Goal: Task Accomplishment & Management: Use online tool/utility

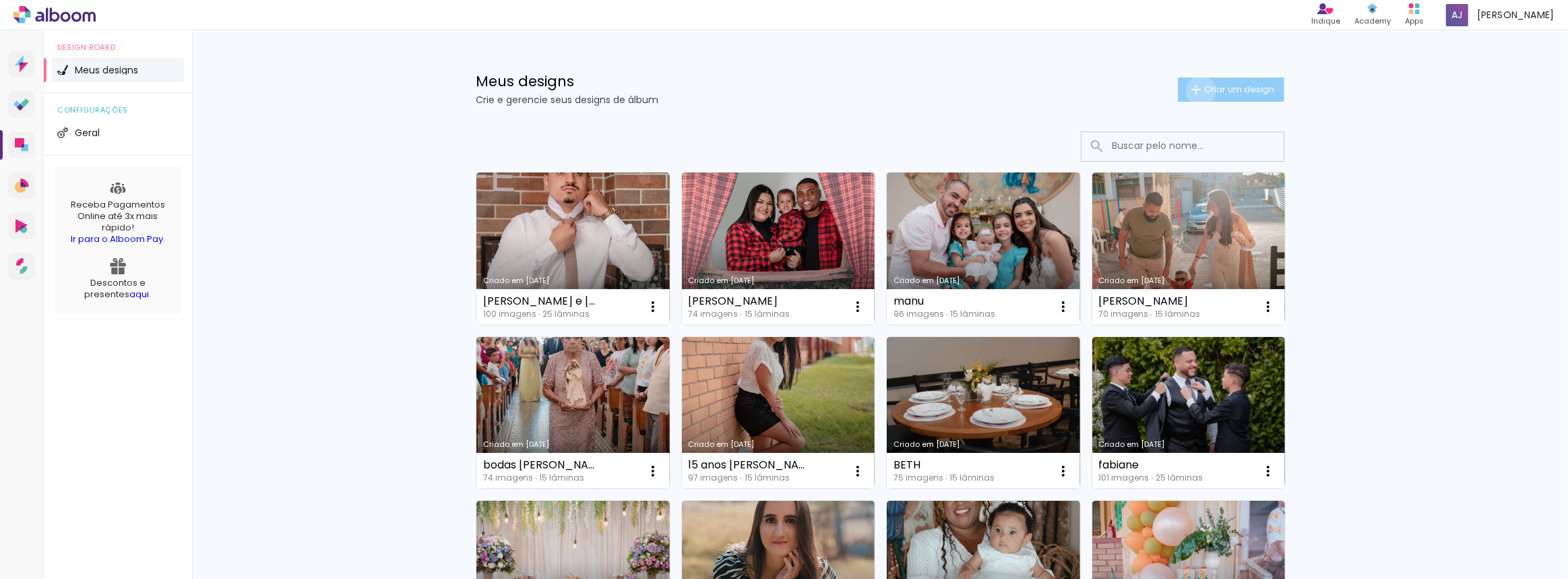
click at [1194, 91] on iron-icon at bounding box center [1196, 89] width 16 height 16
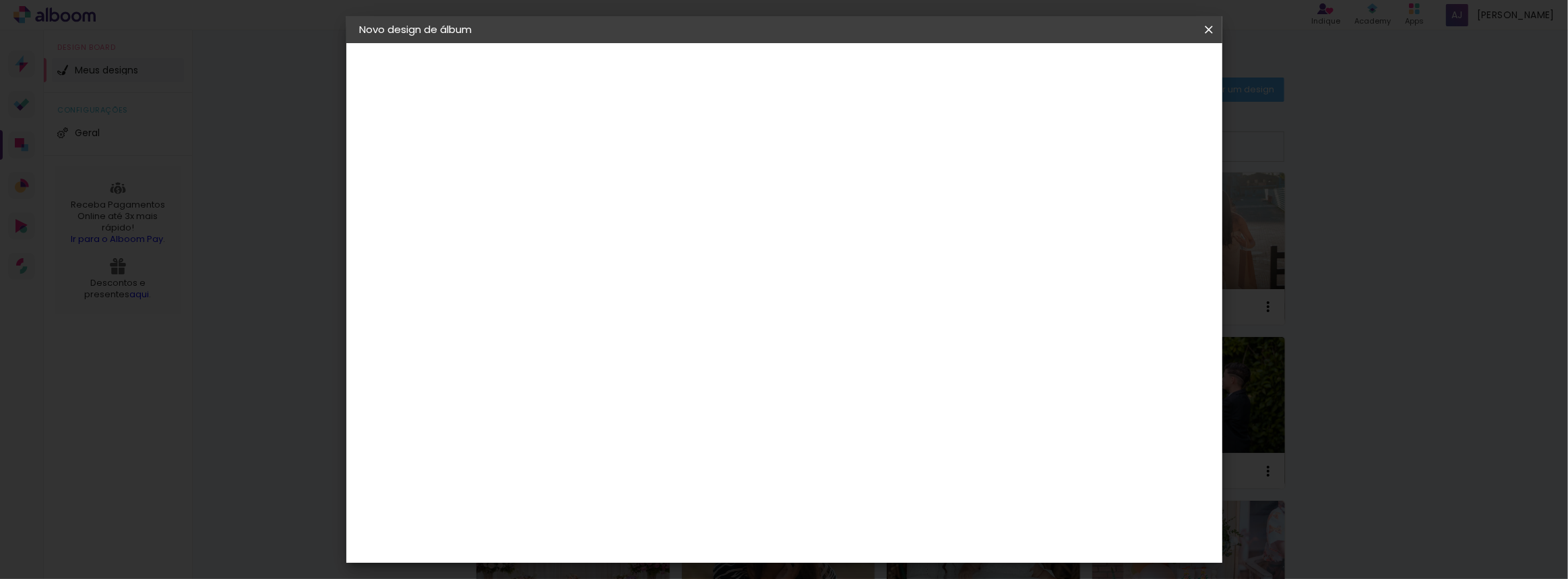
click at [580, 191] on div at bounding box center [580, 192] width 0 height 1
type input "[PERSON_NAME]"
click at [0, 0] on slot "Avançar" at bounding box center [0, 0] width 0 height 0
click at [655, 260] on input at bounding box center [601, 257] width 109 height 17
type input "i9"
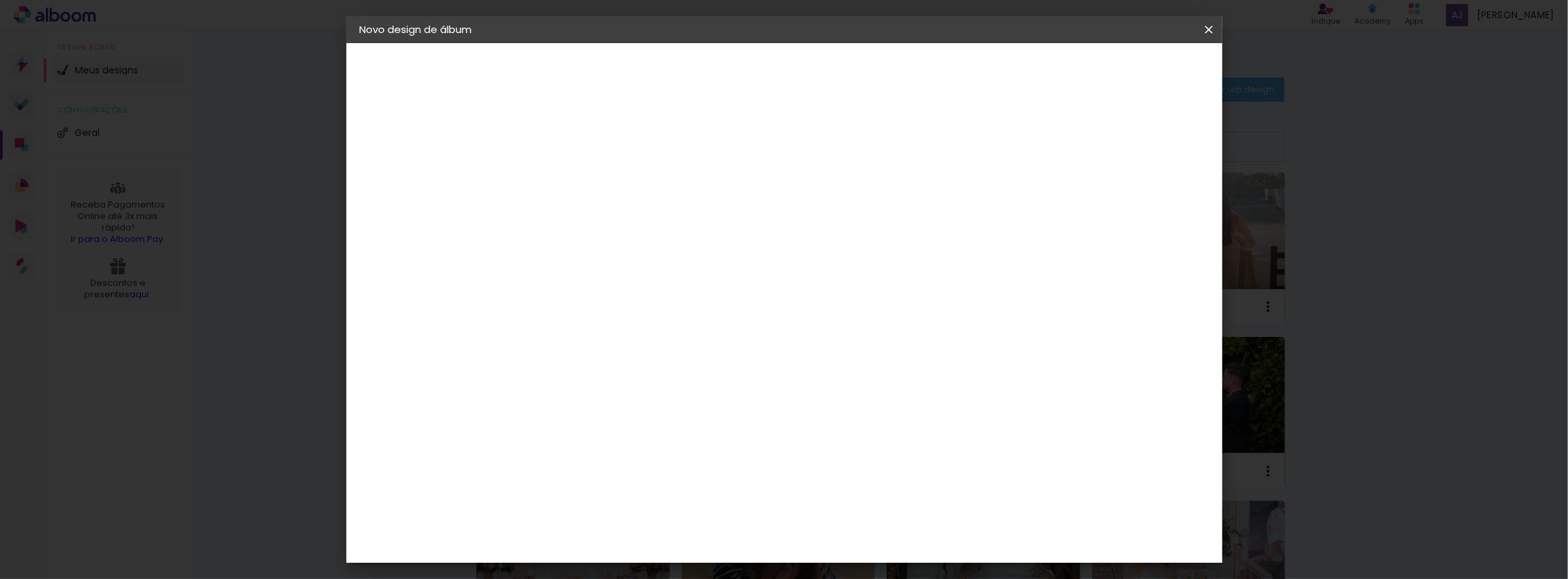
type paper-input "i9"
click at [655, 255] on input "i9" at bounding box center [601, 257] width 109 height 17
click at [645, 209] on input "[GEOGRAPHIC_DATA]" at bounding box center [595, 216] width 98 height 17
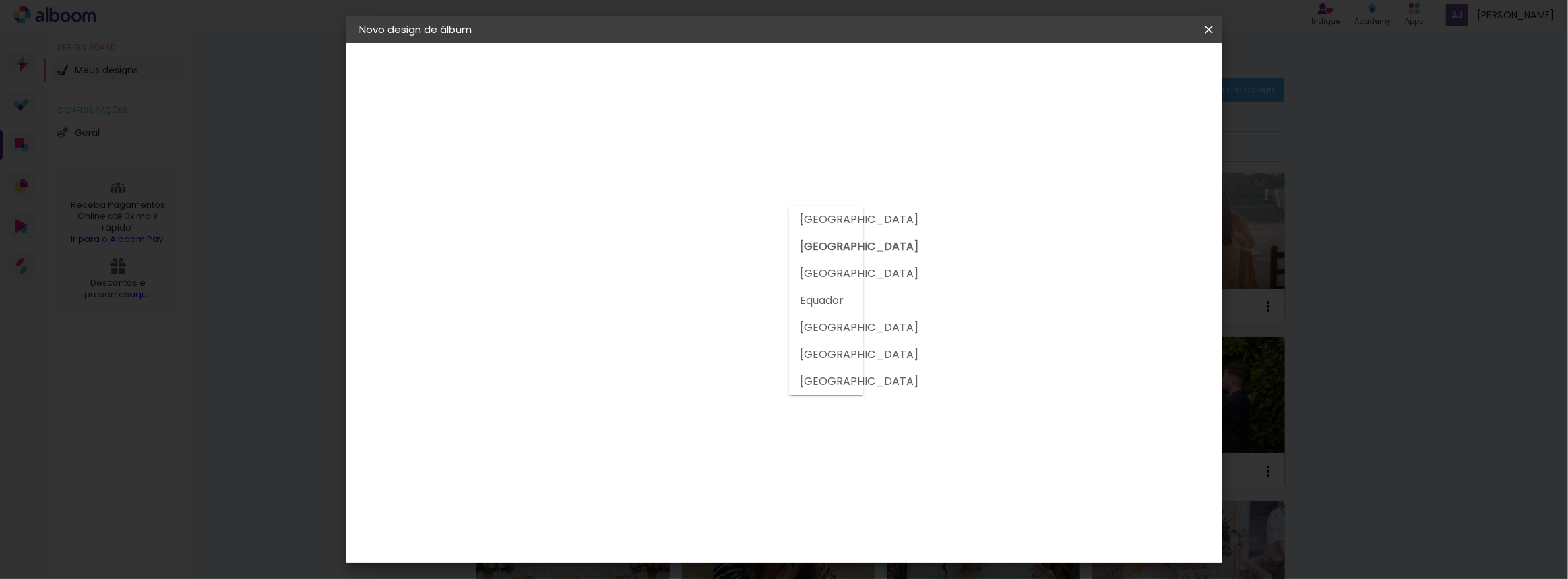
click at [795, 209] on paper-item "[GEOGRAPHIC_DATA]" at bounding box center [807, 220] width 37 height 27
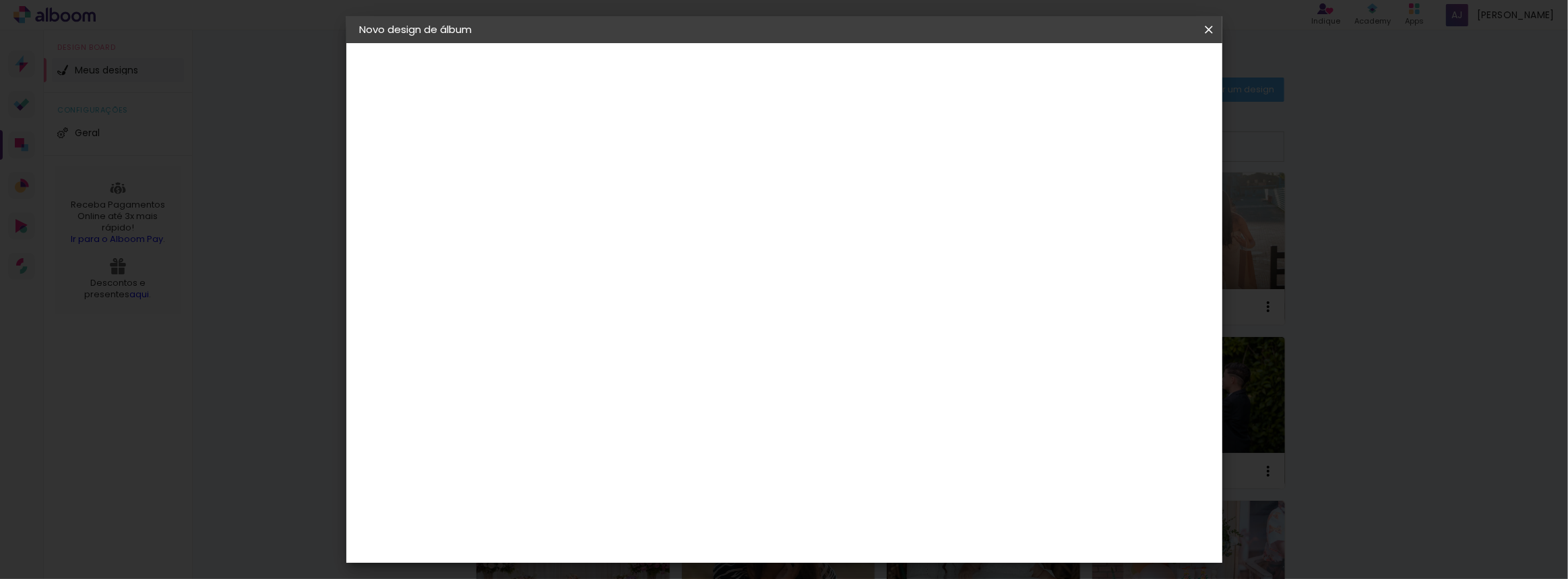
click at [634, 243] on paper-input-container "i9" at bounding box center [601, 257] width 119 height 30
click at [645, 216] on input "[GEOGRAPHIC_DATA]" at bounding box center [595, 216] width 98 height 17
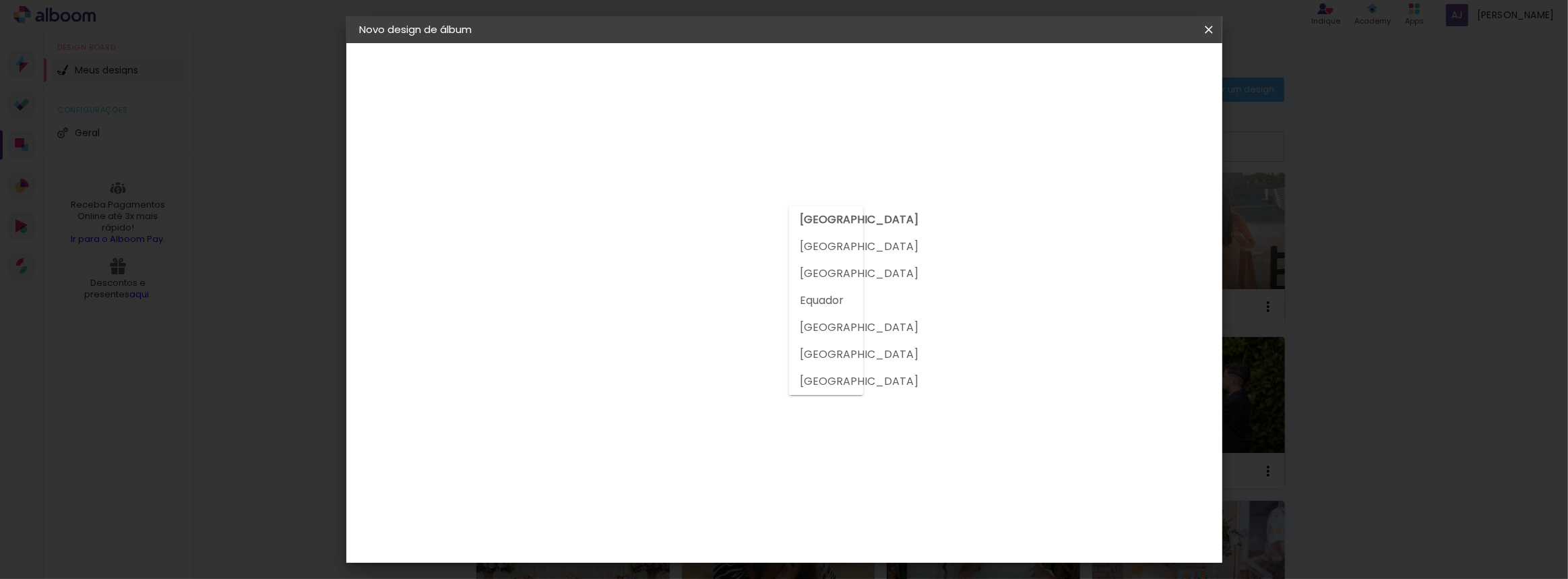
click at [0, 0] on slot "[GEOGRAPHIC_DATA]" at bounding box center [0, 0] width 0 height 0
type input "[GEOGRAPHIC_DATA]"
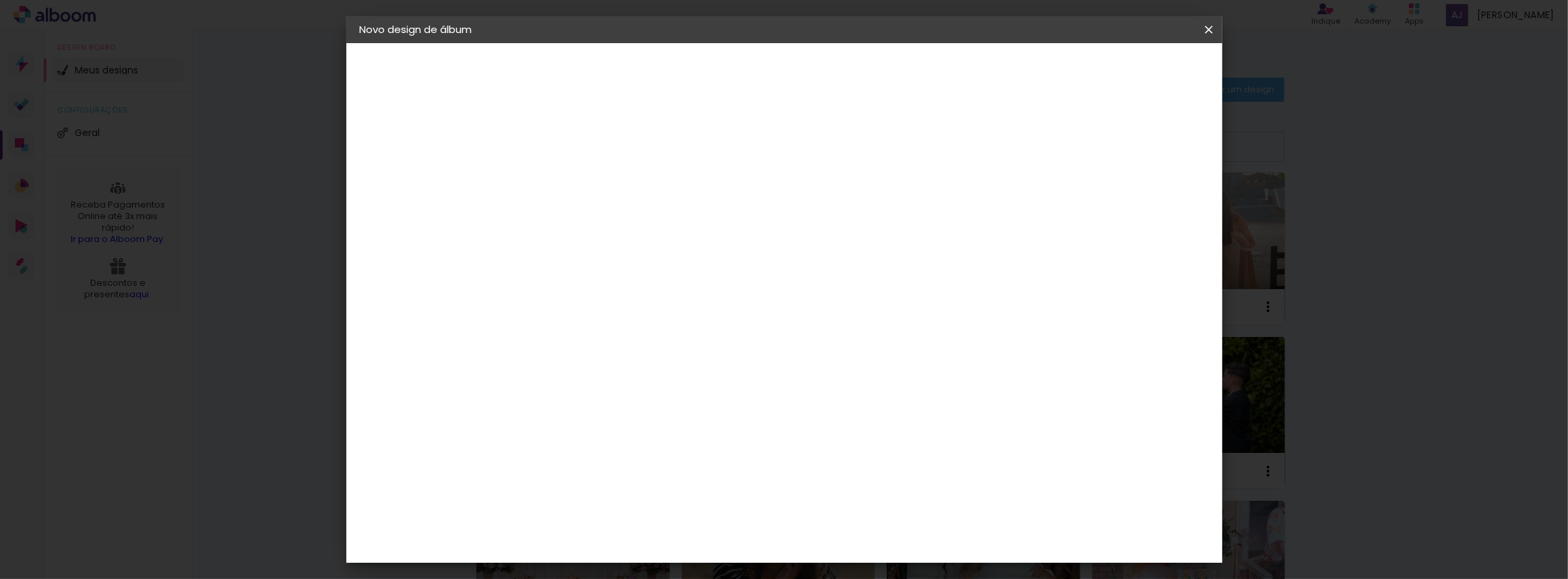
click at [579, 251] on input "i9" at bounding box center [601, 257] width 109 height 17
type input "i9 encadernadora"
type paper-input "i9 encadernadora"
click at [409, 168] on iron-pages "Fornecedor Escolhendo fornecedor..." at bounding box center [434, 166] width 148 height 27
click at [715, 158] on div "Fornecedor Escolha um fornecedor ou avance com o tamanho livre. Voltar Avançar" at bounding box center [669, 100] width 295 height 114
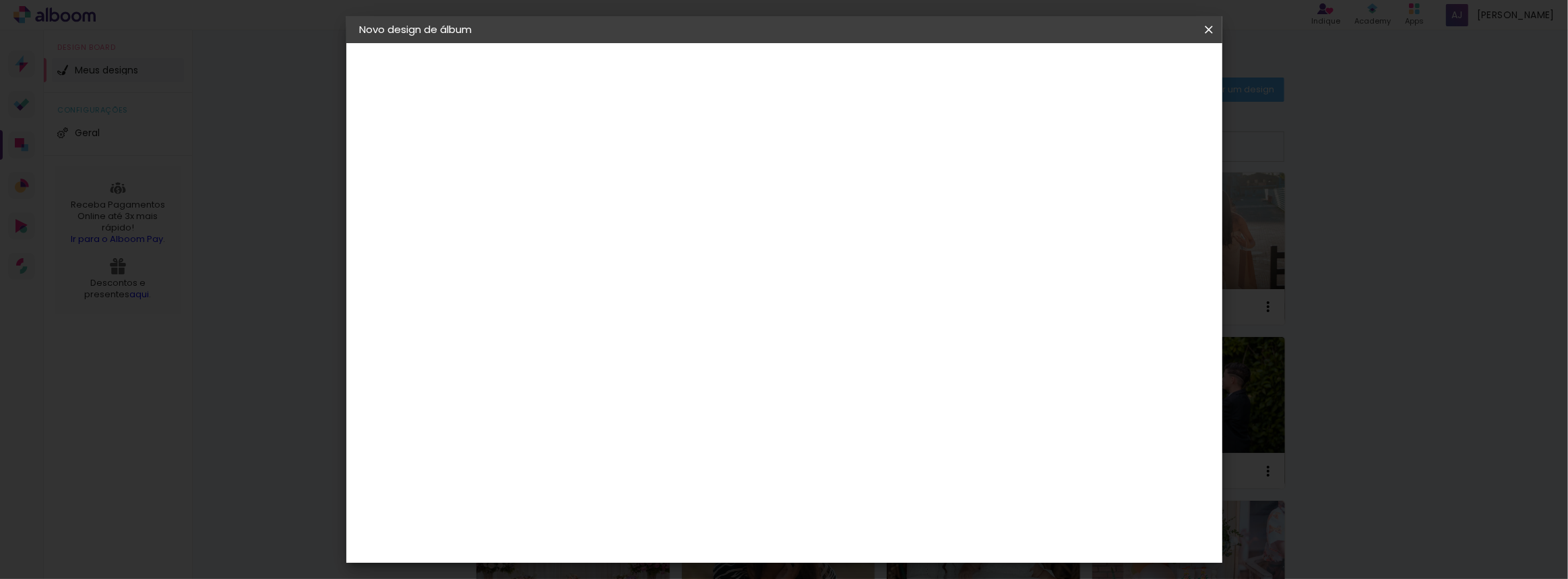
click at [655, 252] on input "i9 encadernadora" at bounding box center [601, 257] width 109 height 17
click at [789, 283] on div "Sugerir uma encadernadora" at bounding box center [747, 281] width 84 height 22
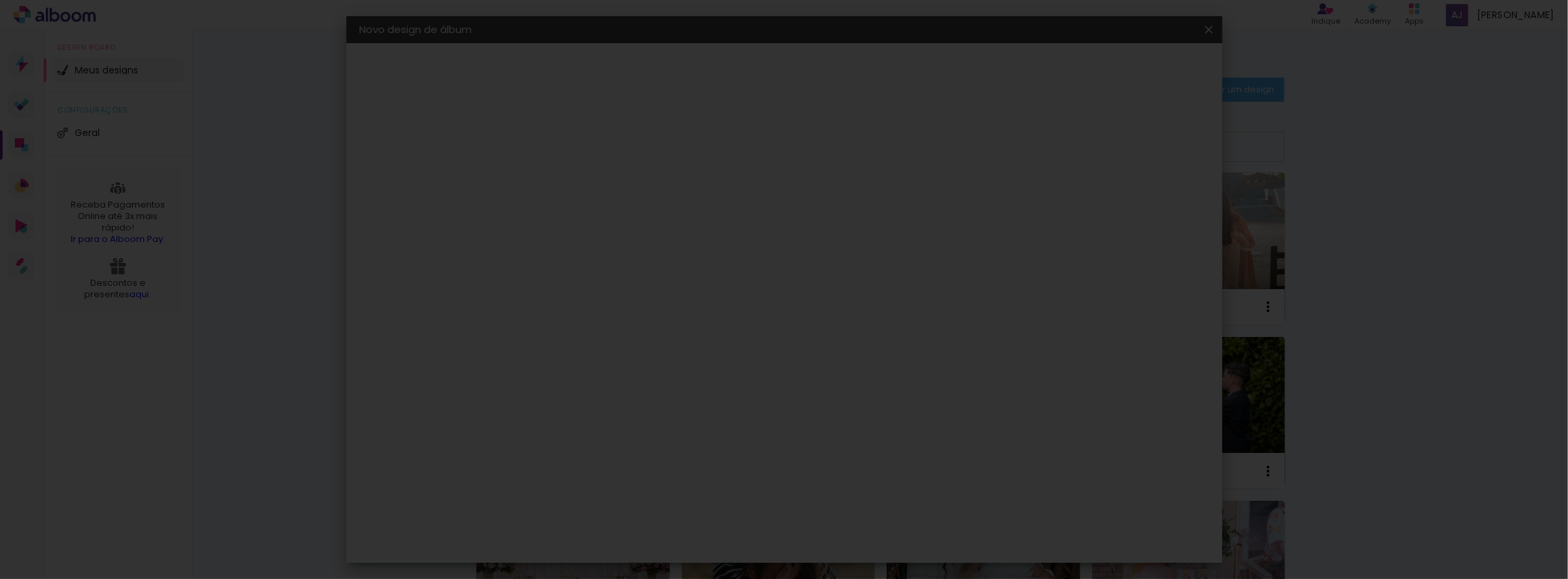
click at [647, 349] on iron-overlay-backdrop at bounding box center [784, 290] width 1568 height 579
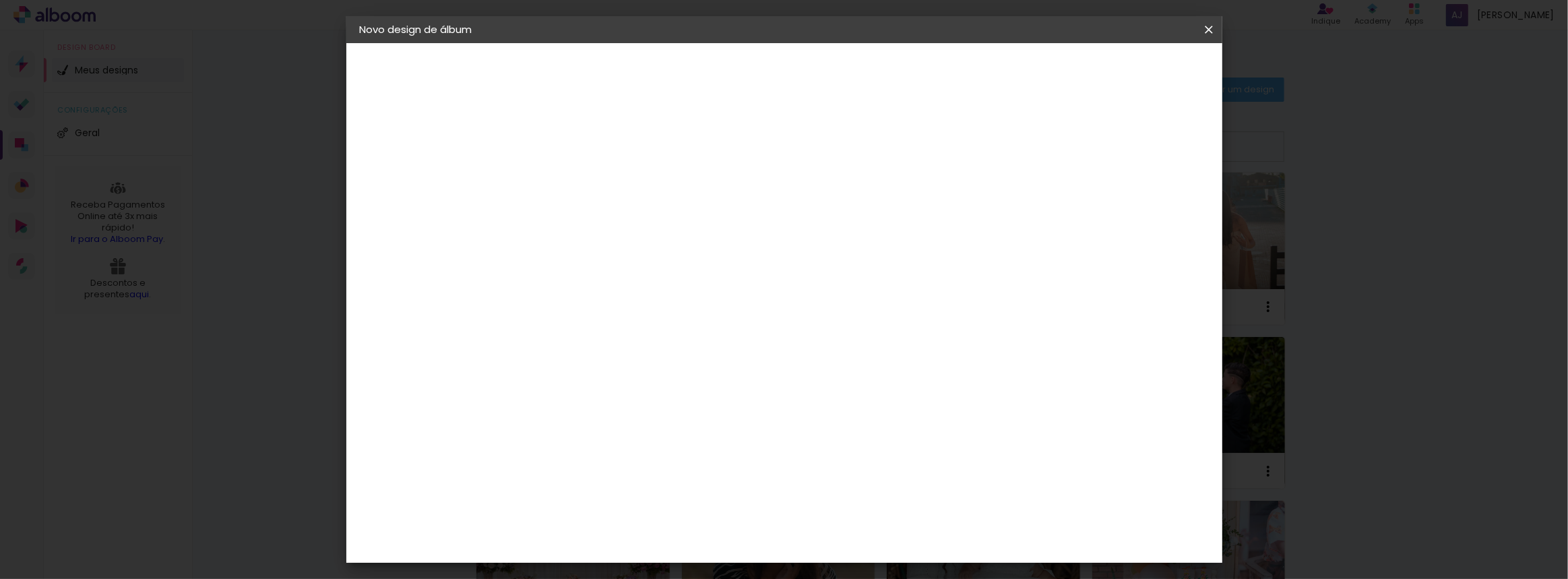
click at [789, 281] on div "Sugerir uma encadernadora" at bounding box center [747, 281] width 84 height 22
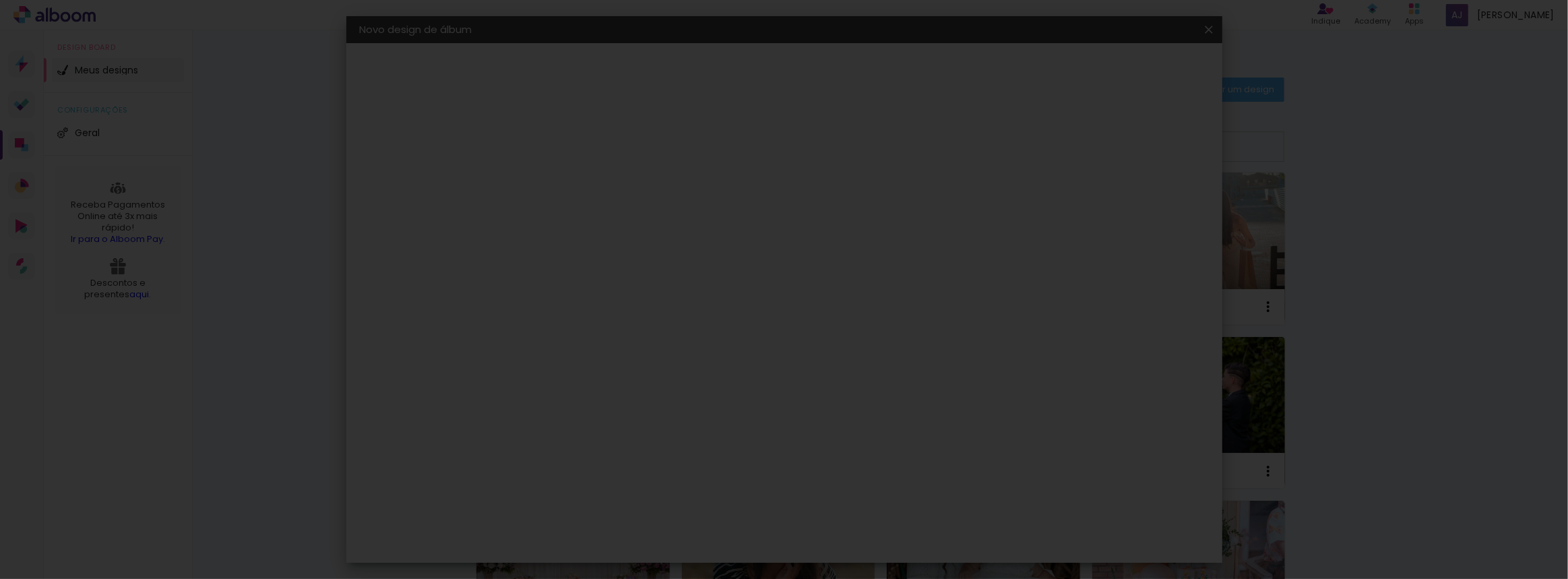
click at [984, 371] on iron-overlay-backdrop at bounding box center [784, 290] width 1568 height 579
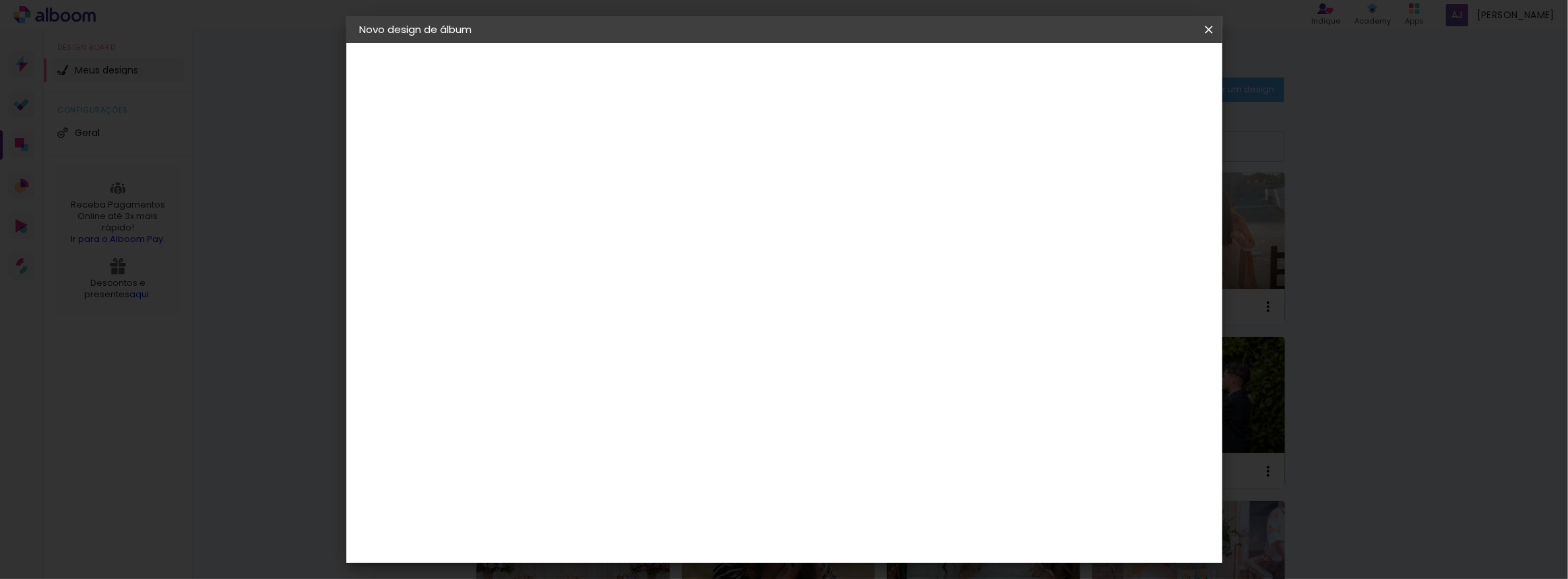
click at [723, 75] on paper-button "Voltar" at bounding box center [696, 71] width 54 height 23
click at [580, 187] on input "[PERSON_NAME]" at bounding box center [580, 181] width 0 height 21
click at [718, 72] on paper-button "Avançar" at bounding box center [685, 71] width 66 height 23
click at [609, 253] on input "i9 encadernadora" at bounding box center [601, 257] width 109 height 17
drag, startPoint x: 649, startPoint y: 253, endPoint x: 560, endPoint y: 261, distance: 89.4
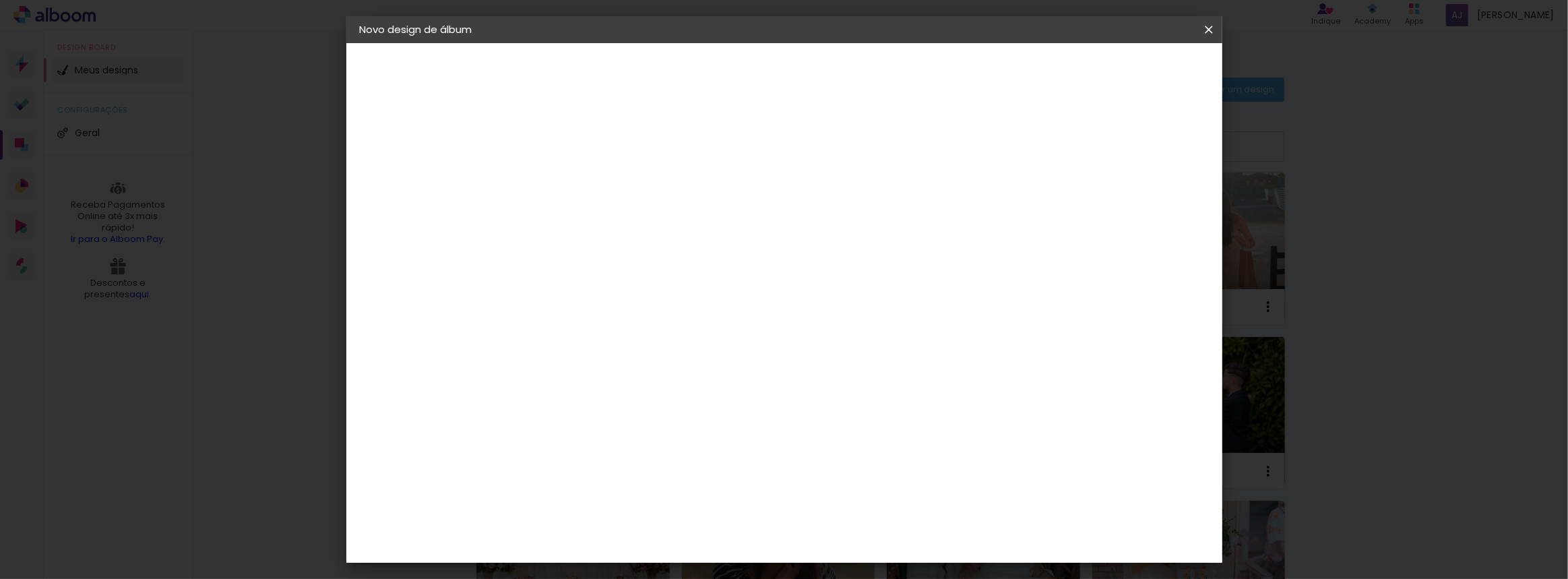
click at [560, 261] on input "i9 encadernadora" at bounding box center [601, 257] width 109 height 17
type input "i"
click at [677, 158] on div "Fornecedor Escolha um fornecedor ou avance com o tamanho livre. Voltar Avançar" at bounding box center [669, 100] width 295 height 114
click at [796, 287] on paper-item "Sugerir uma encadernadora" at bounding box center [736, 281] width 120 height 35
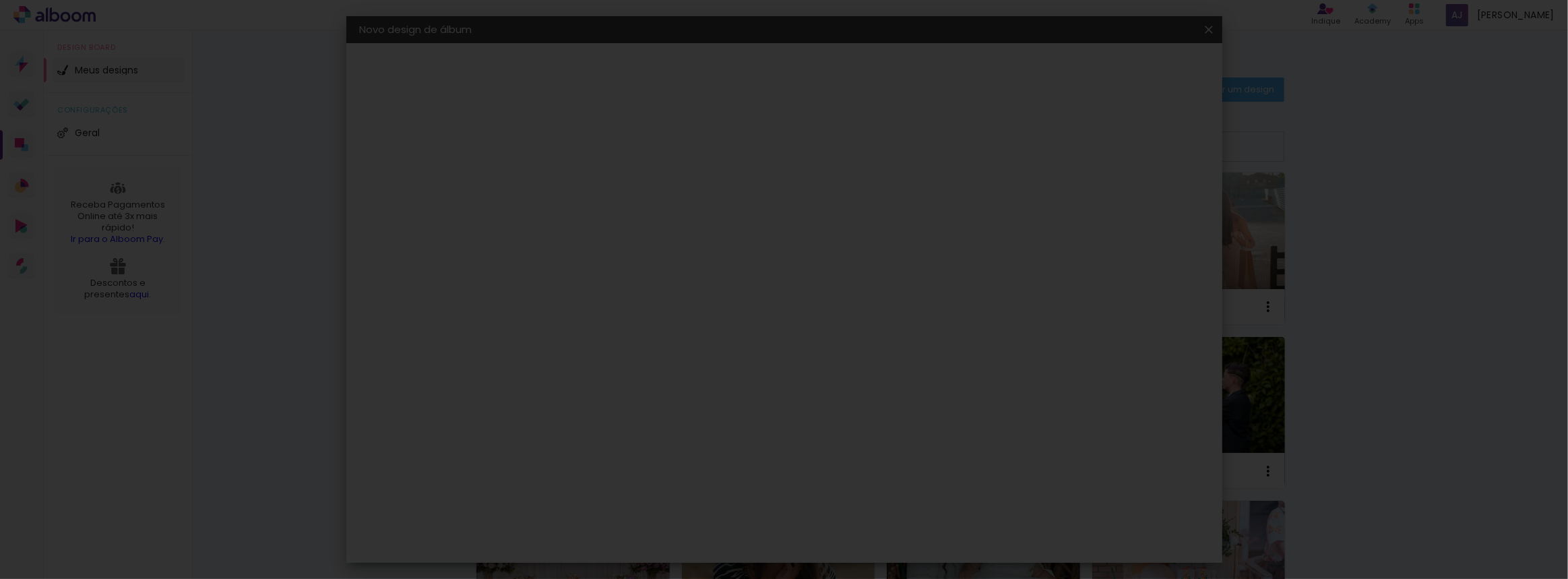
click at [683, 250] on iron-overlay-backdrop at bounding box center [784, 290] width 1568 height 579
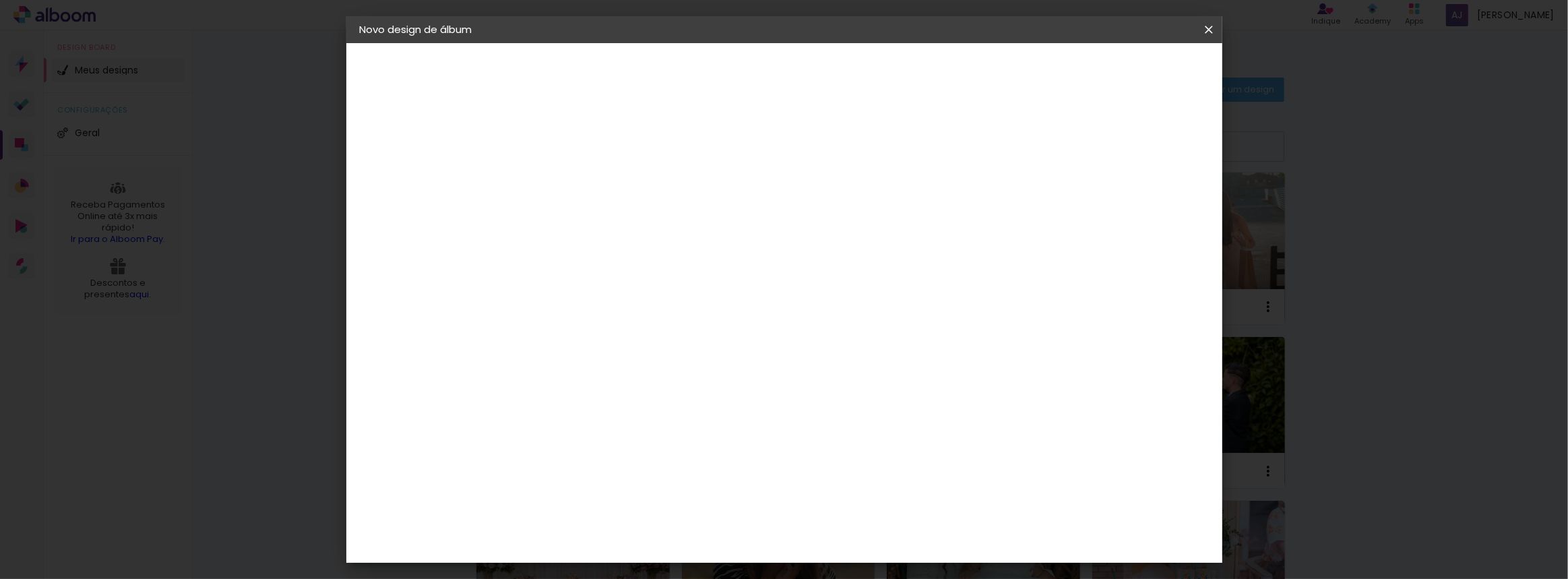
click at [0, 0] on slot "Tamanho Livre" at bounding box center [0, 0] width 0 height 0
click at [796, 78] on paper-button "Avançar" at bounding box center [763, 71] width 66 height 23
click at [733, 208] on span "30" at bounding box center [726, 207] width 22 height 20
drag, startPoint x: 725, startPoint y: 205, endPoint x: 714, endPoint y: 206, distance: 11.0
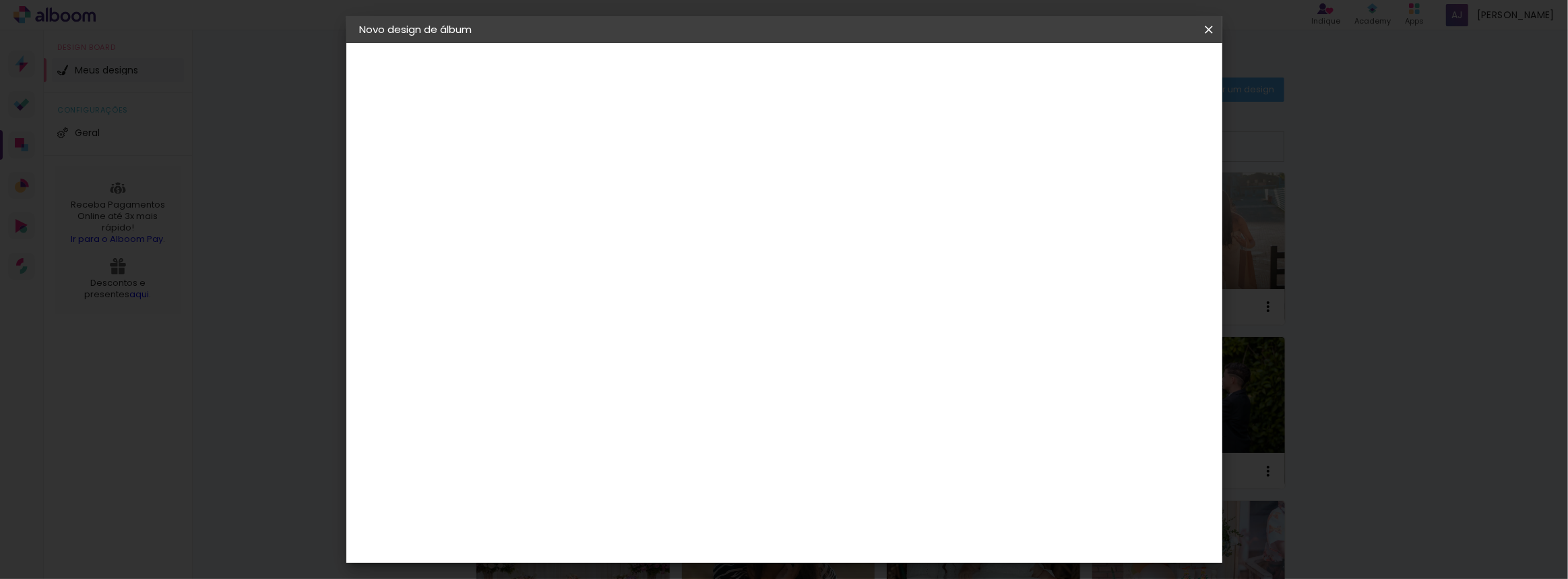
click at [715, 206] on span "30" at bounding box center [726, 207] width 22 height 20
click at [835, 173] on div "30 cm cm cm mm A maioria das encadernadoras sugere 5mm de sangria." at bounding box center [840, 221] width 637 height 108
click at [546, 383] on input "30" at bounding box center [537, 379] width 35 height 20
drag, startPoint x: 550, startPoint y: 377, endPoint x: 534, endPoint y: 377, distance: 16.0
click at [534, 377] on input "30" at bounding box center [537, 379] width 35 height 20
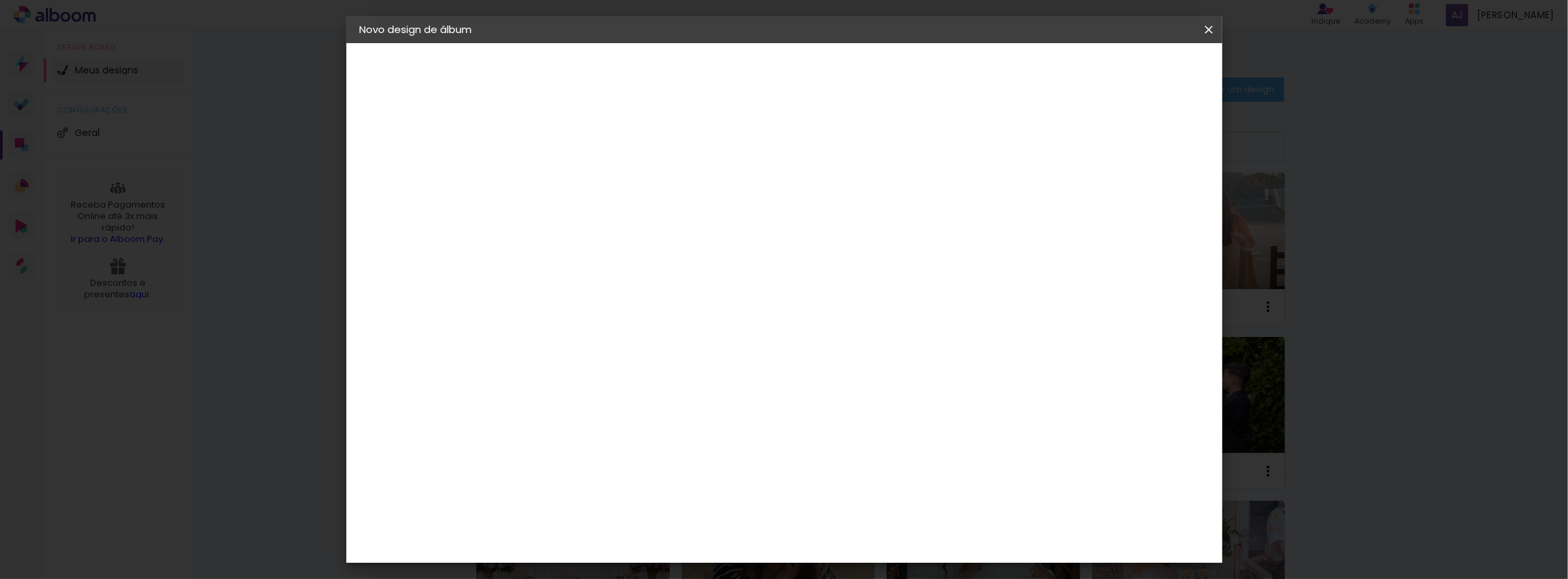
click at [581, 181] on div "30 cm cm cm mm A maioria das encadernadoras sugere 5mm de sangria." at bounding box center [840, 221] width 637 height 108
click at [0, 0] on slot "lâminas" at bounding box center [0, 0] width 0 height 0
click at [413, 169] on iron-pages "Fornecedor Escolhendo fornecedor..." at bounding box center [434, 166] width 148 height 27
click at [394, 201] on iron-pages "Modelo Escolhendo modelo... Tamanho livre" at bounding box center [434, 197] width 148 height 27
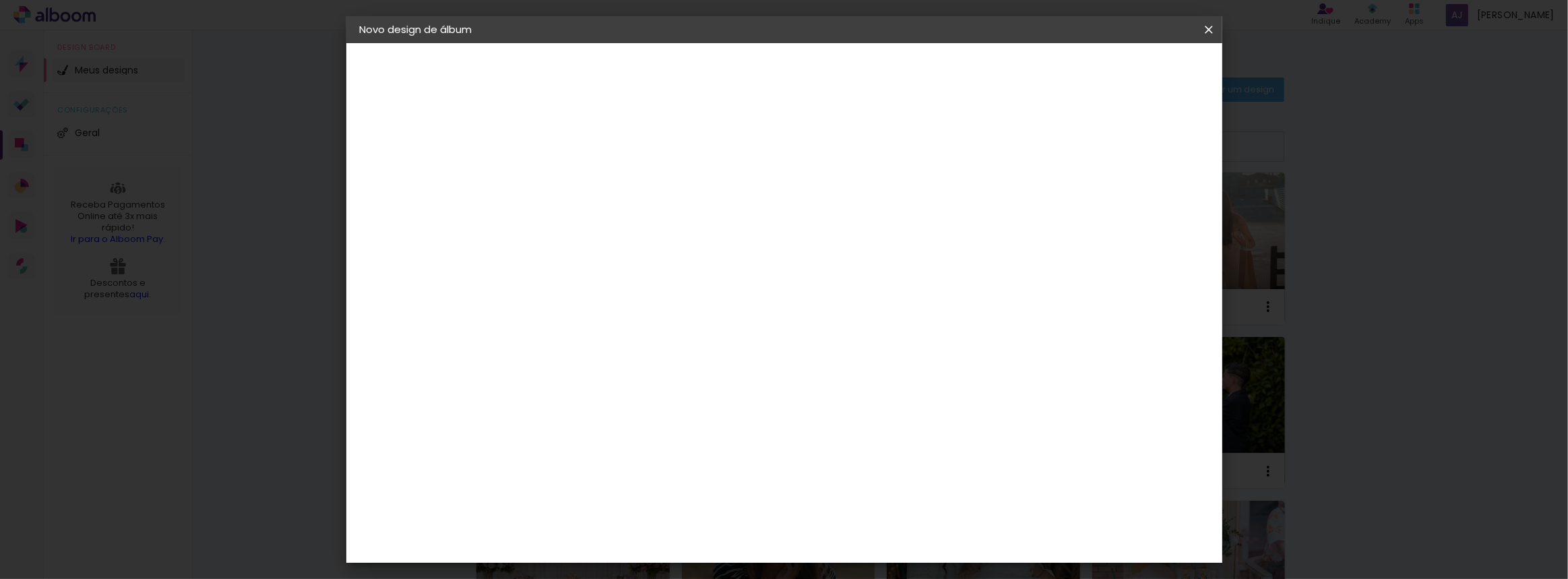
click at [406, 138] on div "2. Especificações" at bounding box center [434, 138] width 148 height 16
click at [370, 138] on iron-icon at bounding box center [367, 138] width 16 height 16
click at [402, 133] on div "2. Especificações" at bounding box center [434, 138] width 148 height 16
click at [1207, 27] on iron-icon at bounding box center [1208, 29] width 16 height 13
drag, startPoint x: 1216, startPoint y: 27, endPoint x: 1211, endPoint y: 33, distance: 7.8
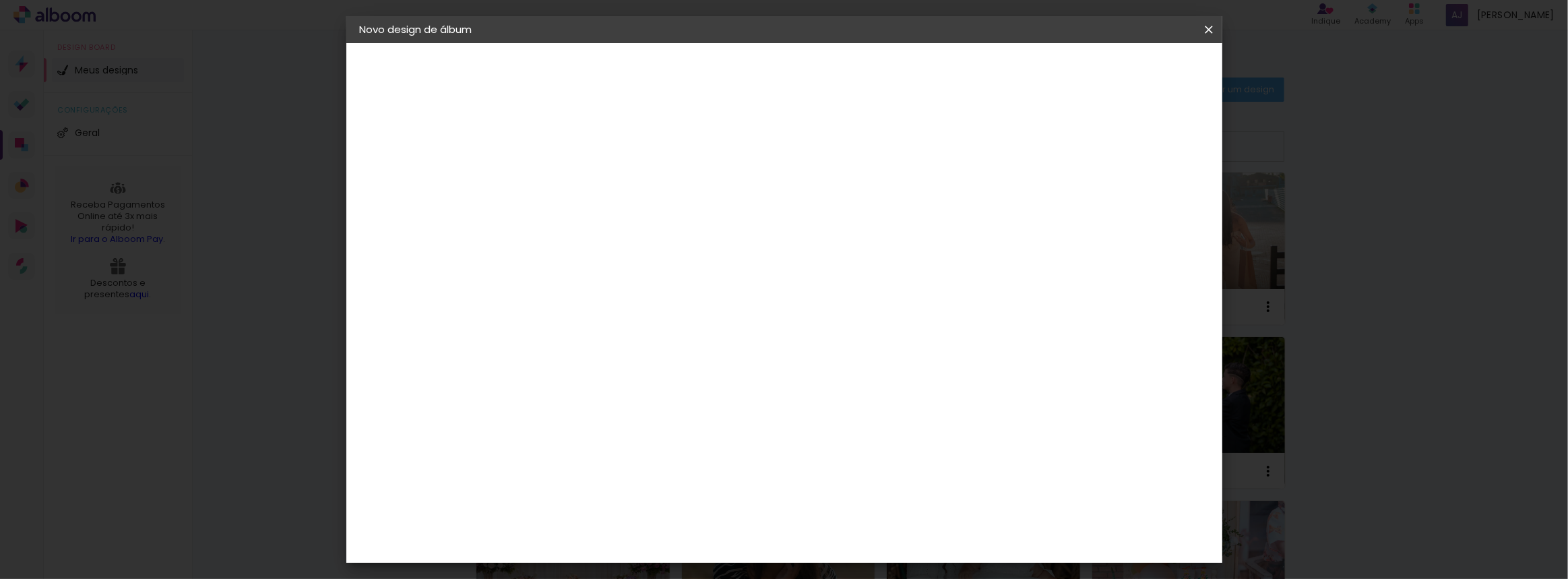
click at [1215, 27] on iron-icon at bounding box center [1208, 29] width 16 height 13
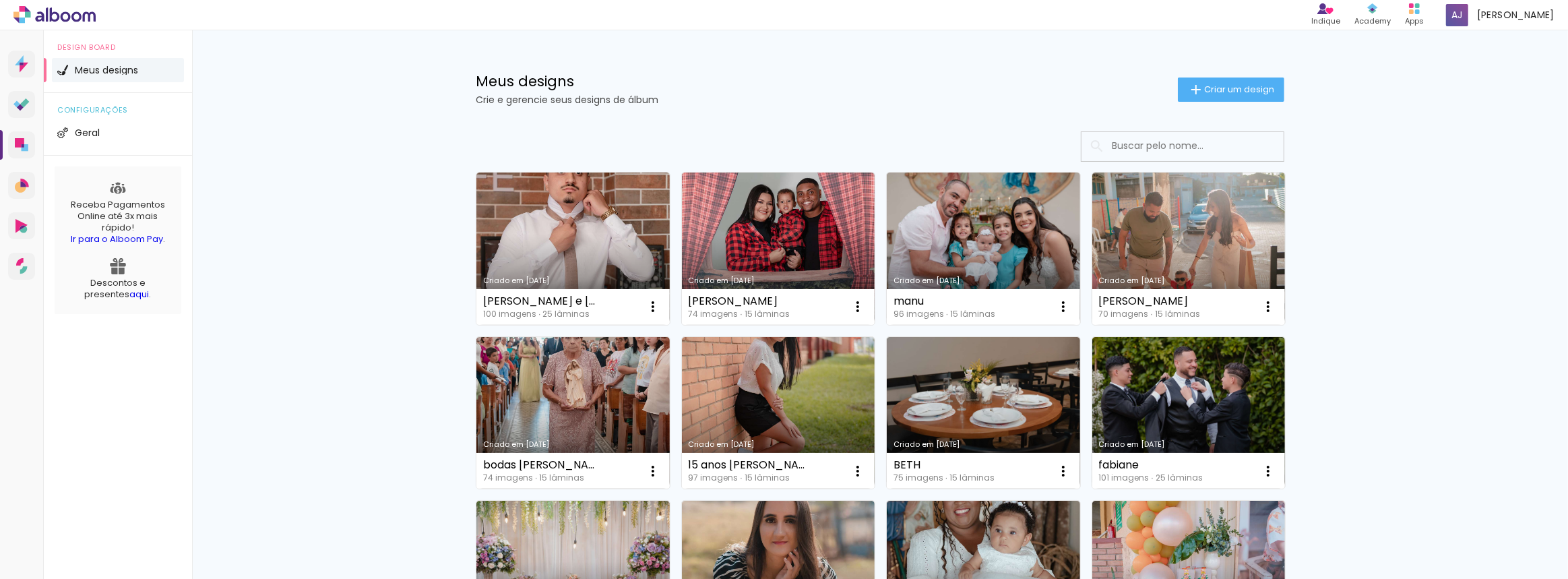
click at [601, 52] on div "Meus designs Crie e gerencie seus designs de álbum Criar um design" at bounding box center [880, 74] width 876 height 88
click at [1212, 88] on span "Criar um design" at bounding box center [1239, 89] width 70 height 9
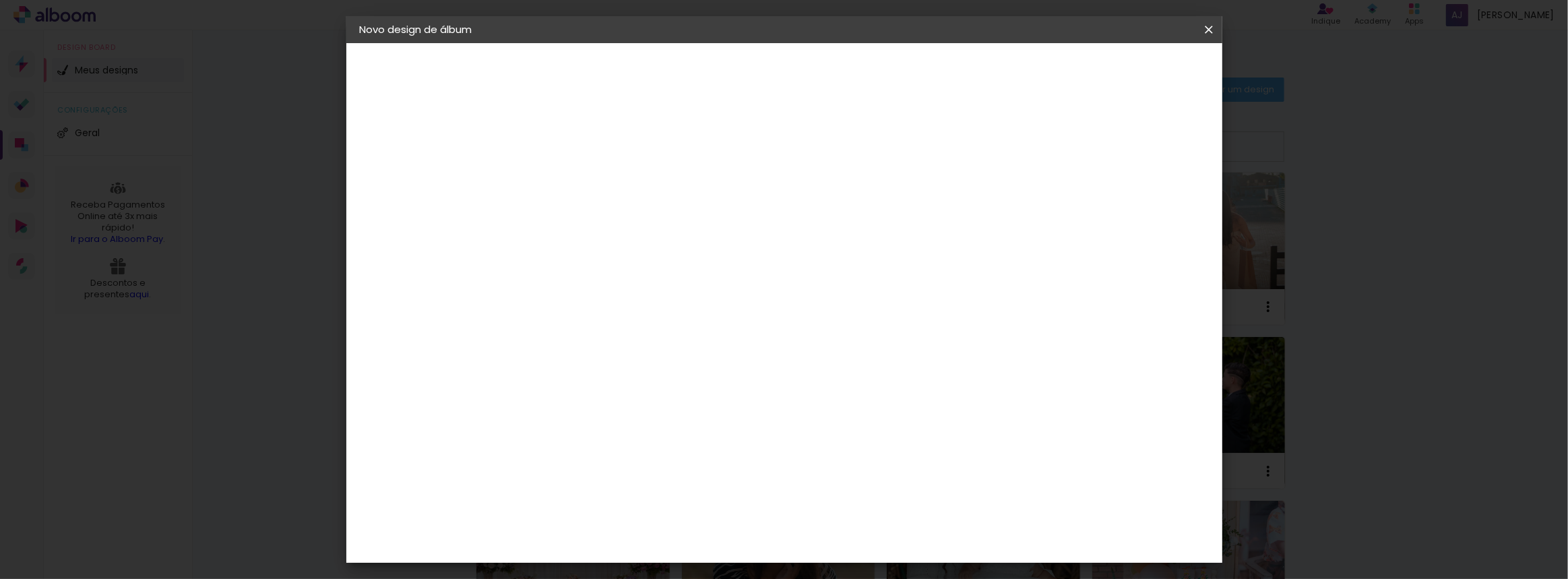
click at [580, 179] on input at bounding box center [580, 181] width 0 height 21
type input "[PERSON_NAME]"
type paper-input "[PERSON_NAME]"
click at [0, 0] on slot "Avançar" at bounding box center [0, 0] width 0 height 0
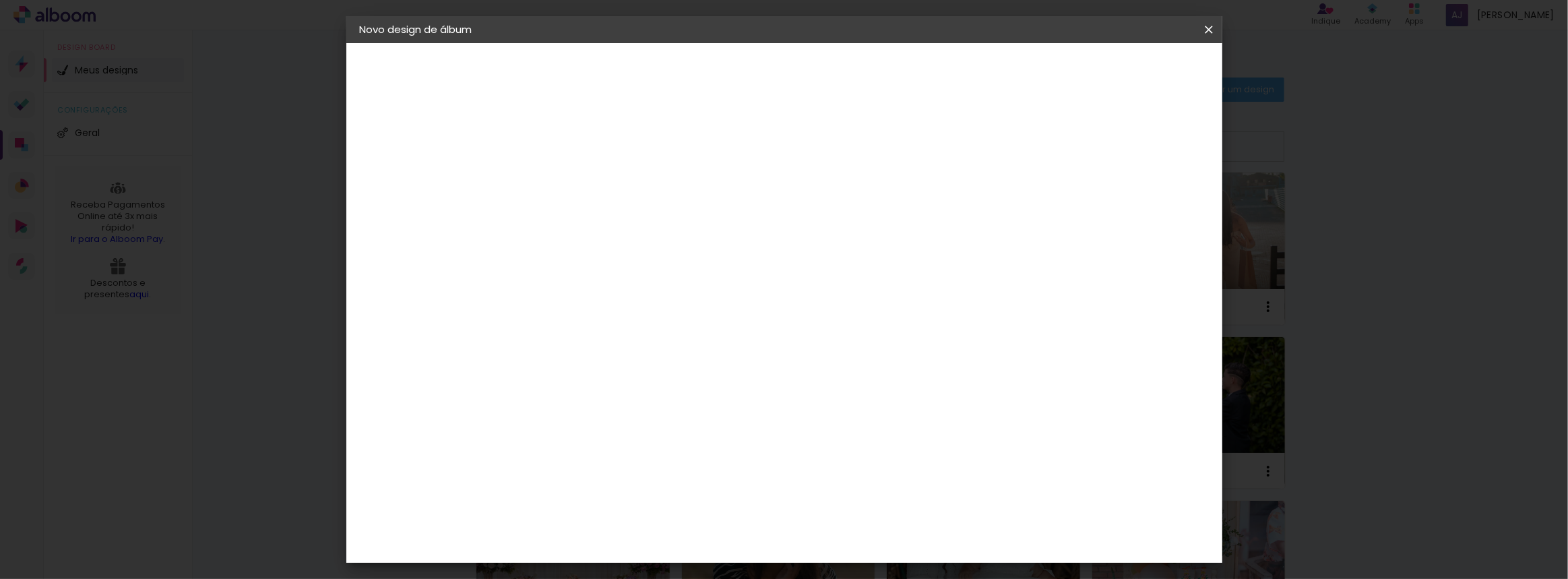
click at [589, 516] on div "Inove" at bounding box center [586, 521] width 29 height 10
click at [832, 80] on paper-button "Avançar" at bounding box center [799, 71] width 66 height 23
click at [671, 527] on span "20 × 20" at bounding box center [640, 541] width 63 height 28
click at [0, 0] on slot "Avançar" at bounding box center [0, 0] width 0 height 0
click at [1049, 144] on div at bounding box center [1042, 145] width 12 height 12
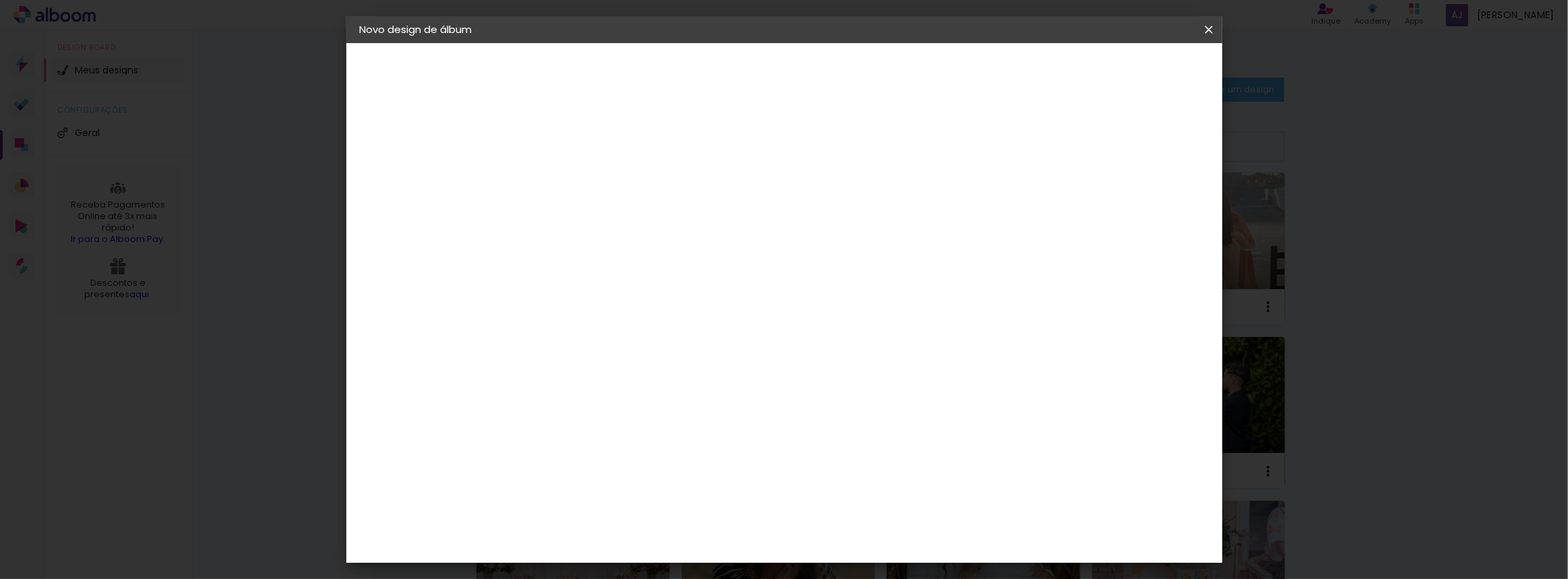
type paper-checkbox "on"
click at [1125, 76] on span "Iniciar design" at bounding box center [1095, 72] width 61 height 10
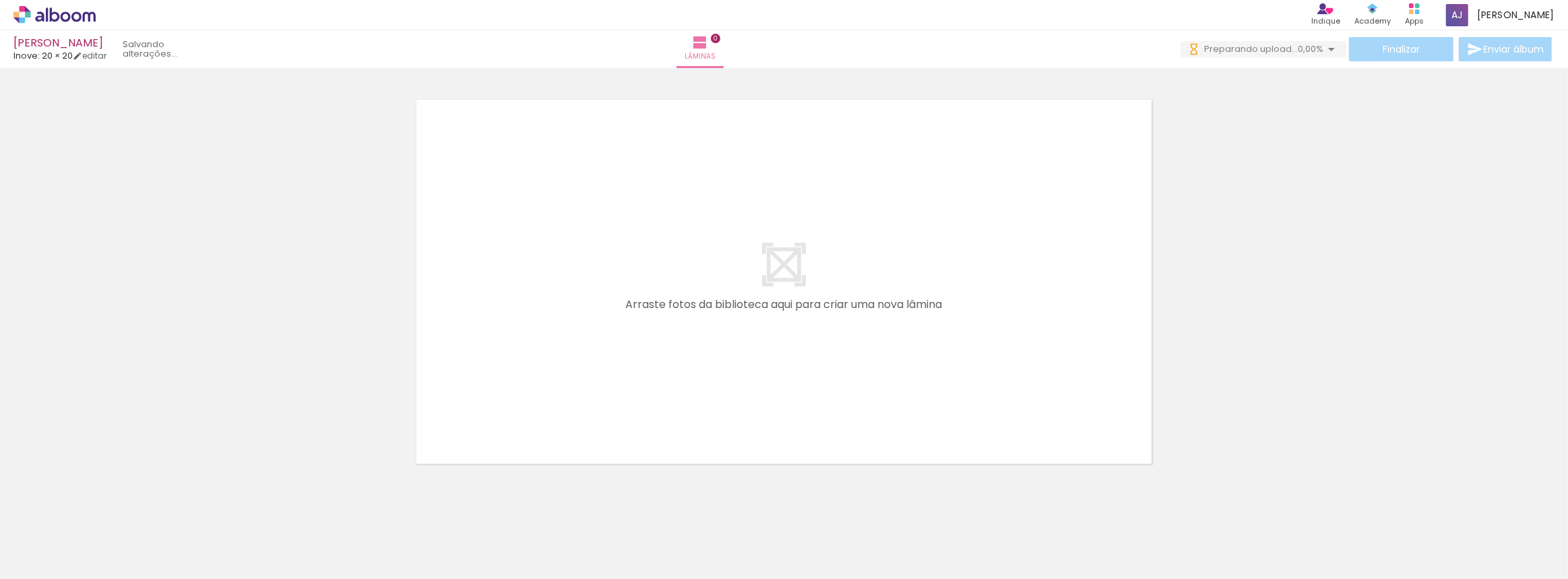
scroll to position [0, 1436]
click at [911, 539] on div at bounding box center [888, 534] width 67 height 45
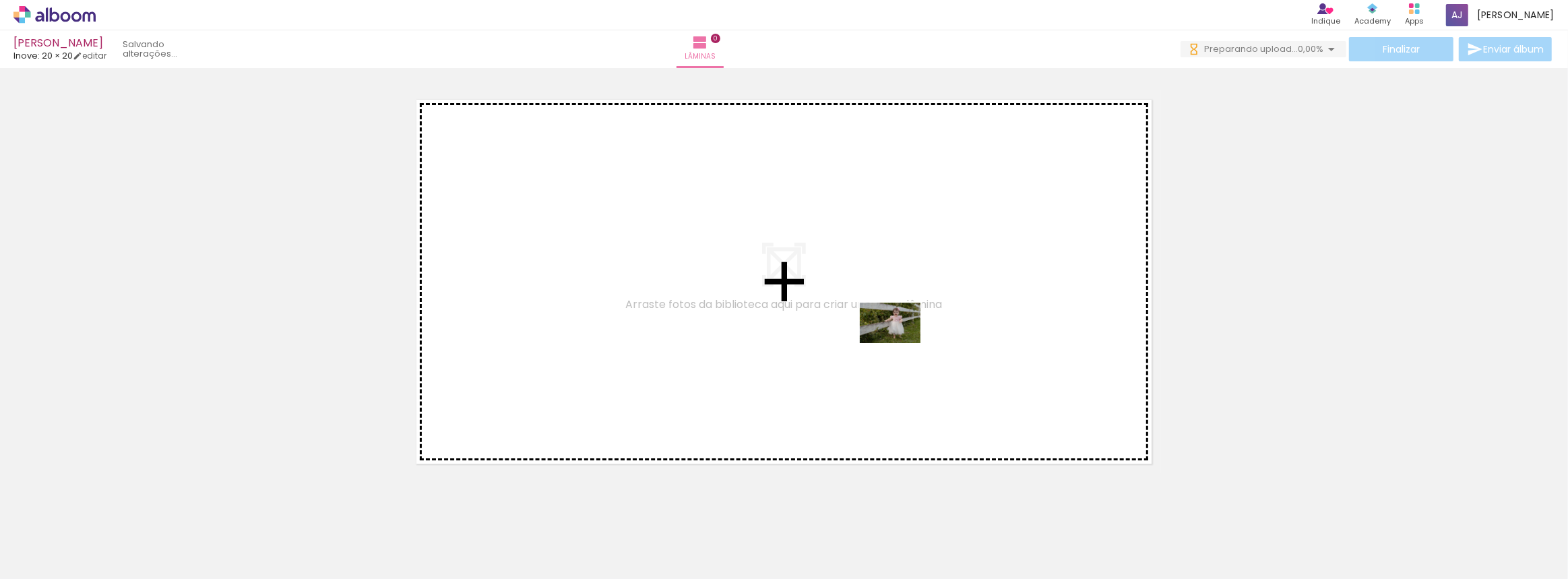
drag, startPoint x: 899, startPoint y: 448, endPoint x: 900, endPoint y: 343, distance: 105.0
click at [900, 343] on quentale-workspace at bounding box center [784, 290] width 1568 height 579
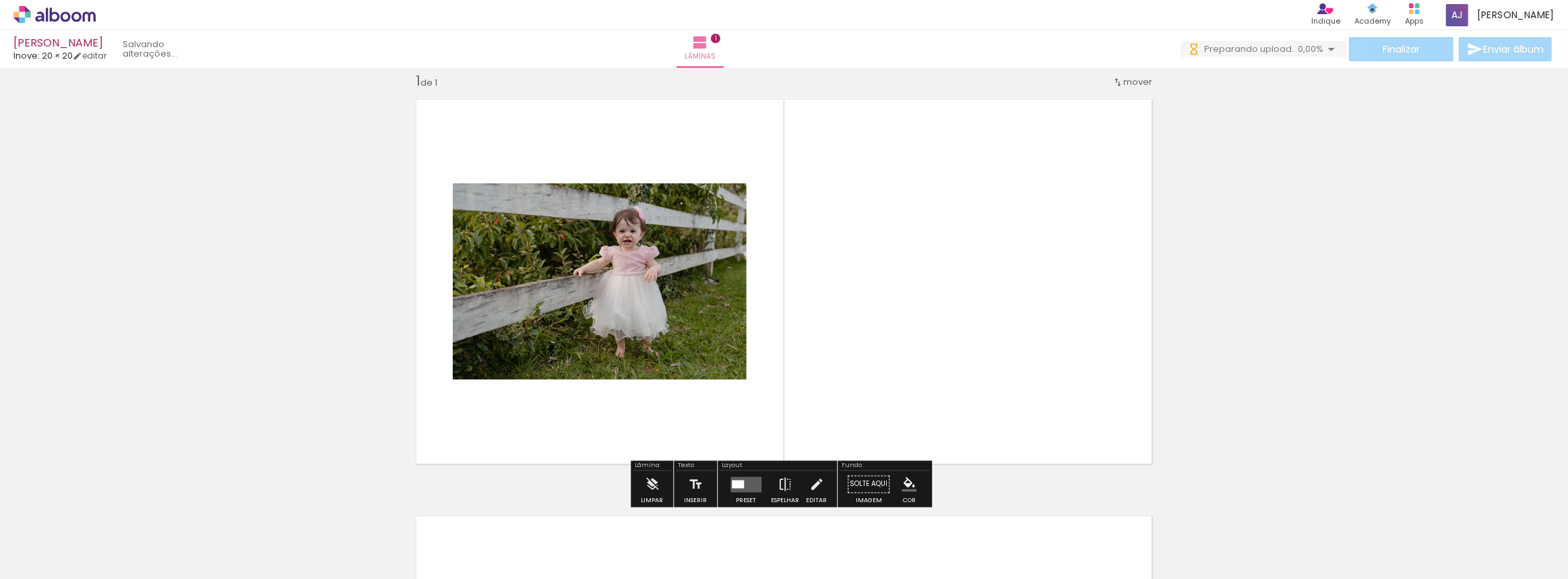
scroll to position [17, 0]
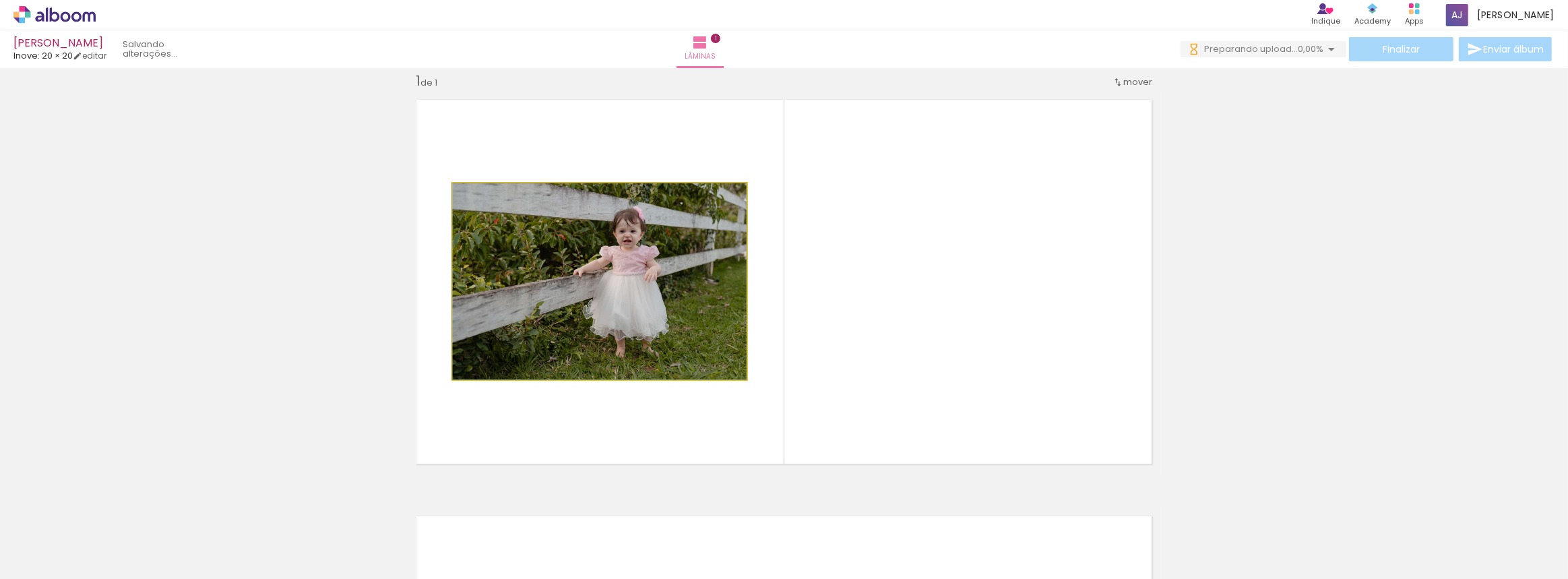
click at [684, 294] on quentale-photo at bounding box center [599, 281] width 294 height 196
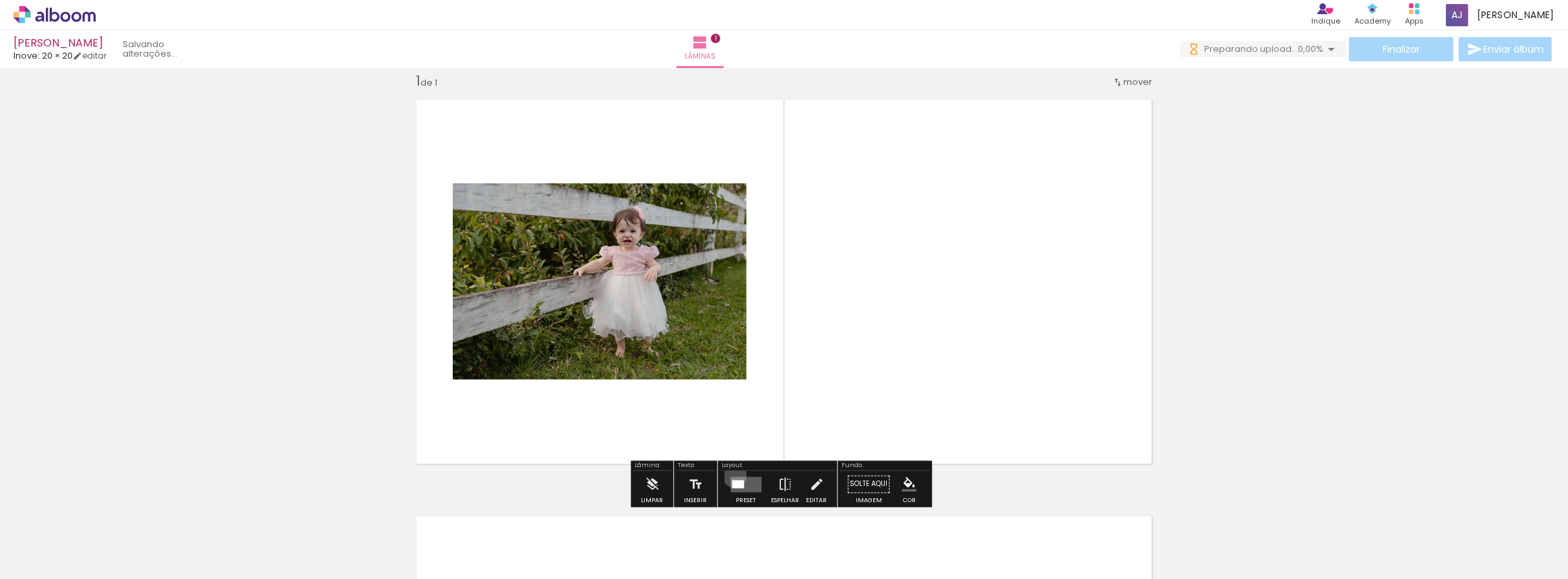
click at [733, 474] on div at bounding box center [746, 485] width 36 height 27
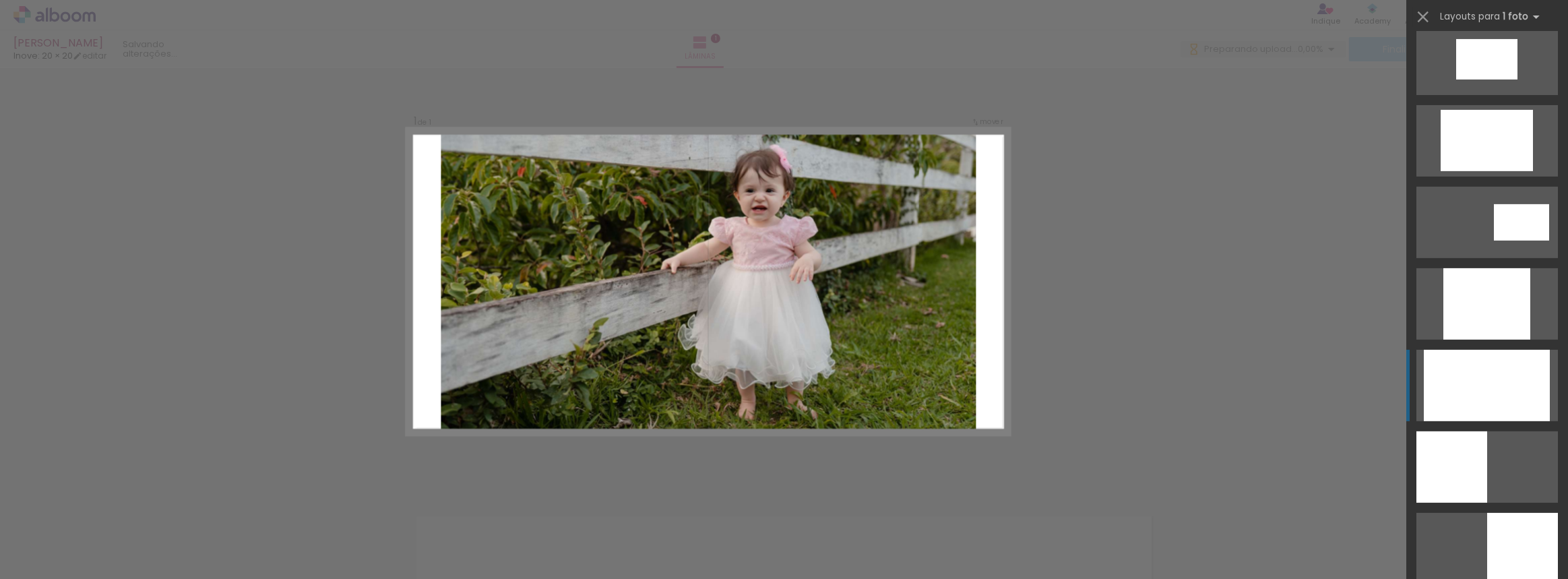
scroll to position [613, 0]
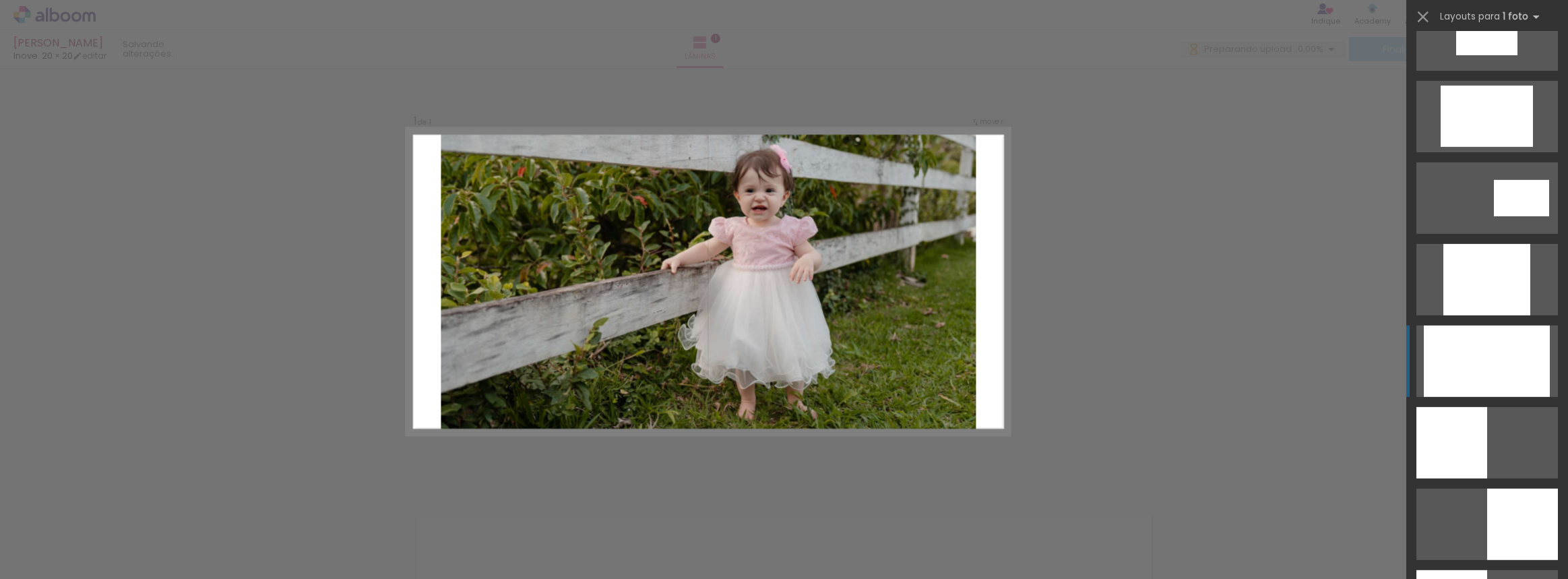
click at [1484, 388] on div at bounding box center [1486, 361] width 126 height 71
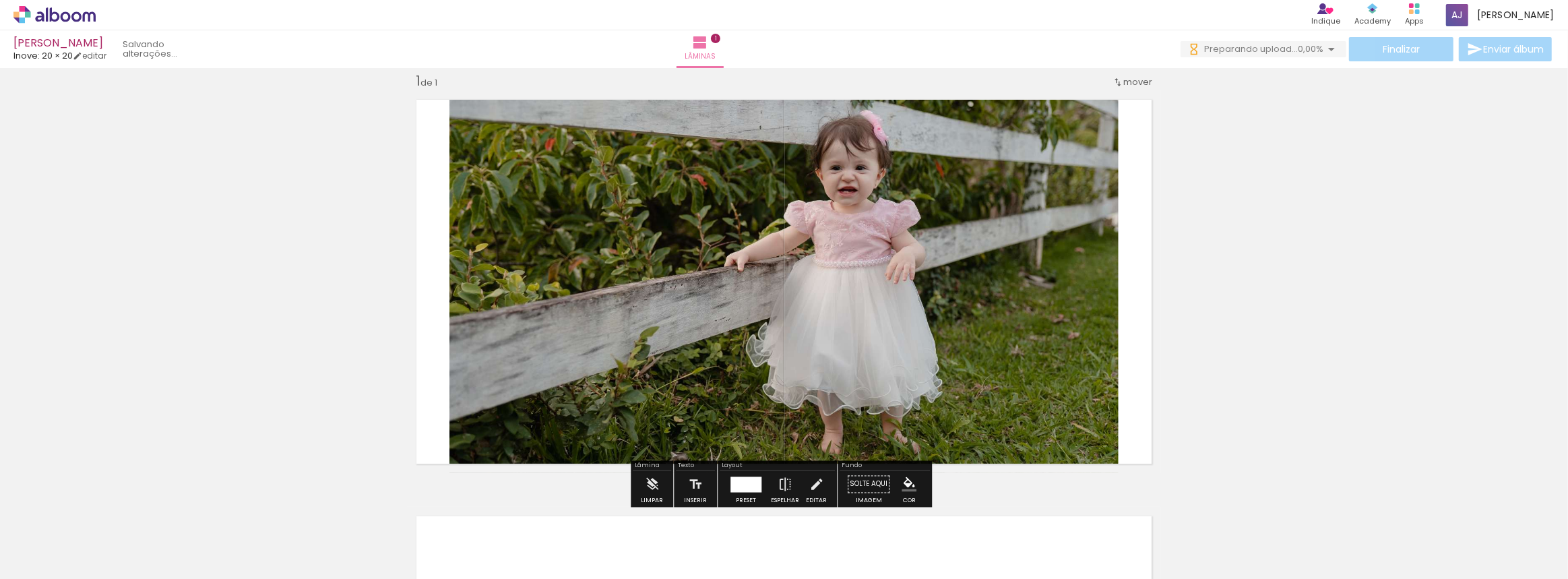
click at [1050, 539] on div at bounding box center [1039, 534] width 67 height 45
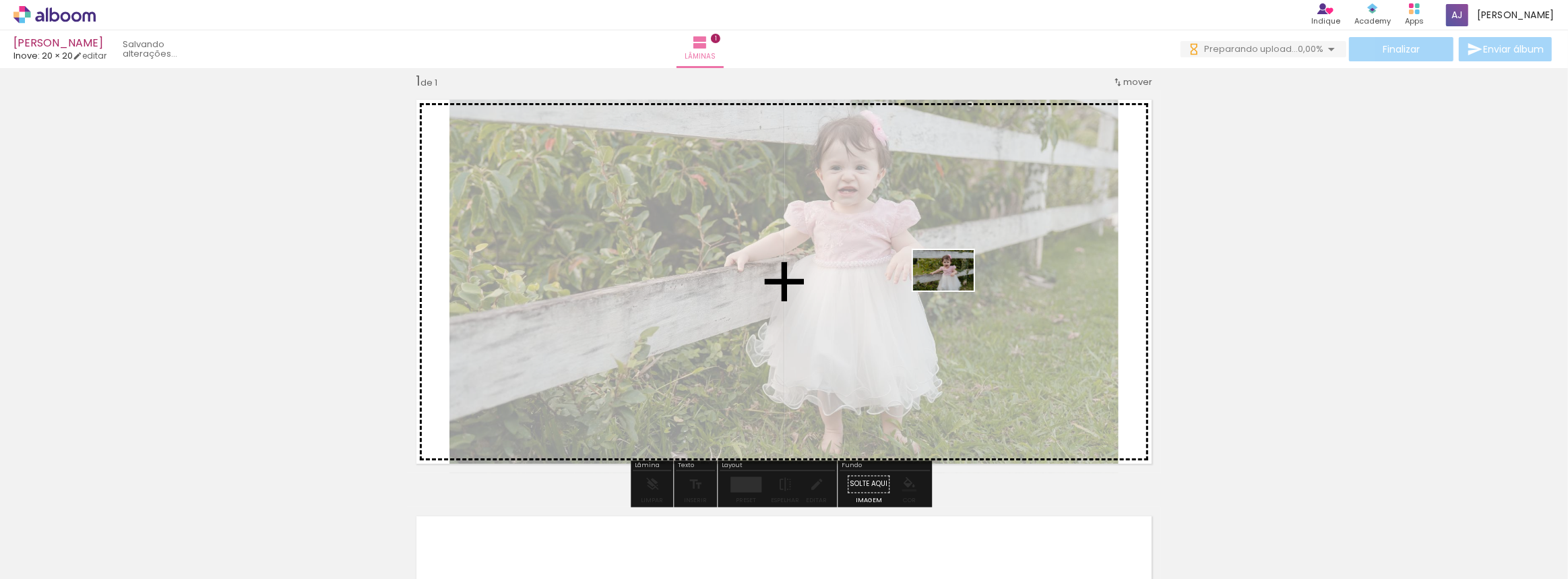
drag, startPoint x: 1046, startPoint y: 536, endPoint x: 954, endPoint y: 291, distance: 261.7
click at [954, 291] on quentale-workspace at bounding box center [784, 290] width 1568 height 579
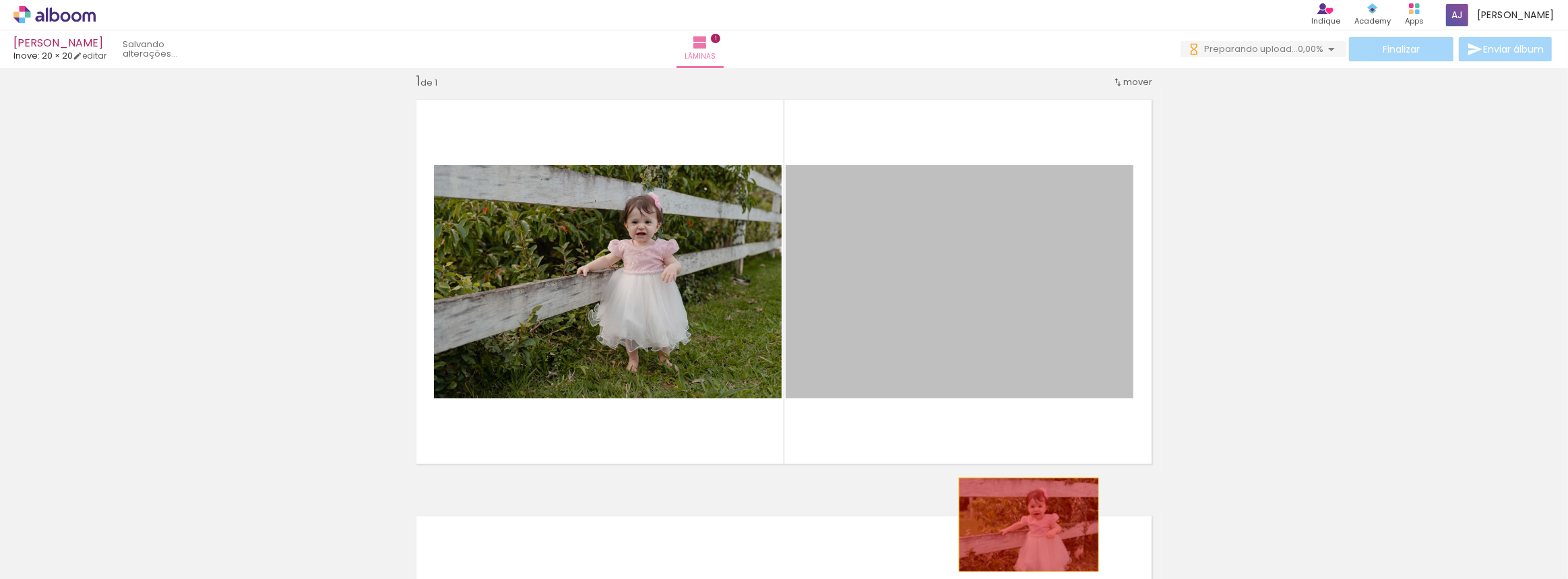
drag, startPoint x: 955, startPoint y: 308, endPoint x: 1024, endPoint y: 525, distance: 227.7
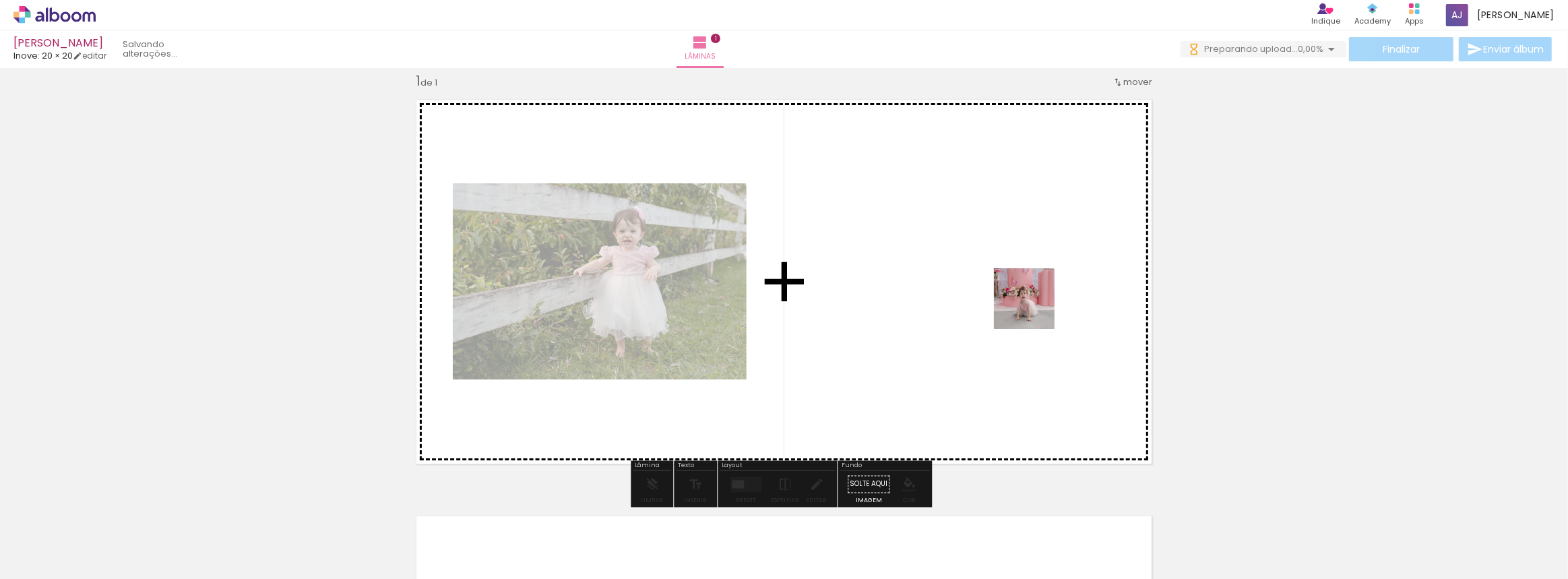
drag, startPoint x: 1330, startPoint y: 534, endPoint x: 1035, endPoint y: 309, distance: 371.0
click at [1035, 309] on quentale-workspace at bounding box center [784, 290] width 1568 height 579
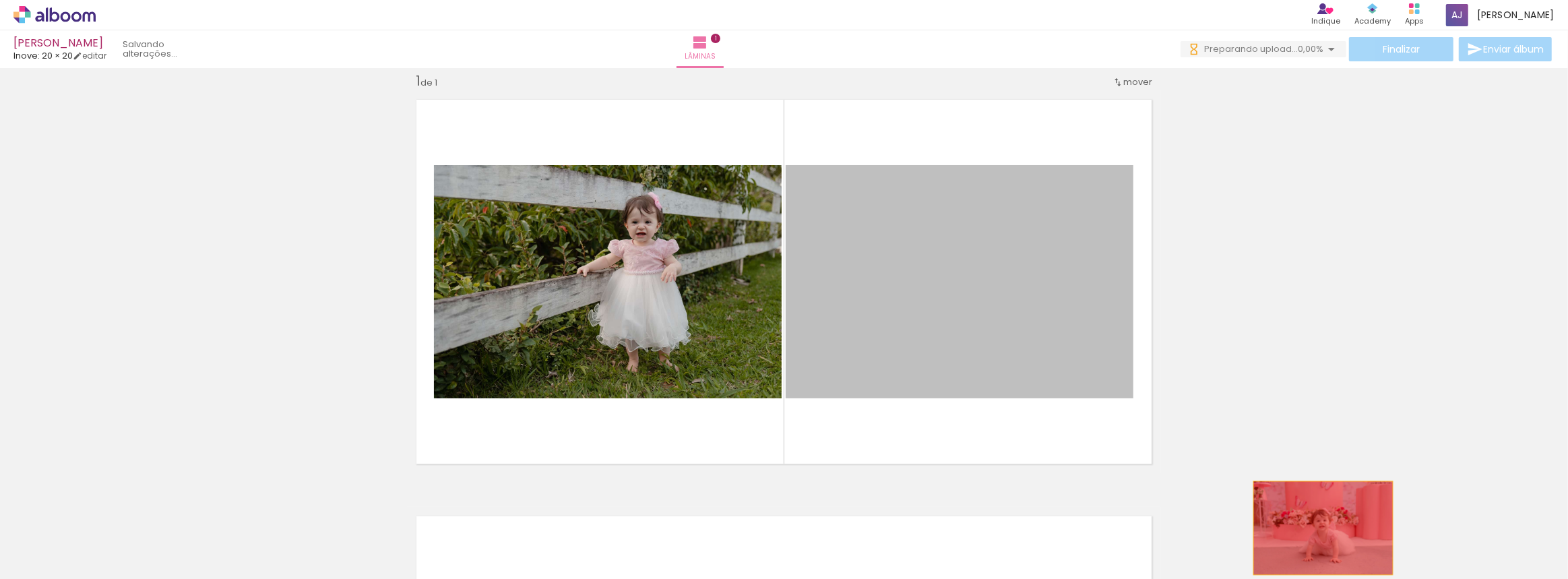
drag, startPoint x: 935, startPoint y: 285, endPoint x: 1300, endPoint y: 525, distance: 436.8
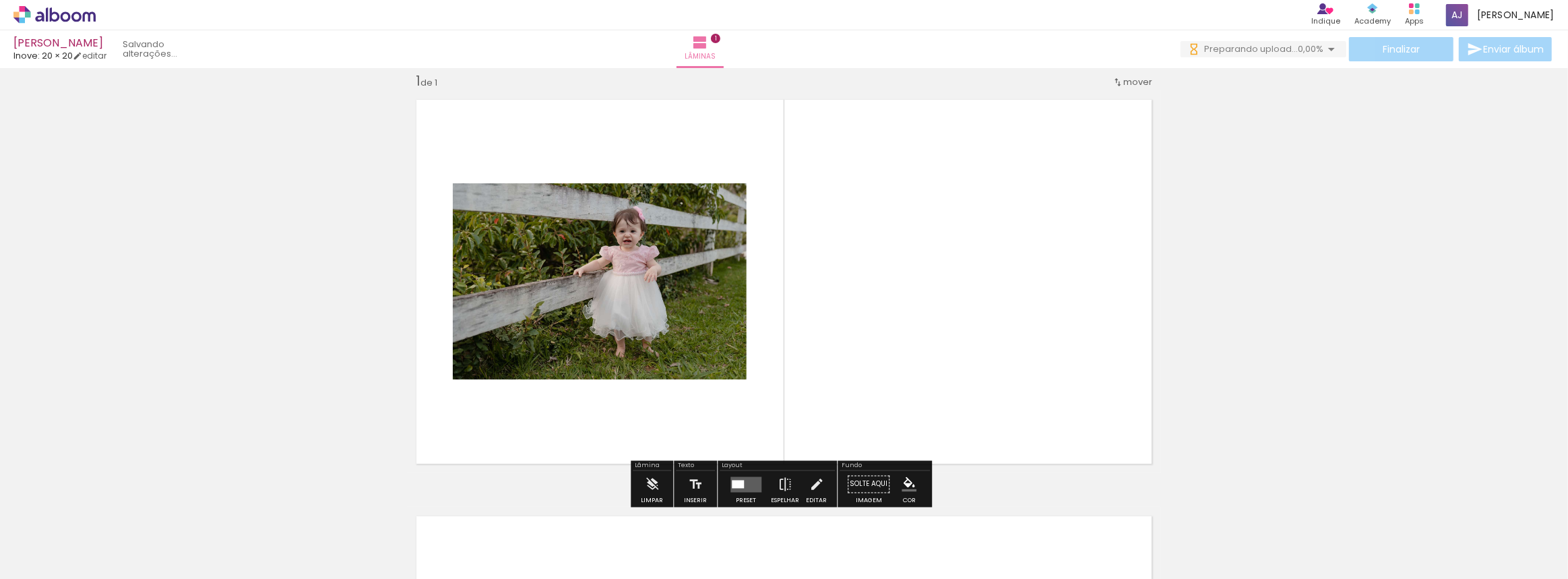
click at [741, 479] on quentale-layouter at bounding box center [746, 484] width 31 height 15
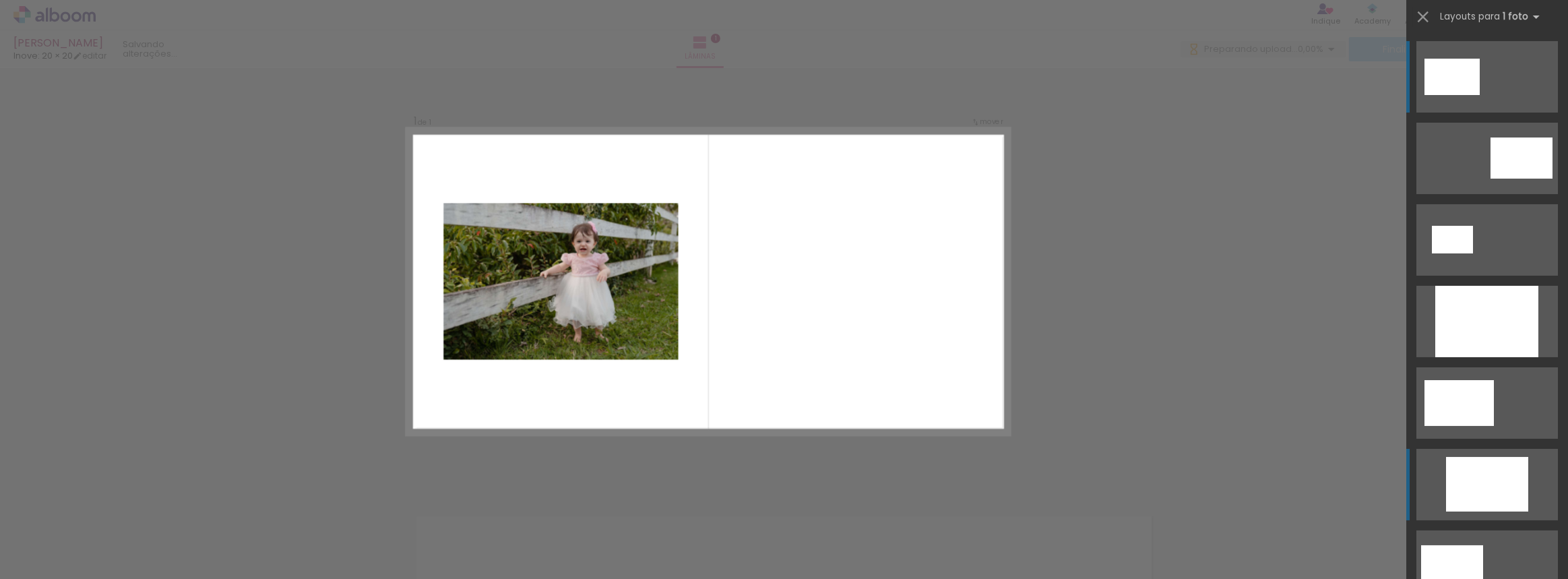
scroll to position [0, 0]
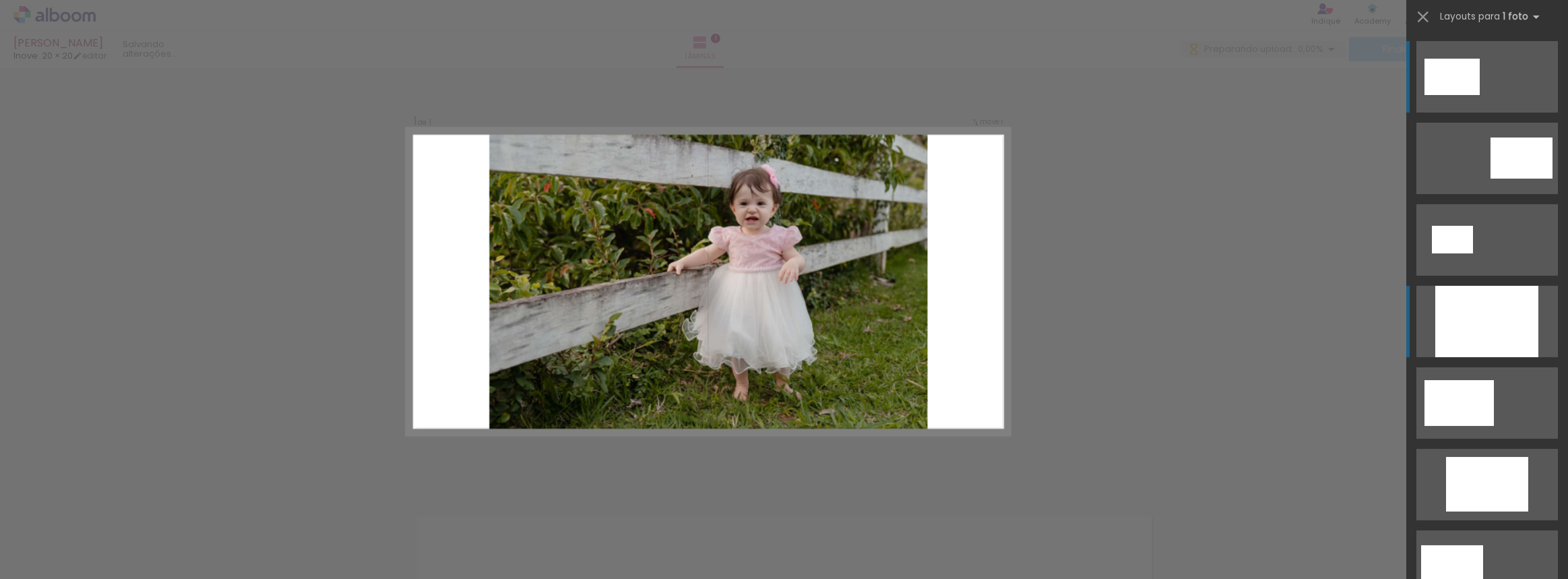
click at [1505, 330] on div at bounding box center [1487, 322] width 103 height 71
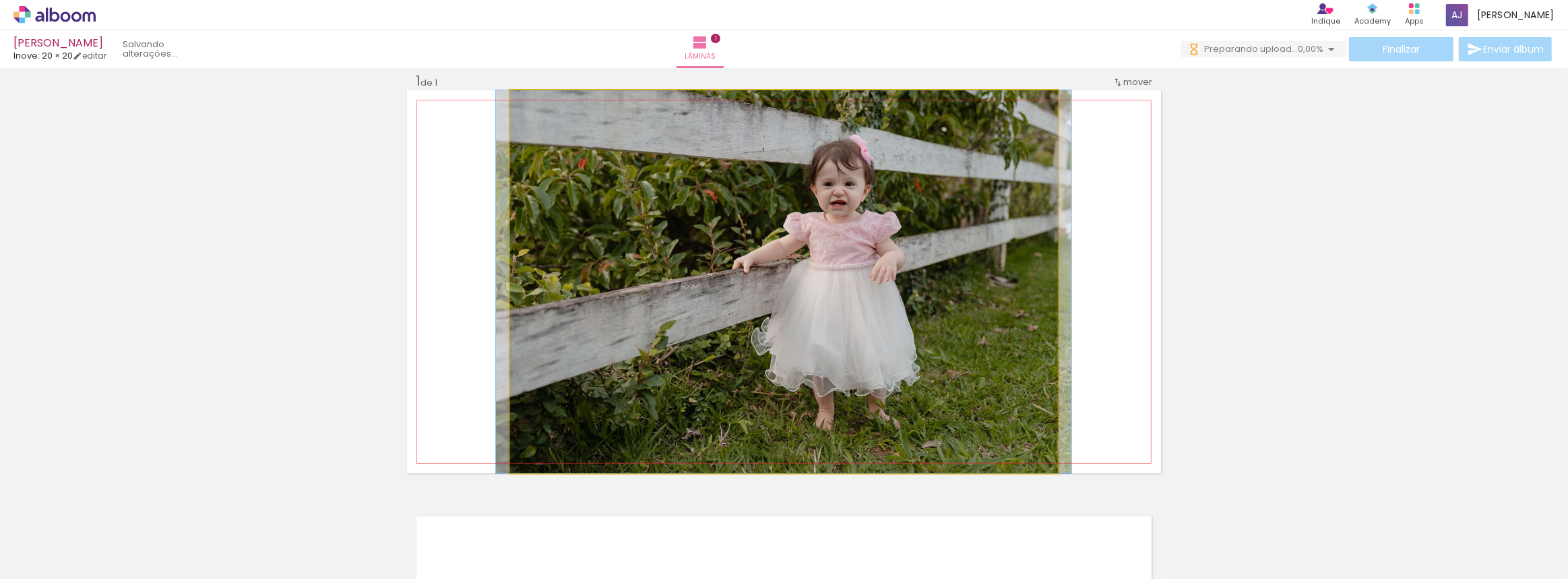
click at [908, 276] on quentale-photo at bounding box center [784, 282] width 548 height 383
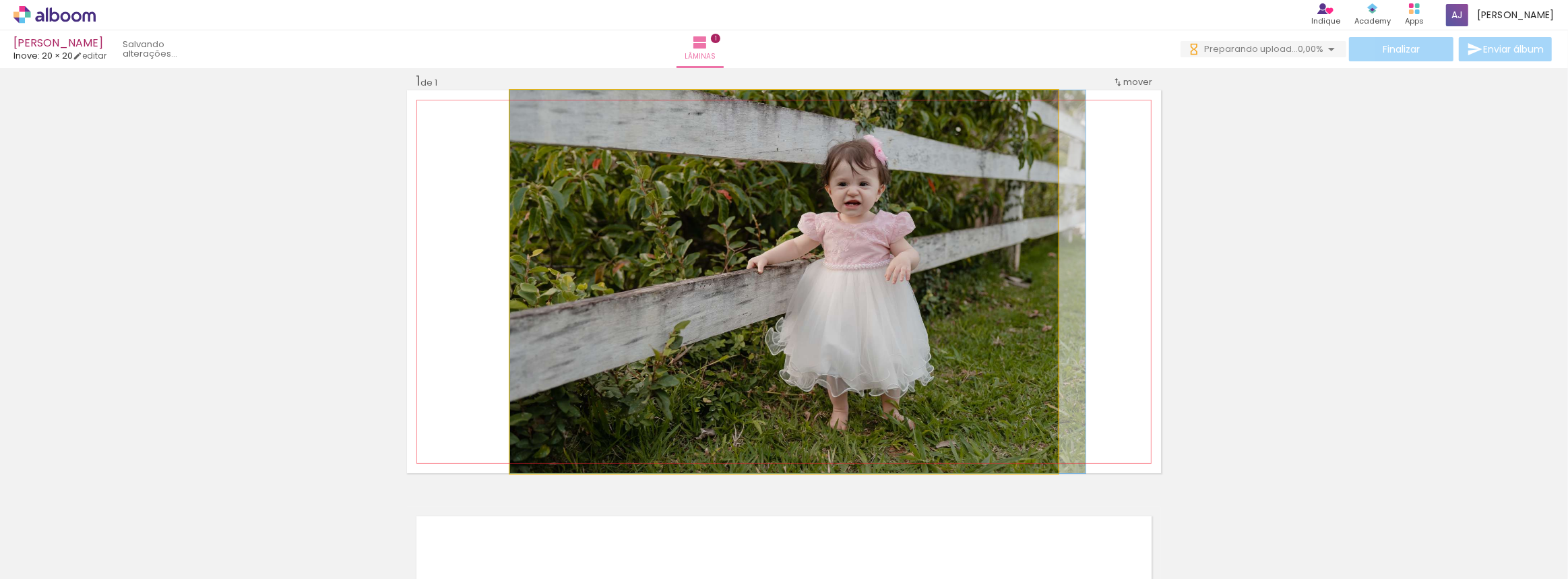
drag, startPoint x: 907, startPoint y: 276, endPoint x: 969, endPoint y: 276, distance: 62.0
drag, startPoint x: 950, startPoint y: 269, endPoint x: 1017, endPoint y: 269, distance: 67.0
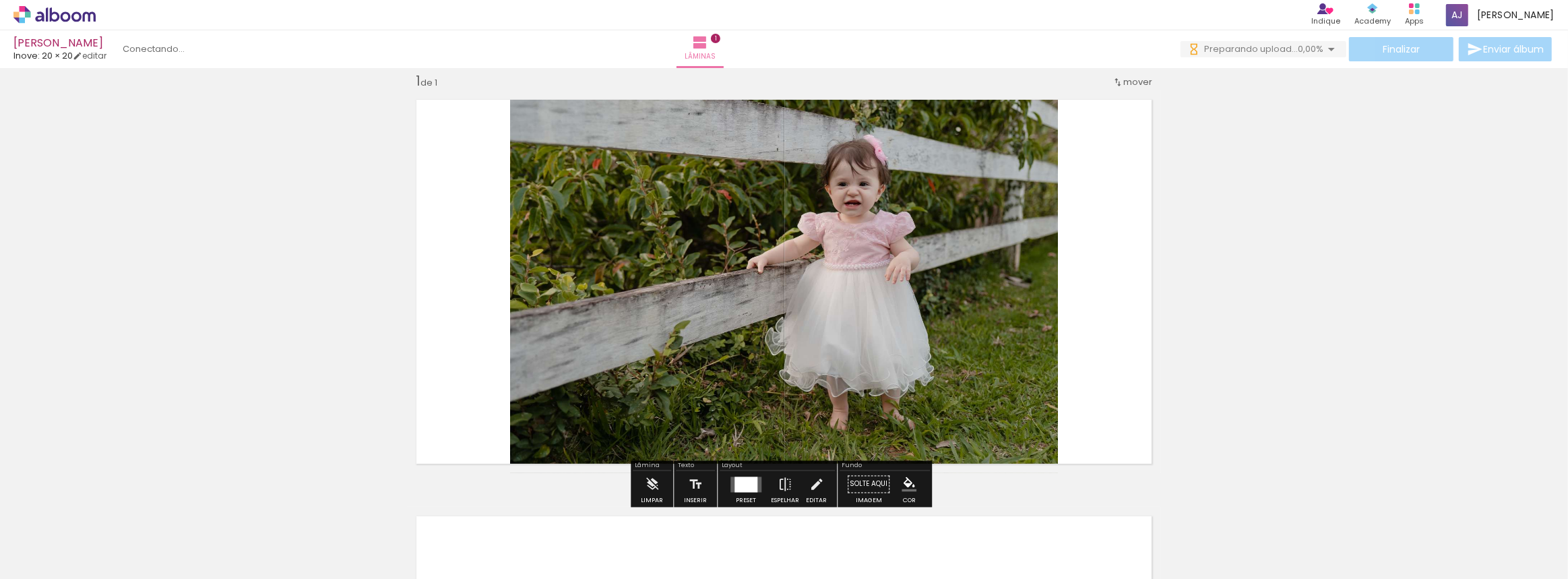
click at [985, 183] on quentale-photo at bounding box center [784, 282] width 548 height 383
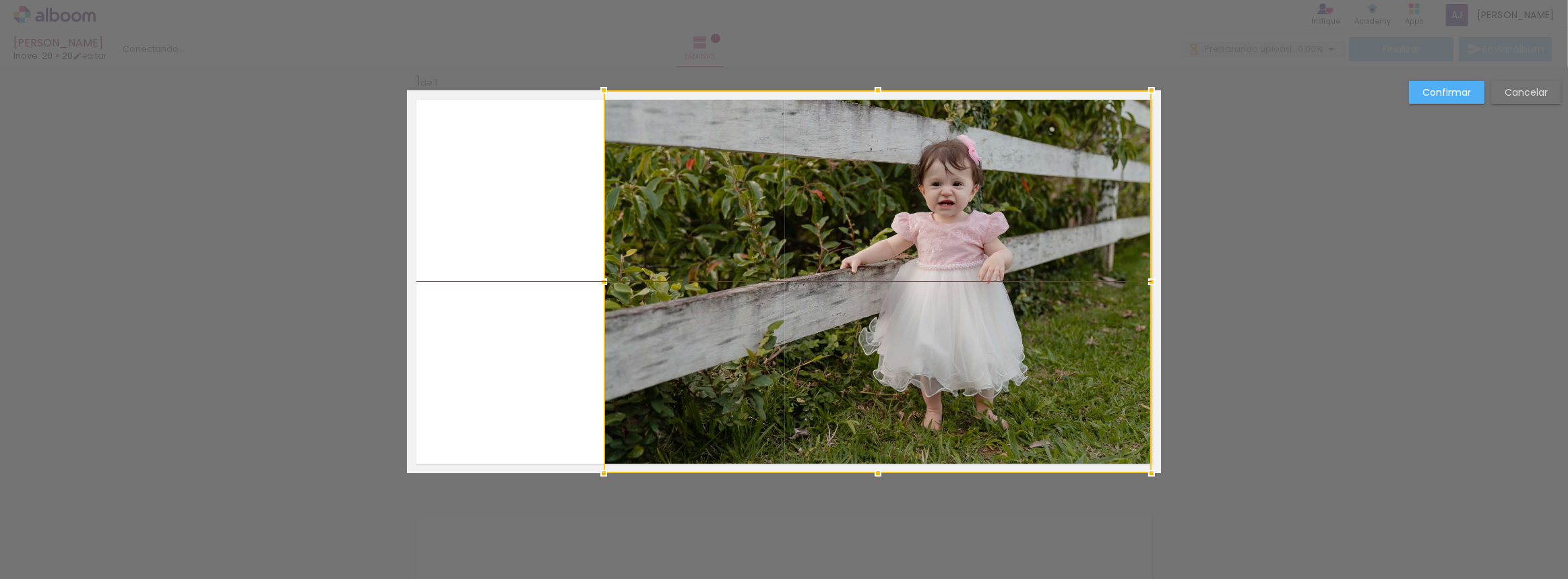
drag, startPoint x: 964, startPoint y: 217, endPoint x: 1058, endPoint y: 212, distance: 94.1
click at [1058, 212] on div at bounding box center [878, 282] width 548 height 383
click at [0, 0] on slot "Confirmar" at bounding box center [0, 0] width 0 height 0
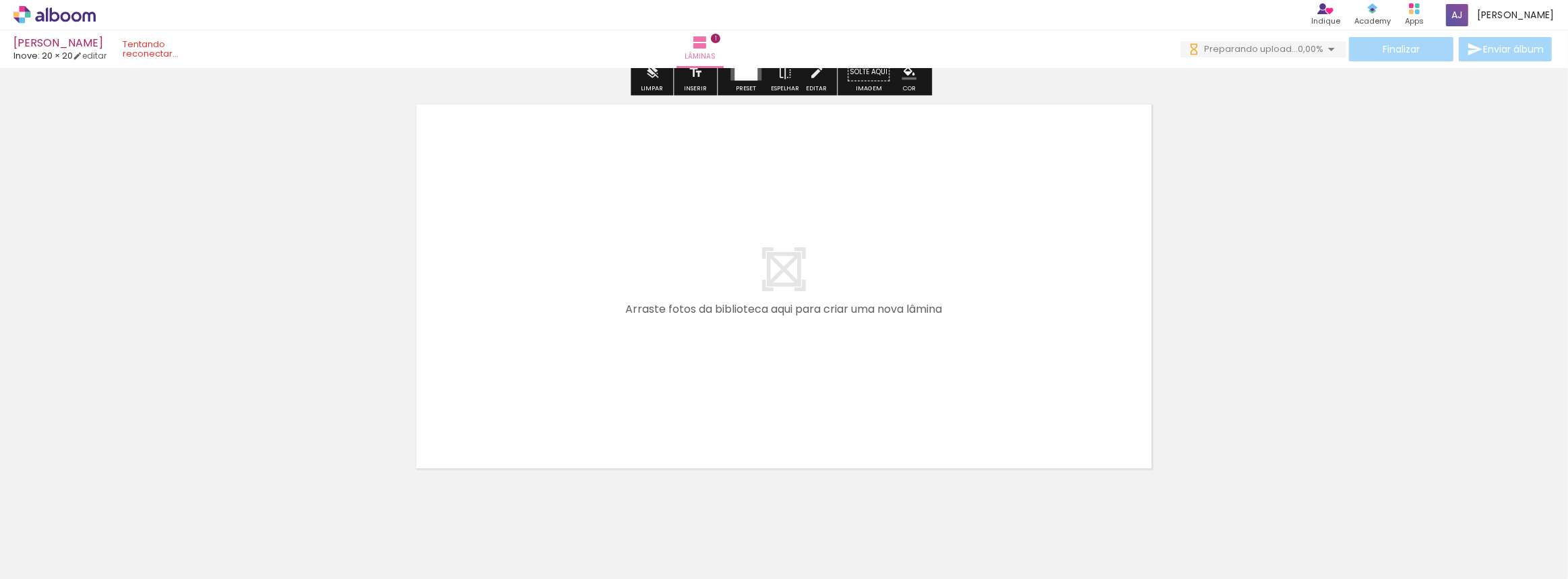
scroll to position [458, 0]
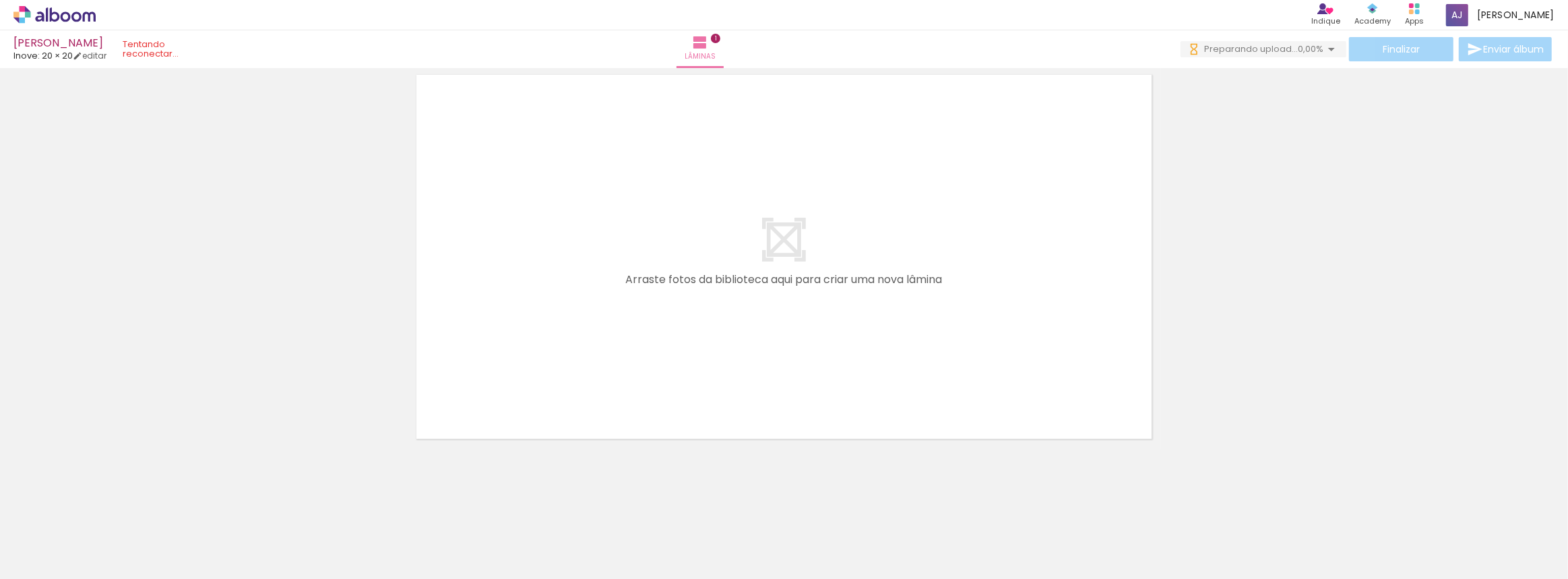
click at [1263, 158] on div "Inserir lâmina 1 de 1" at bounding box center [784, 31] width 1568 height 834
click at [1297, 43] on span "0,00%" at bounding box center [1310, 49] width 26 height 13
click at [1443, 217] on div "Inserir lâmina 1 de 1" at bounding box center [784, 31] width 1568 height 834
click at [1288, 354] on div "Inserir lâmina 1 de 1" at bounding box center [784, 31] width 1568 height 834
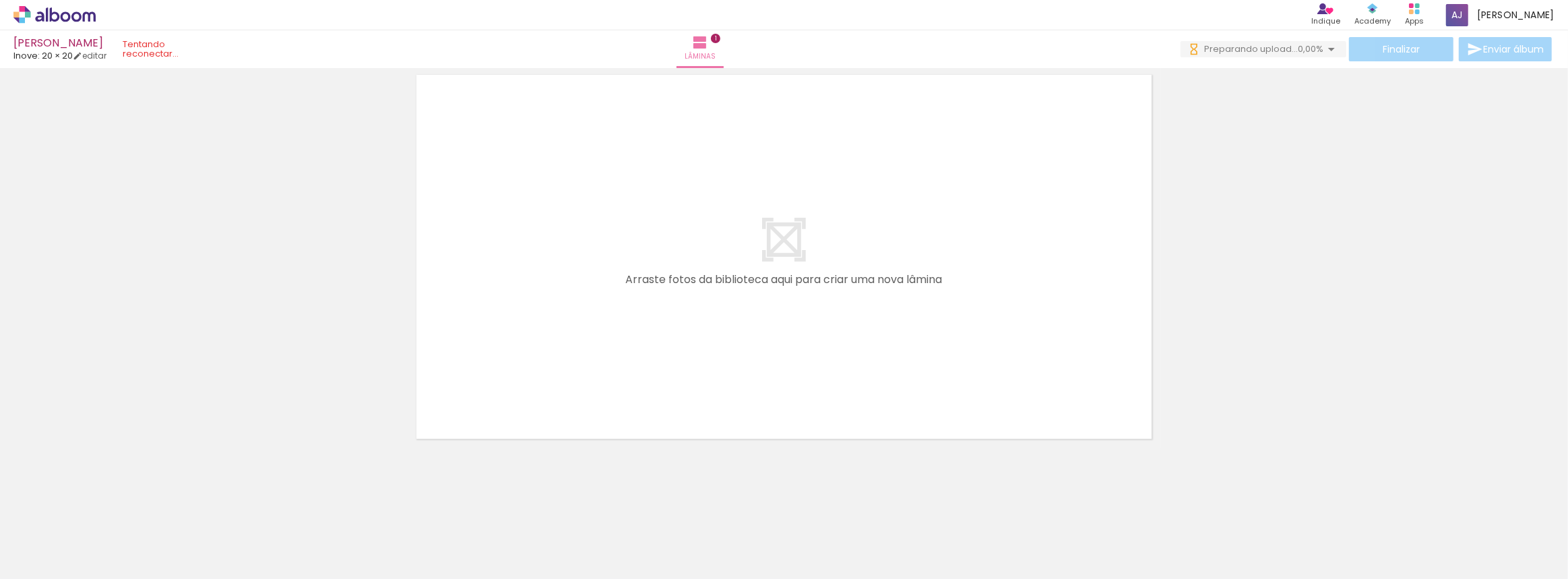
click at [303, 123] on div "Inserir lâmina 1 de 1" at bounding box center [784, 31] width 1568 height 834
click at [167, 55] on quentale-status at bounding box center [166, 49] width 107 height 30
click at [174, 50] on quentale-status at bounding box center [166, 49] width 107 height 30
click at [174, 50] on quentale-status at bounding box center [166, 49] width 107 height 30
click at [175, 50] on quentale-status at bounding box center [166, 49] width 107 height 30
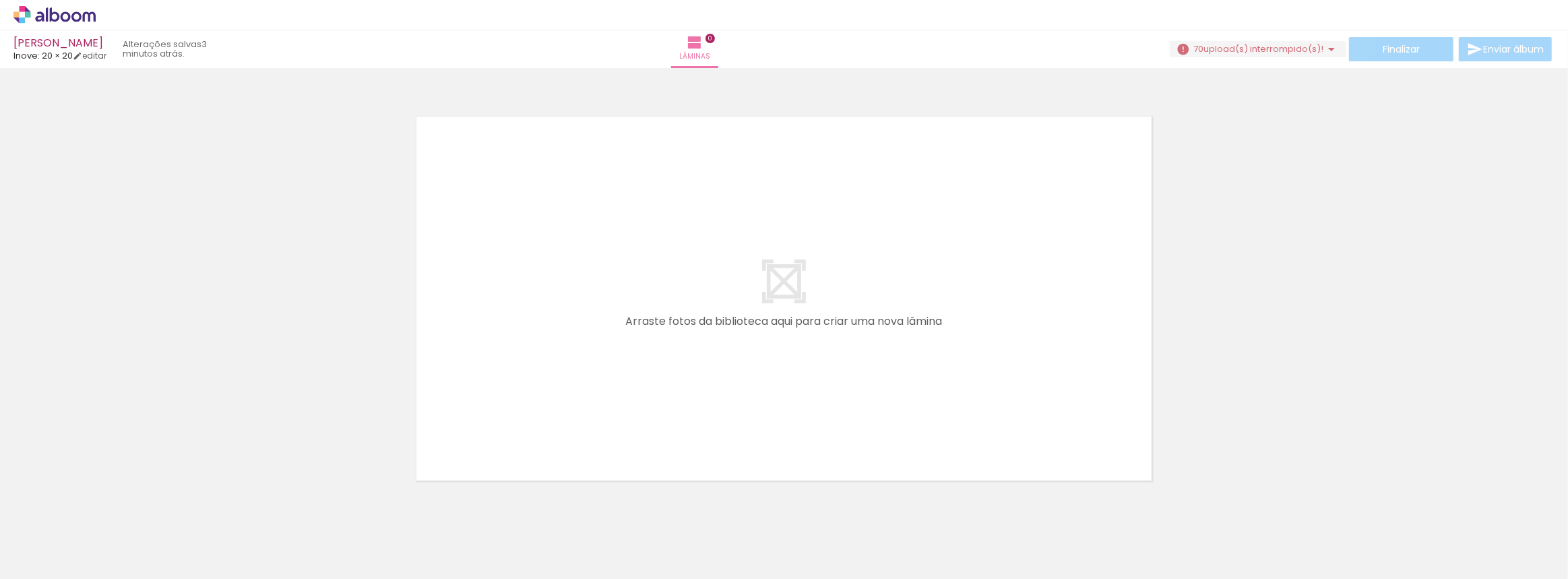
click at [1311, 52] on span "upload(s) interrompido(s)!" at bounding box center [1263, 49] width 120 height 13
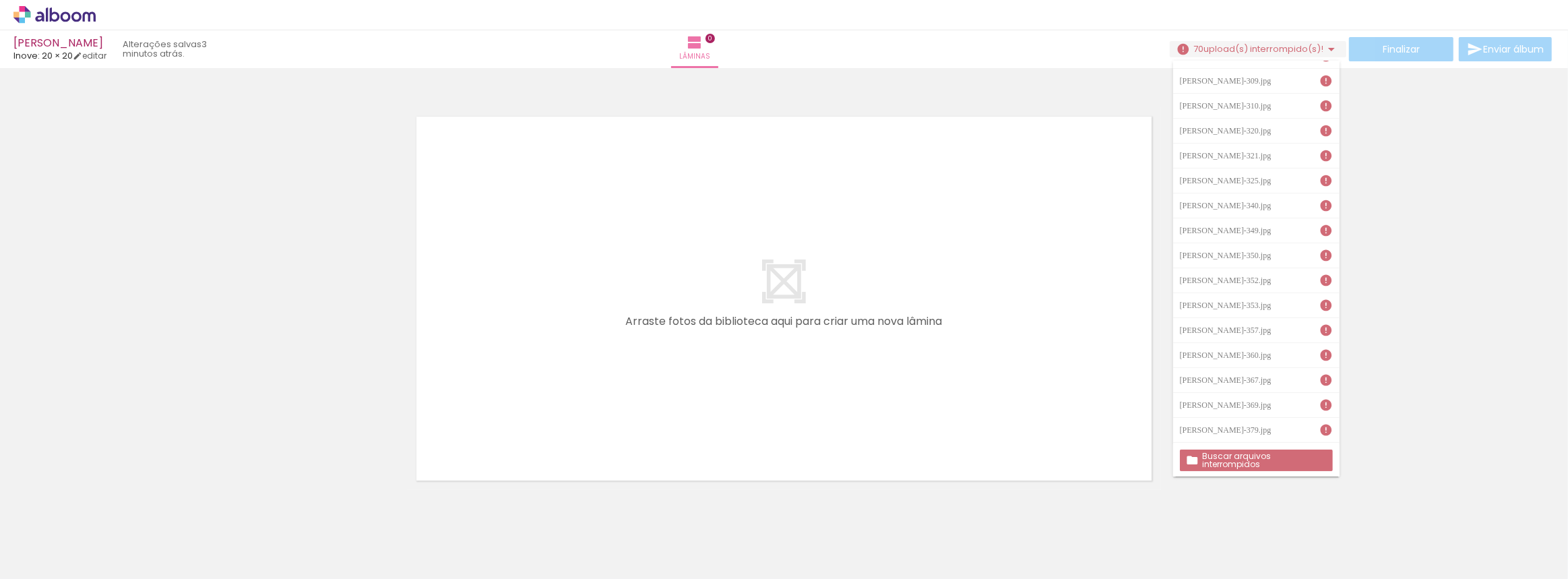
scroll to position [1358, 0]
click at [0, 0] on slot "Buscar arquivos interrompidos" at bounding box center [0, 0] width 0 height 0
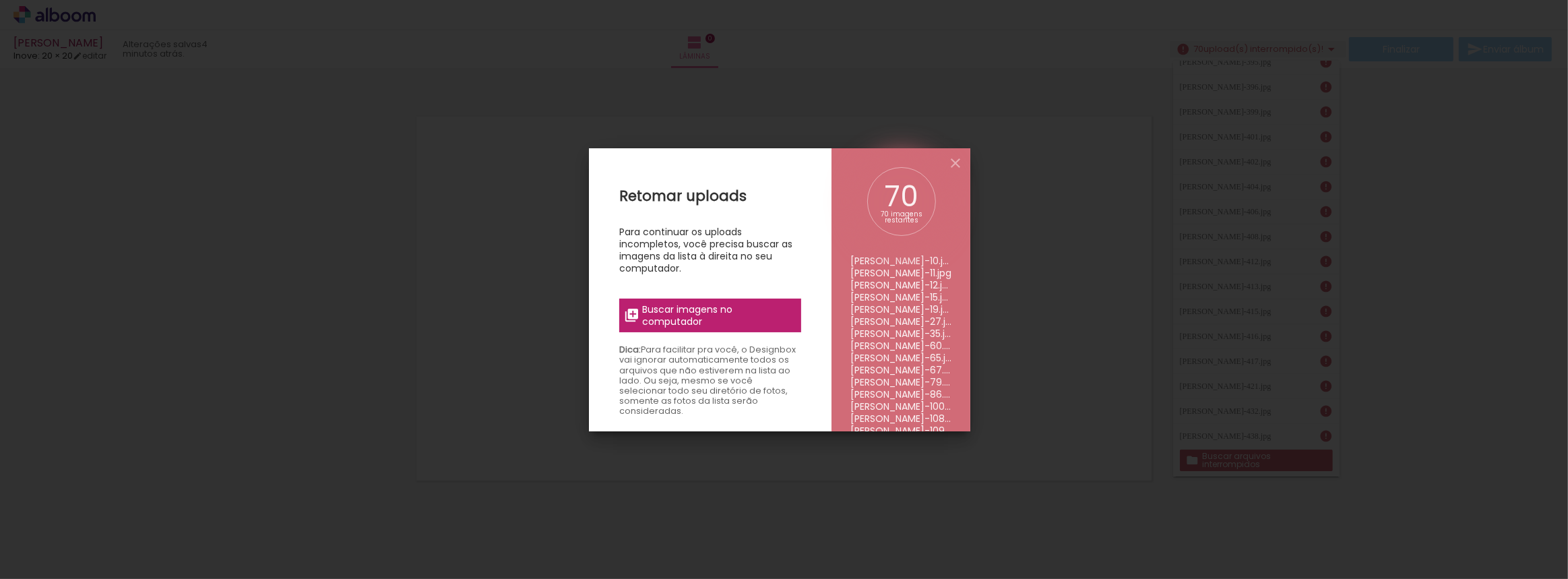
click at [671, 326] on span "Buscar imagens no computador" at bounding box center [717, 315] width 151 height 24
click at [0, 0] on input "file" at bounding box center [0, 0] width 0 height 0
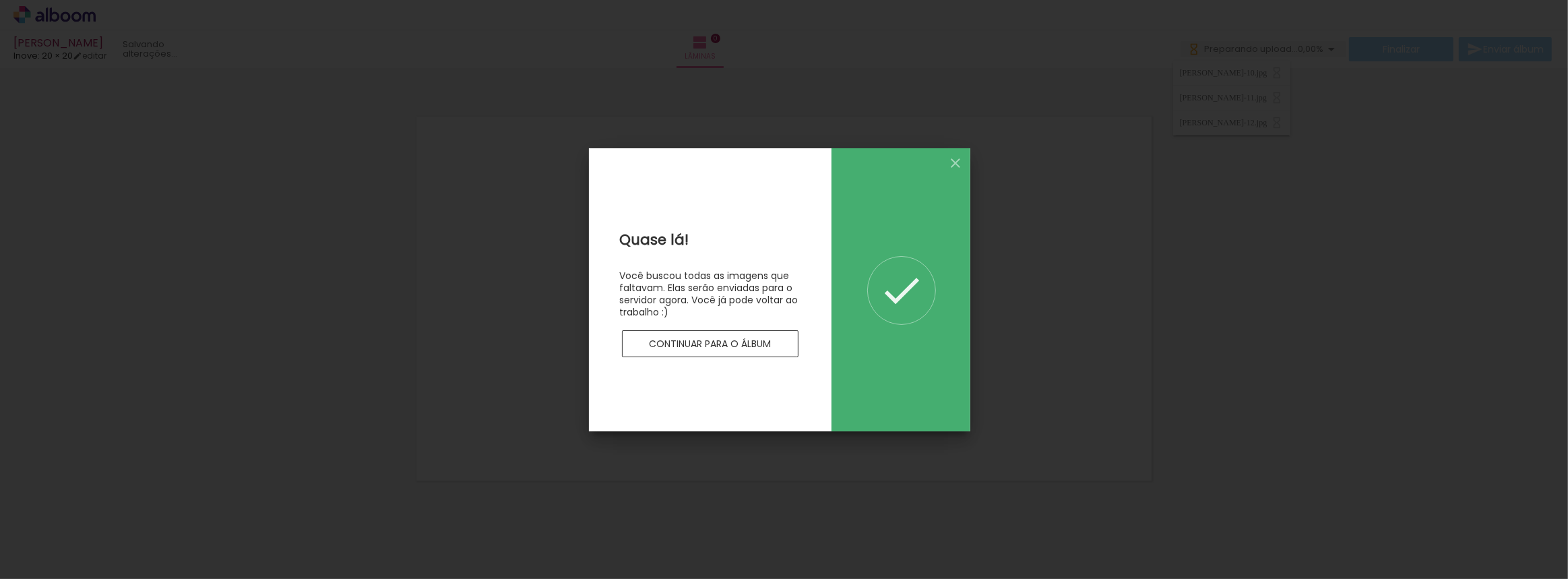
scroll to position [0, 0]
click at [0, 0] on slot "Continuar para o álbum" at bounding box center [0, 0] width 0 height 0
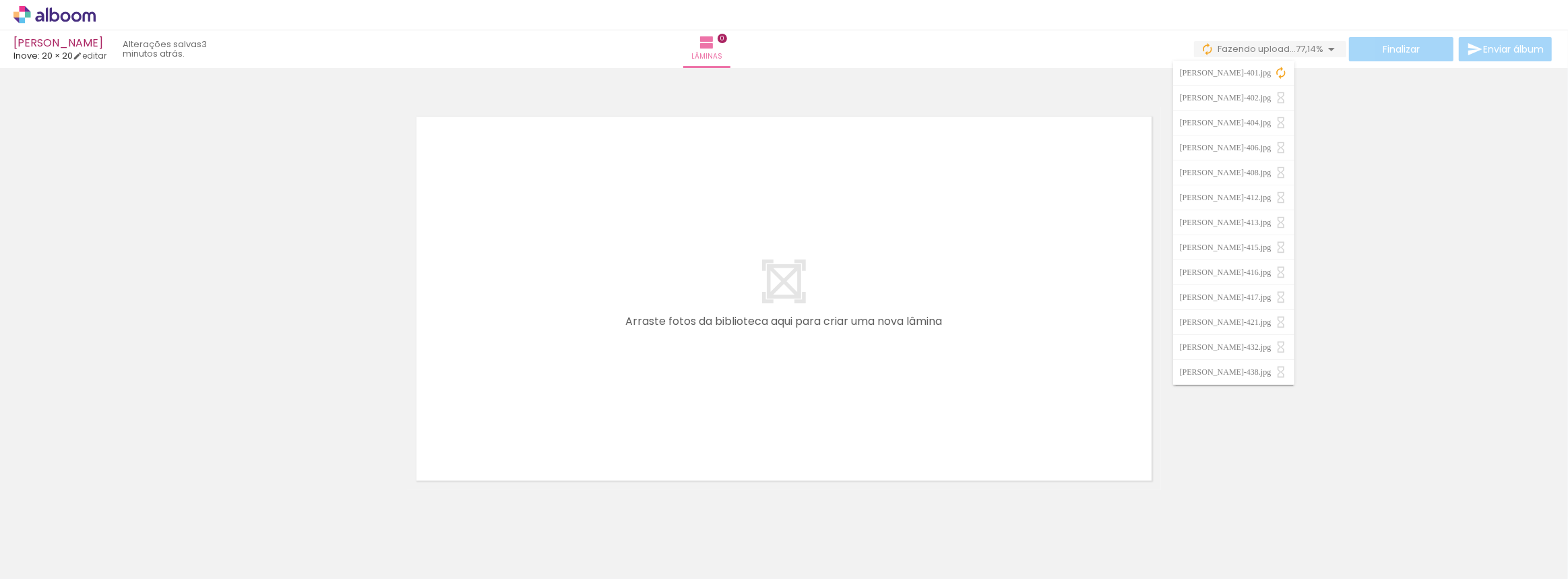
scroll to position [0, 1809]
click at [1042, 533] on div at bounding box center [1043, 534] width 45 height 67
click at [977, 540] on div at bounding box center [968, 534] width 67 height 45
click at [961, 546] on div at bounding box center [968, 534] width 67 height 45
click at [904, 545] on div at bounding box center [892, 534] width 45 height 67
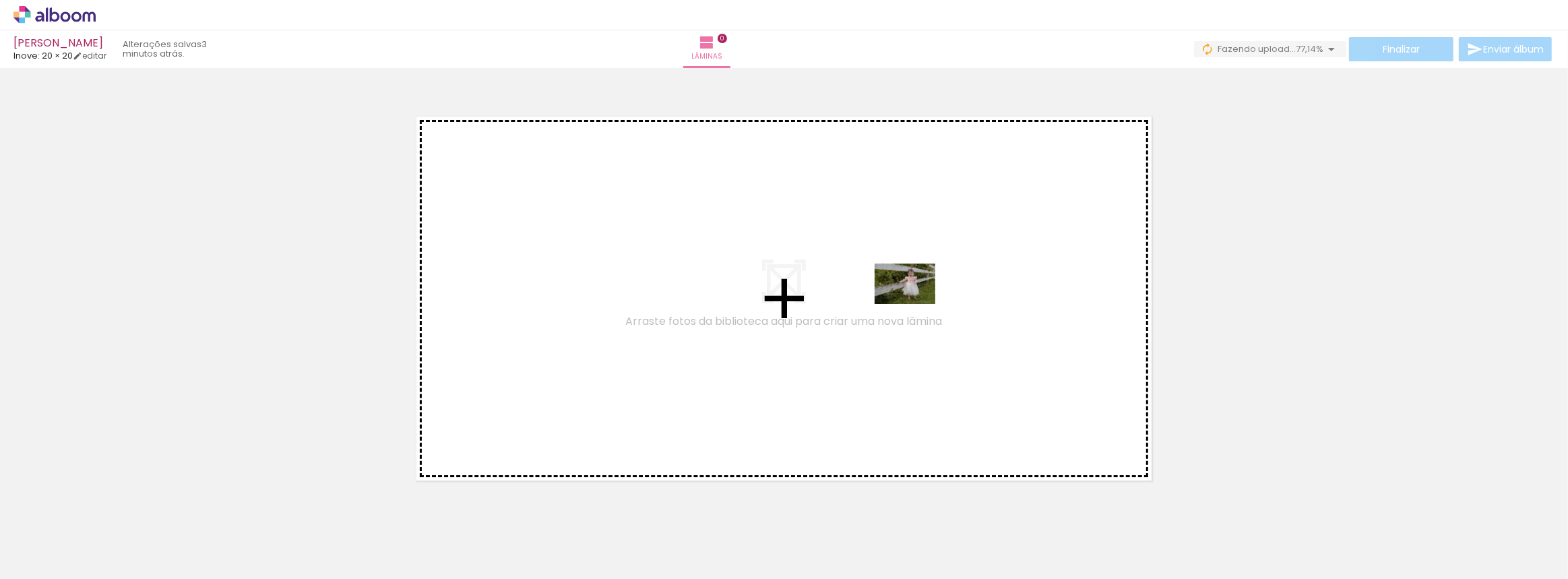
drag, startPoint x: 526, startPoint y: 541, endPoint x: 915, endPoint y: 304, distance: 455.5
click at [915, 304] on quentale-workspace at bounding box center [784, 290] width 1568 height 579
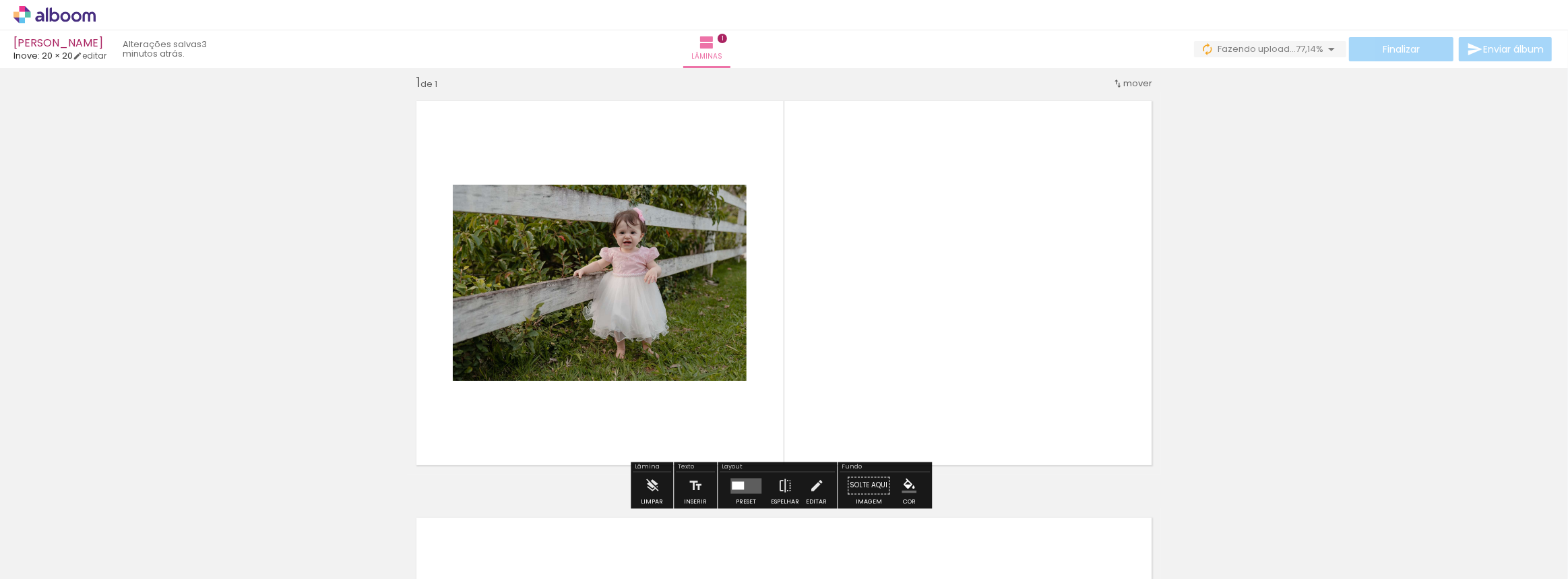
scroll to position [17, 0]
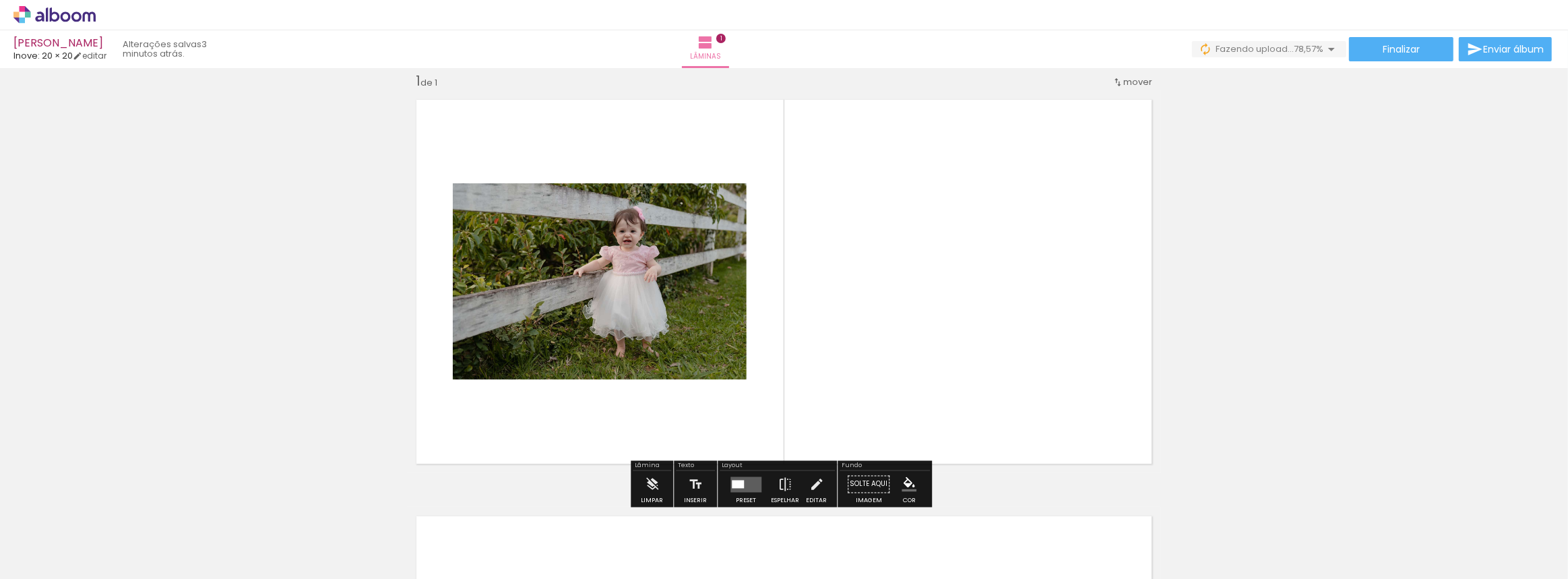
click at [737, 480] on div at bounding box center [738, 484] width 12 height 8
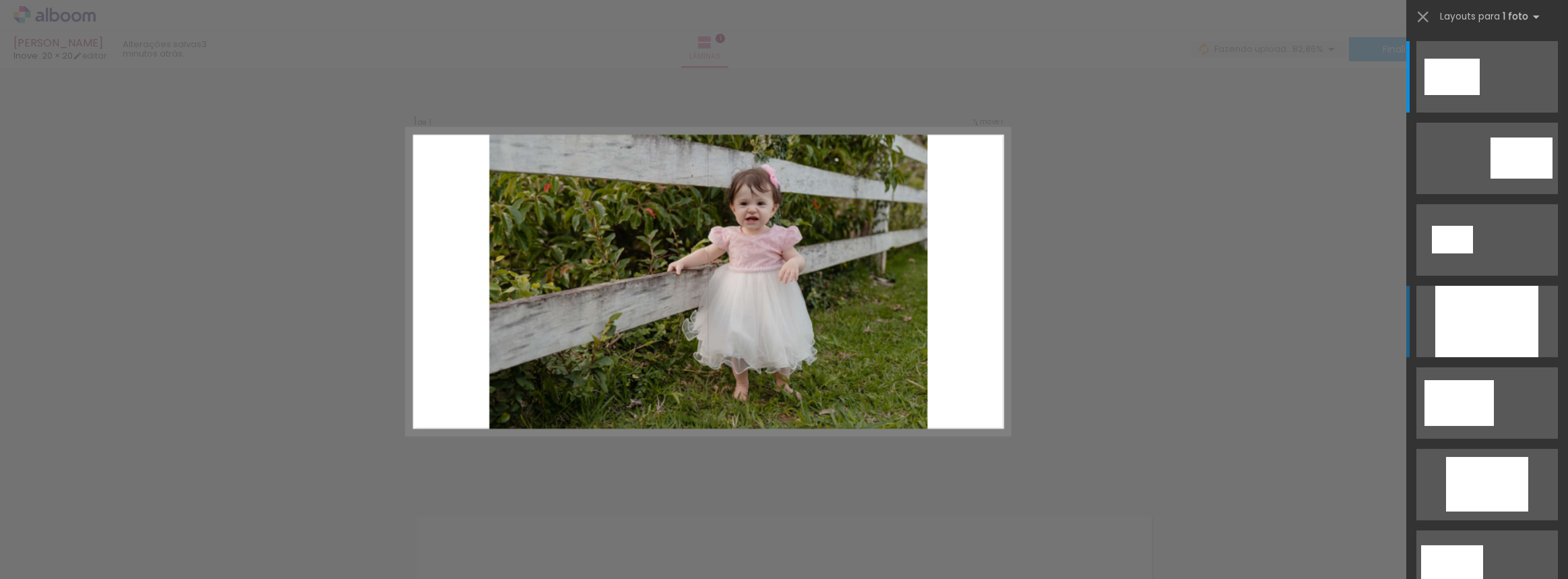
click at [1491, 336] on div at bounding box center [1487, 322] width 103 height 71
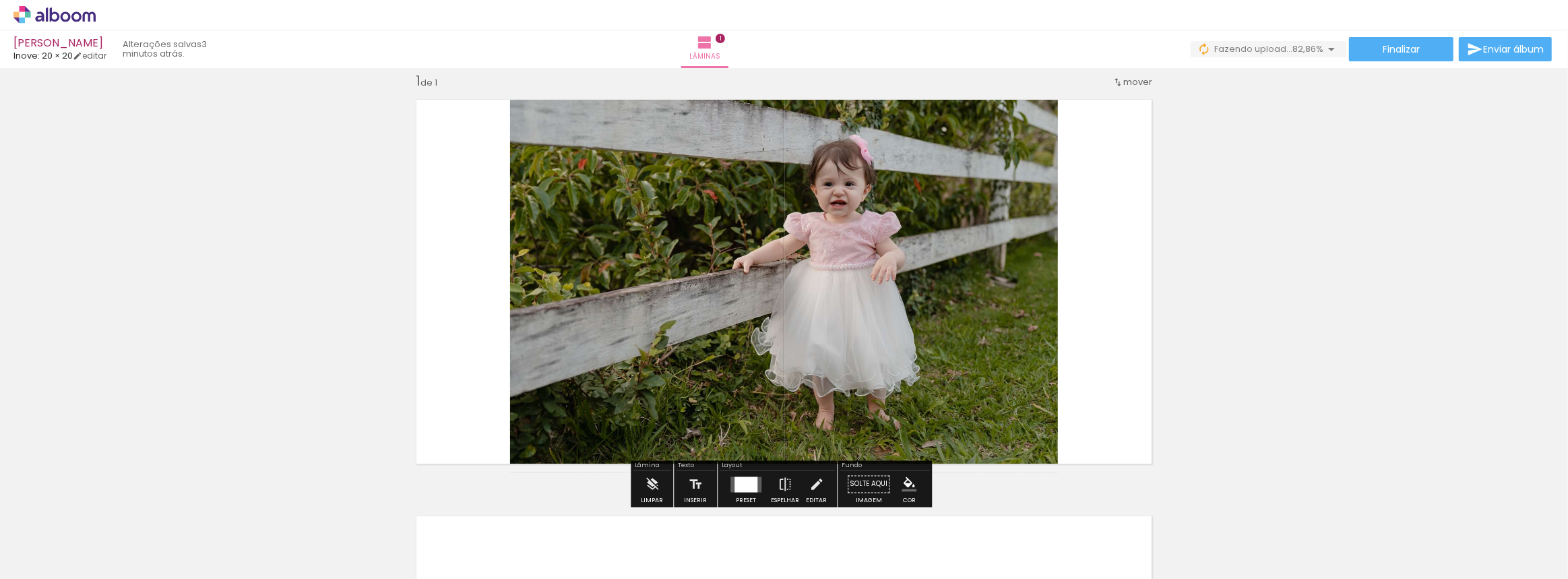
click at [886, 239] on quentale-photo at bounding box center [784, 282] width 548 height 383
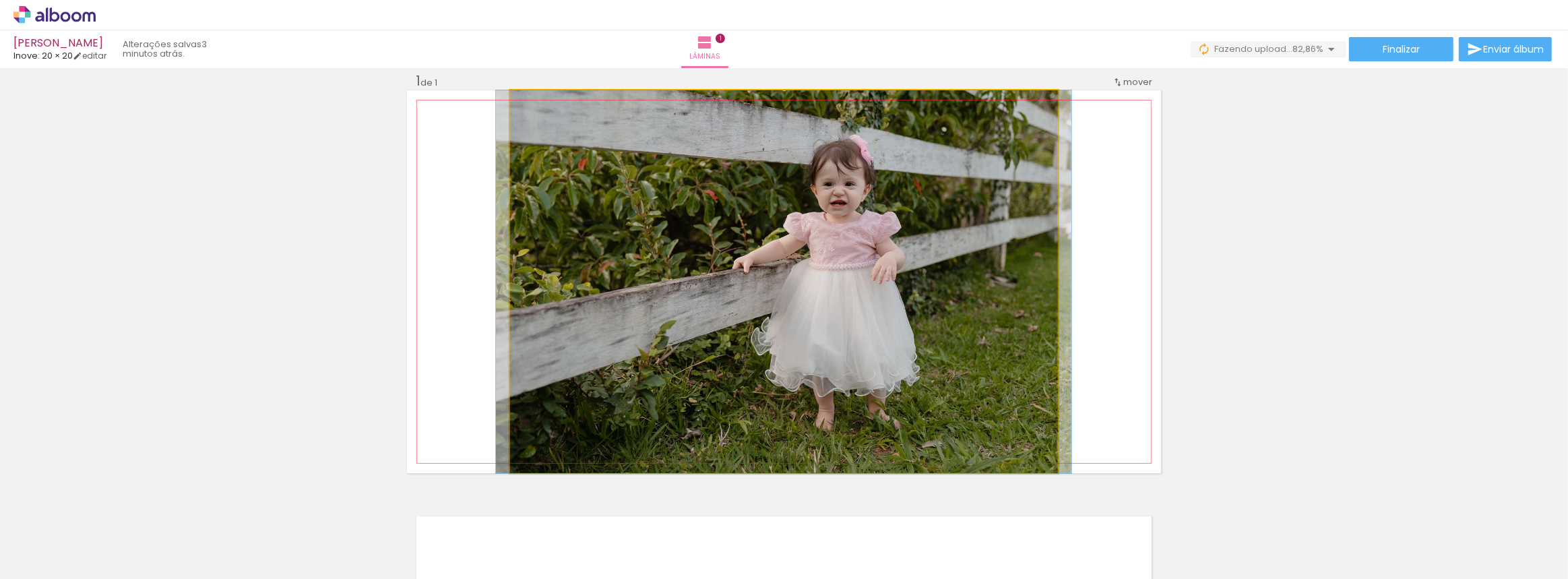
click at [886, 239] on quentale-photo at bounding box center [784, 282] width 548 height 383
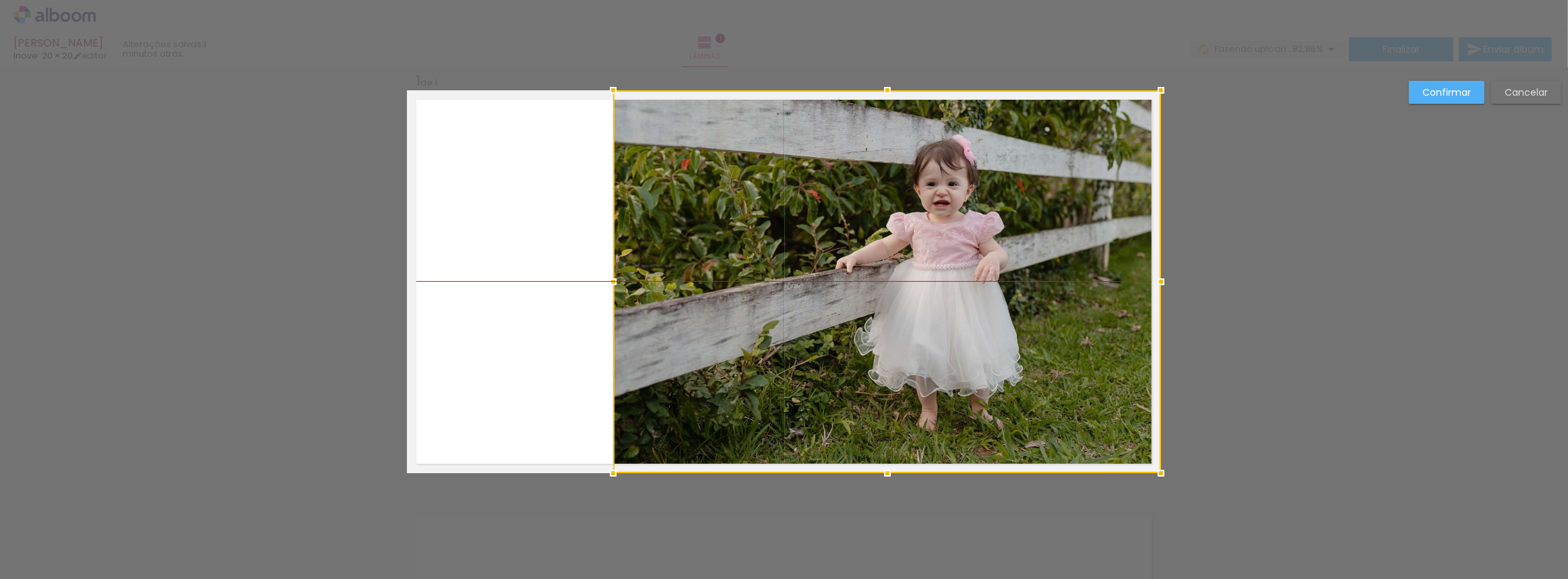
drag, startPoint x: 866, startPoint y: 247, endPoint x: 971, endPoint y: 248, distance: 105.0
click at [971, 248] on div at bounding box center [888, 282] width 548 height 383
click at [0, 0] on slot "Confirmar" at bounding box center [0, 0] width 0 height 0
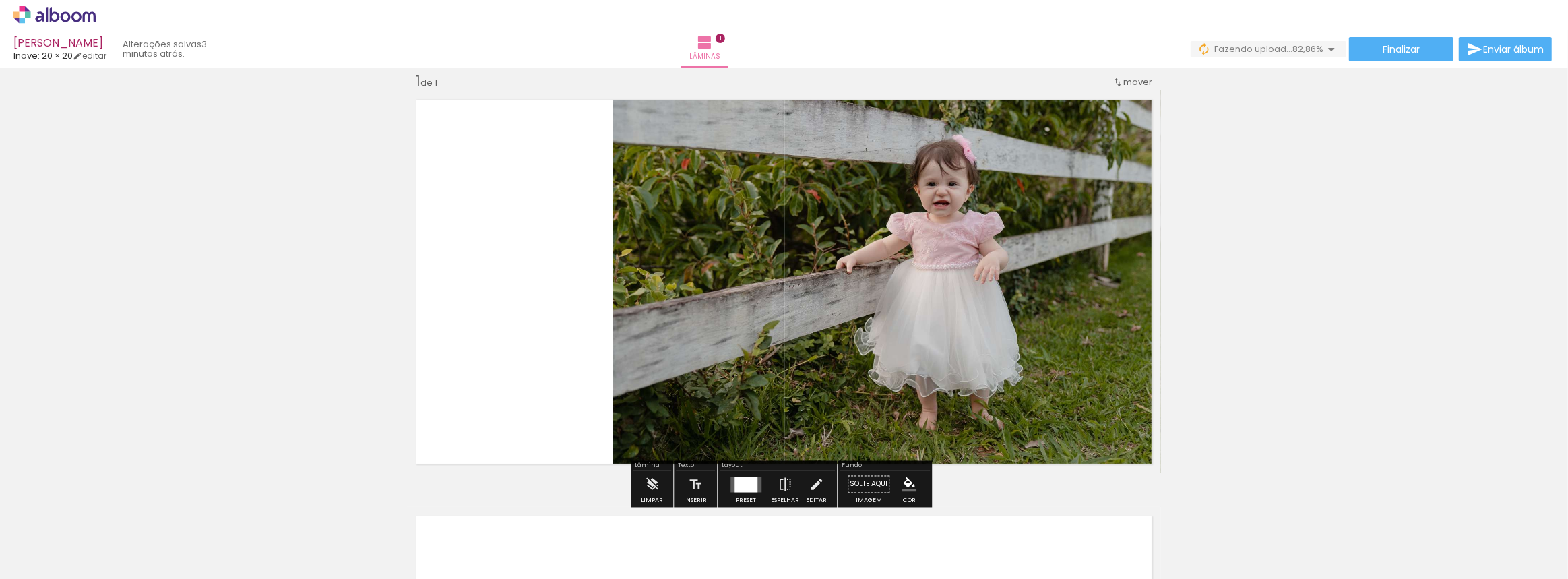
click at [1235, 227] on div "Inserir lâmina 1 de 1" at bounding box center [784, 473] width 1568 height 834
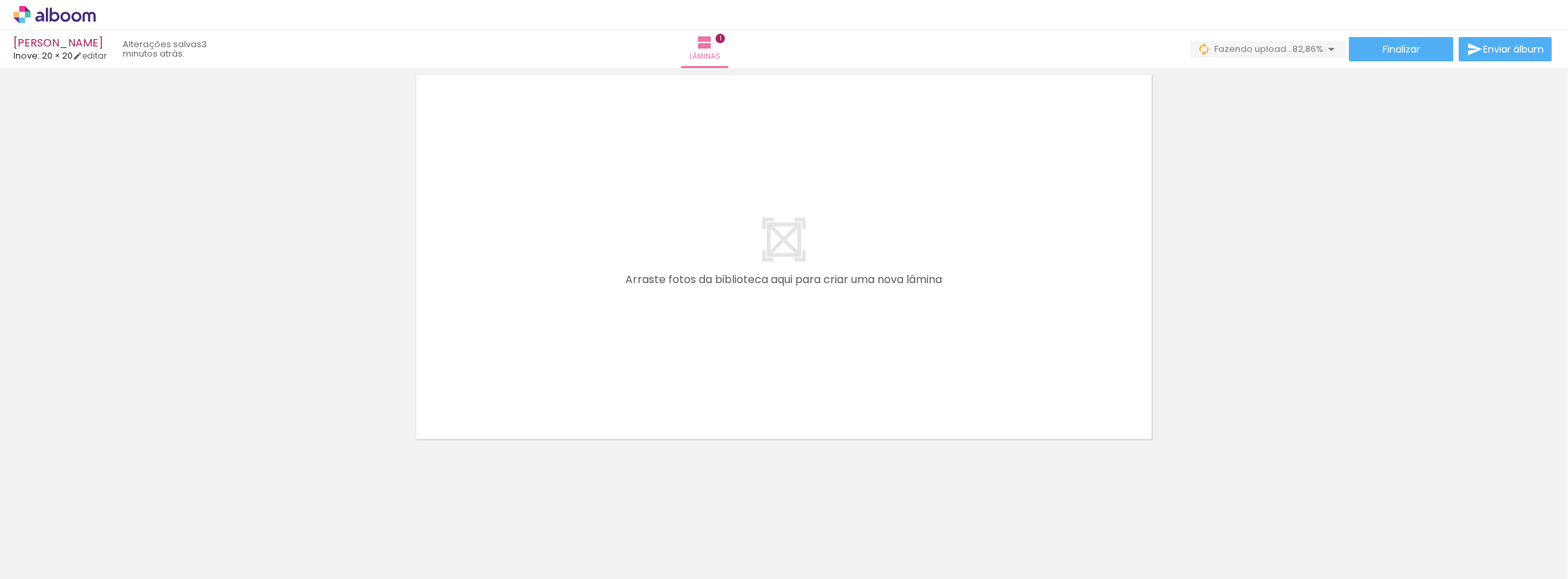
scroll to position [0, 2743]
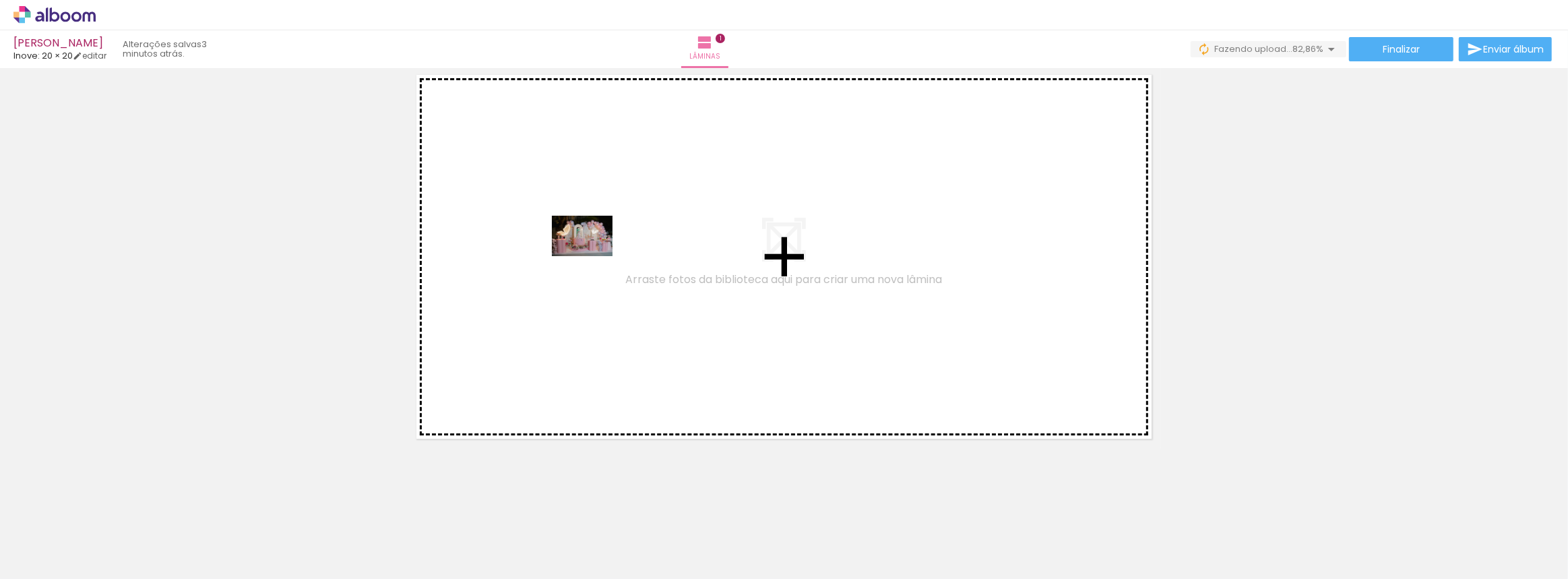
drag, startPoint x: 856, startPoint y: 523, endPoint x: 593, endPoint y: 256, distance: 374.8
click at [593, 256] on quentale-workspace at bounding box center [784, 290] width 1568 height 579
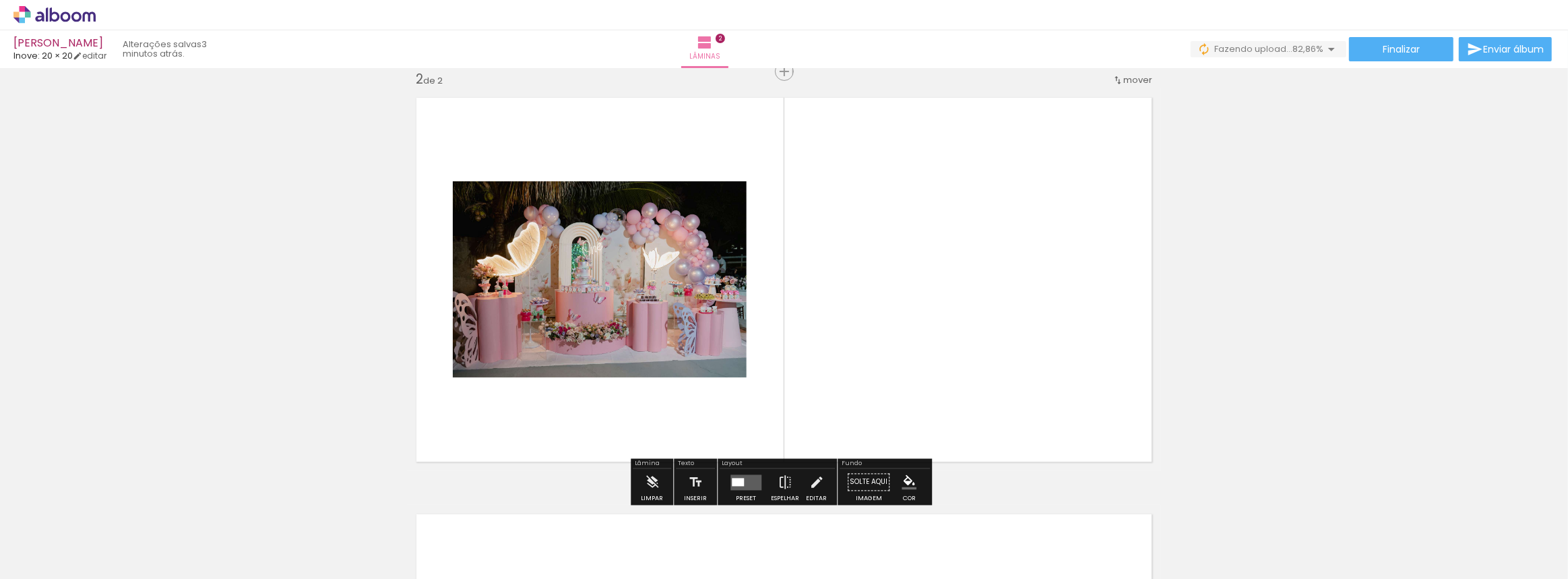
scroll to position [433, 0]
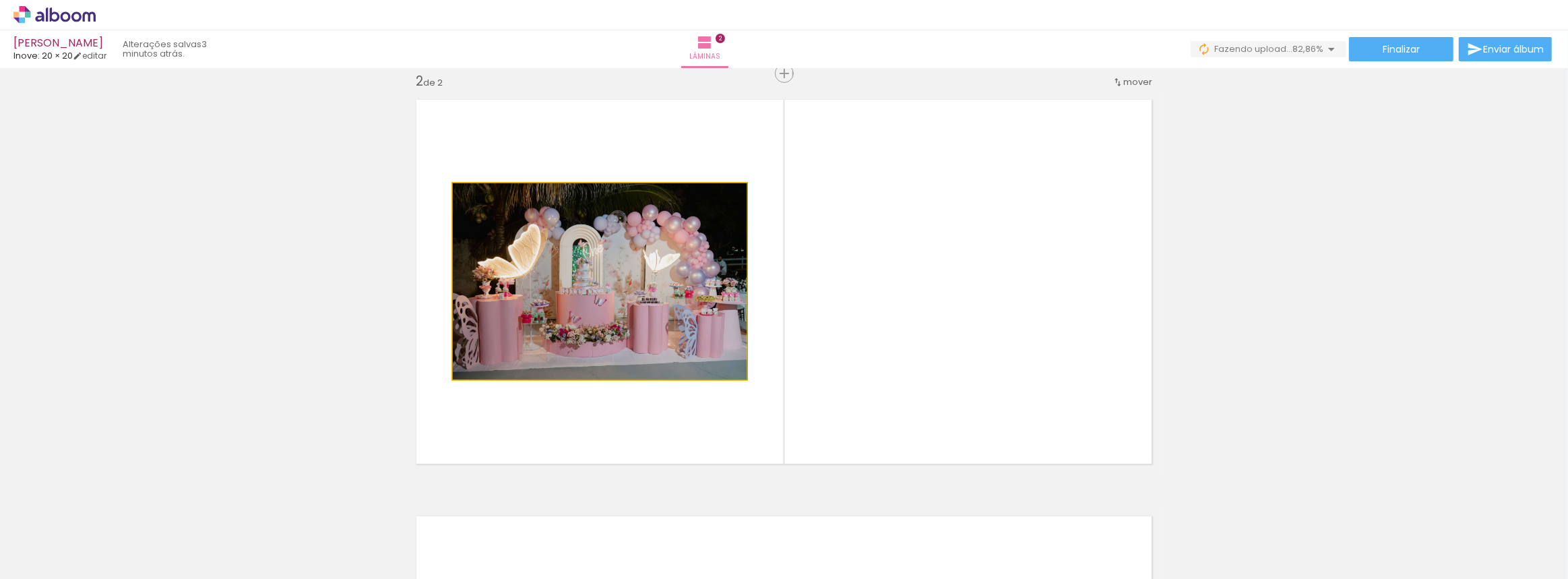
drag, startPoint x: 599, startPoint y: 273, endPoint x: 766, endPoint y: 358, distance: 187.4
click at [765, 359] on quentale-layouter at bounding box center [784, 282] width 754 height 383
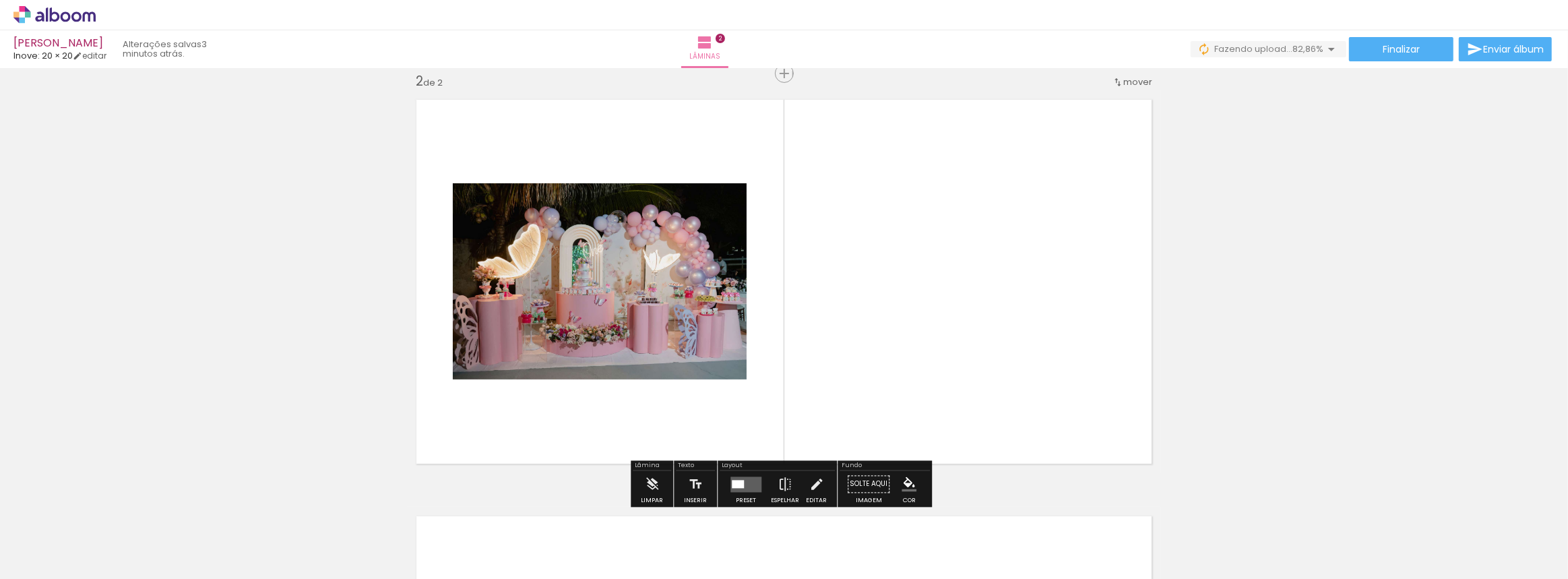
click at [646, 290] on quentale-photo at bounding box center [599, 281] width 294 height 196
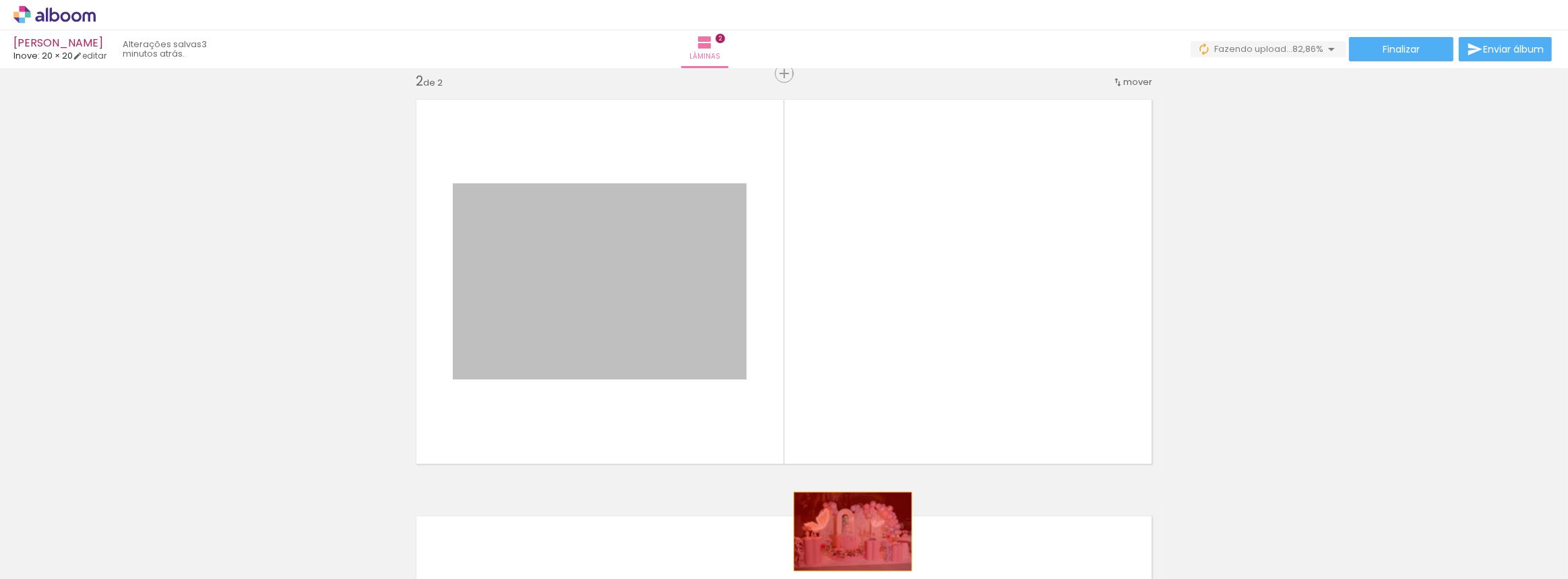
drag, startPoint x: 613, startPoint y: 287, endPoint x: 848, endPoint y: 532, distance: 339.5
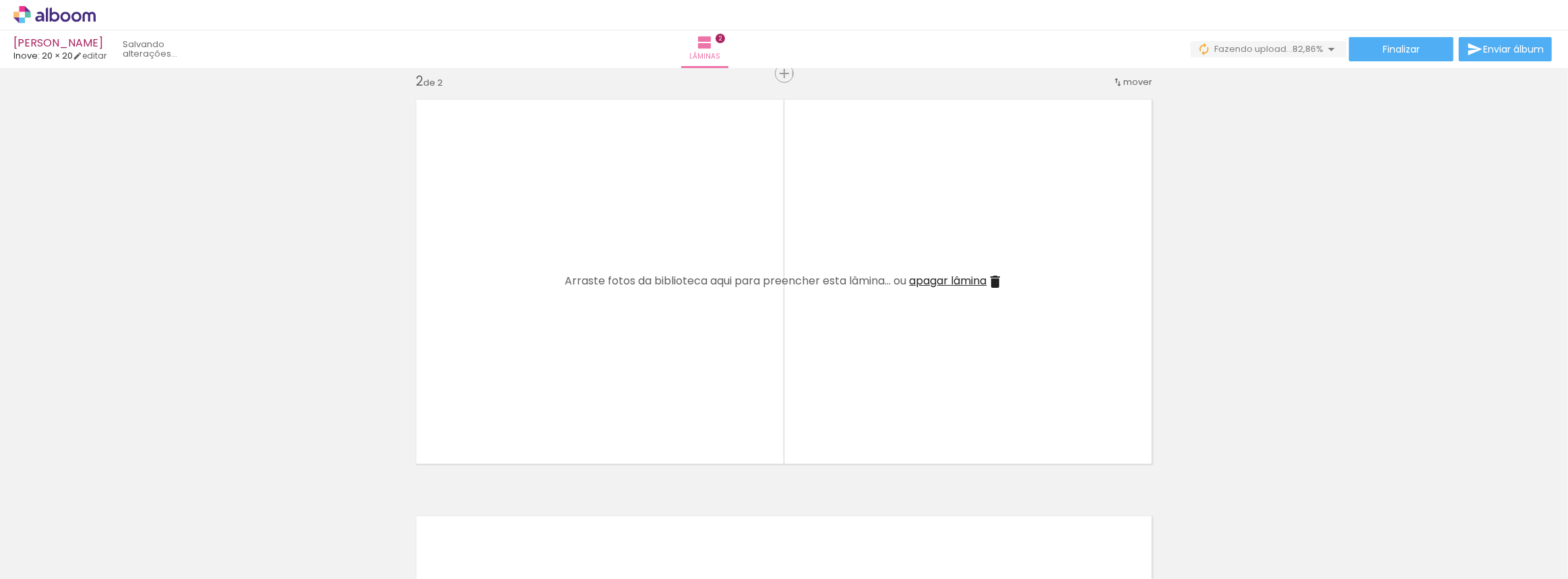
scroll to position [0, 0]
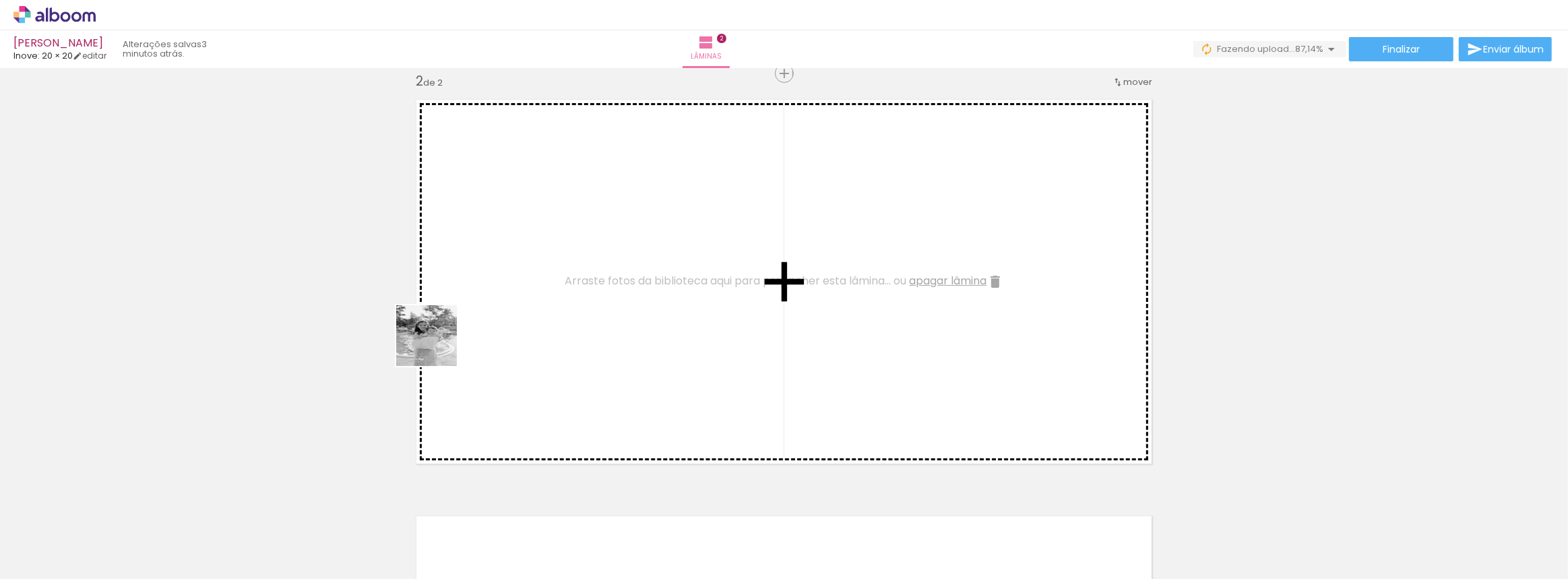
drag, startPoint x: 156, startPoint y: 534, endPoint x: 547, endPoint y: 269, distance: 472.3
click at [547, 269] on quentale-workspace at bounding box center [784, 290] width 1568 height 579
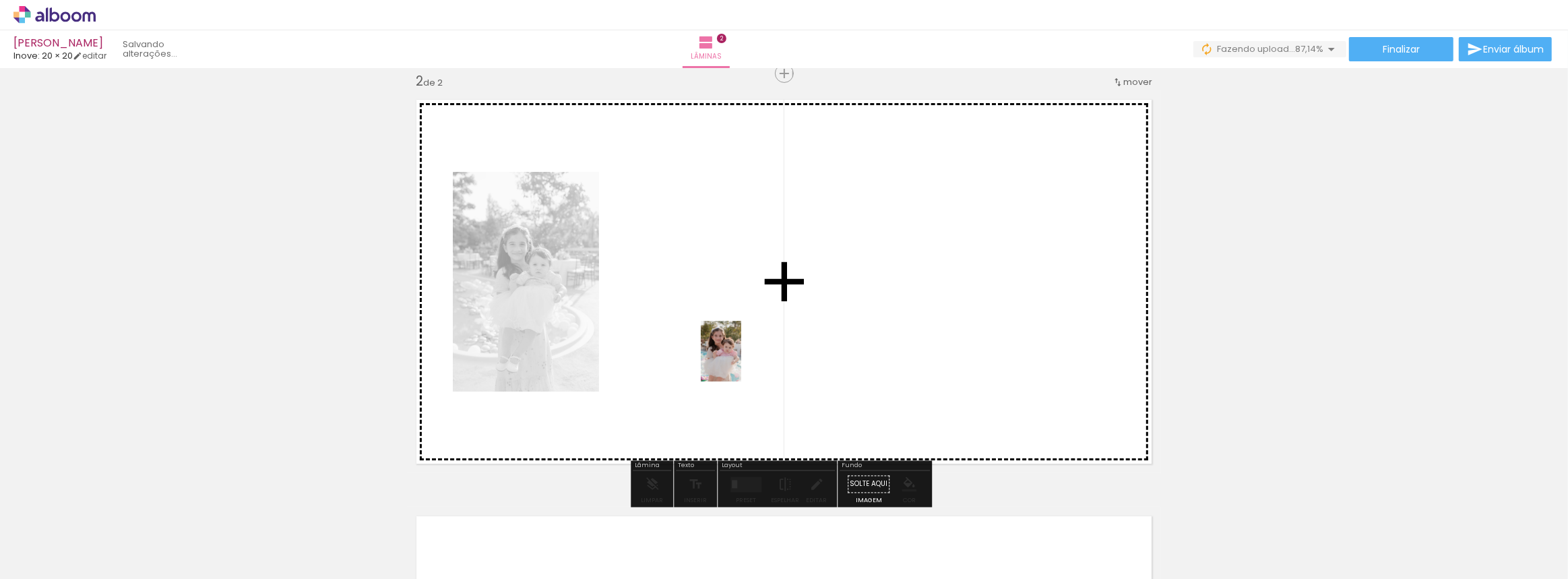
drag, startPoint x: 229, startPoint y: 535, endPoint x: 741, endPoint y: 361, distance: 540.8
click at [741, 361] on quentale-workspace at bounding box center [784, 290] width 1568 height 579
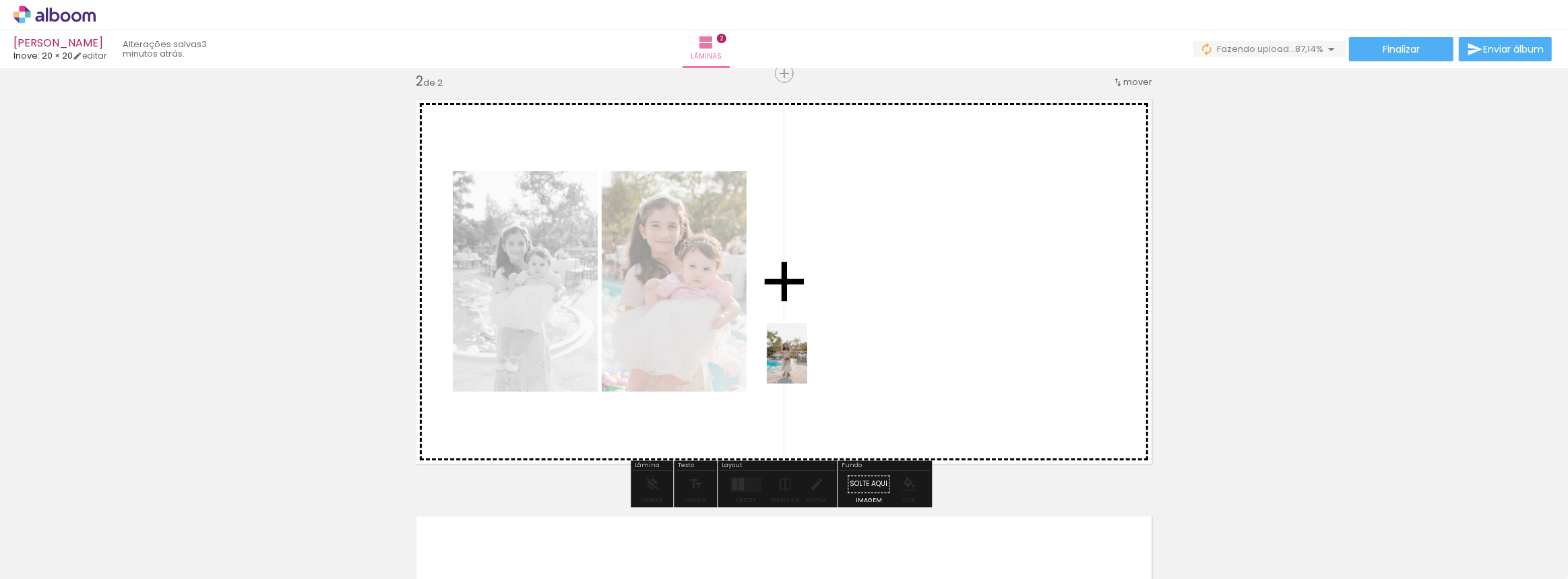
drag, startPoint x: 285, startPoint y: 536, endPoint x: 807, endPoint y: 363, distance: 549.9
click at [807, 363] on quentale-workspace at bounding box center [784, 290] width 1568 height 579
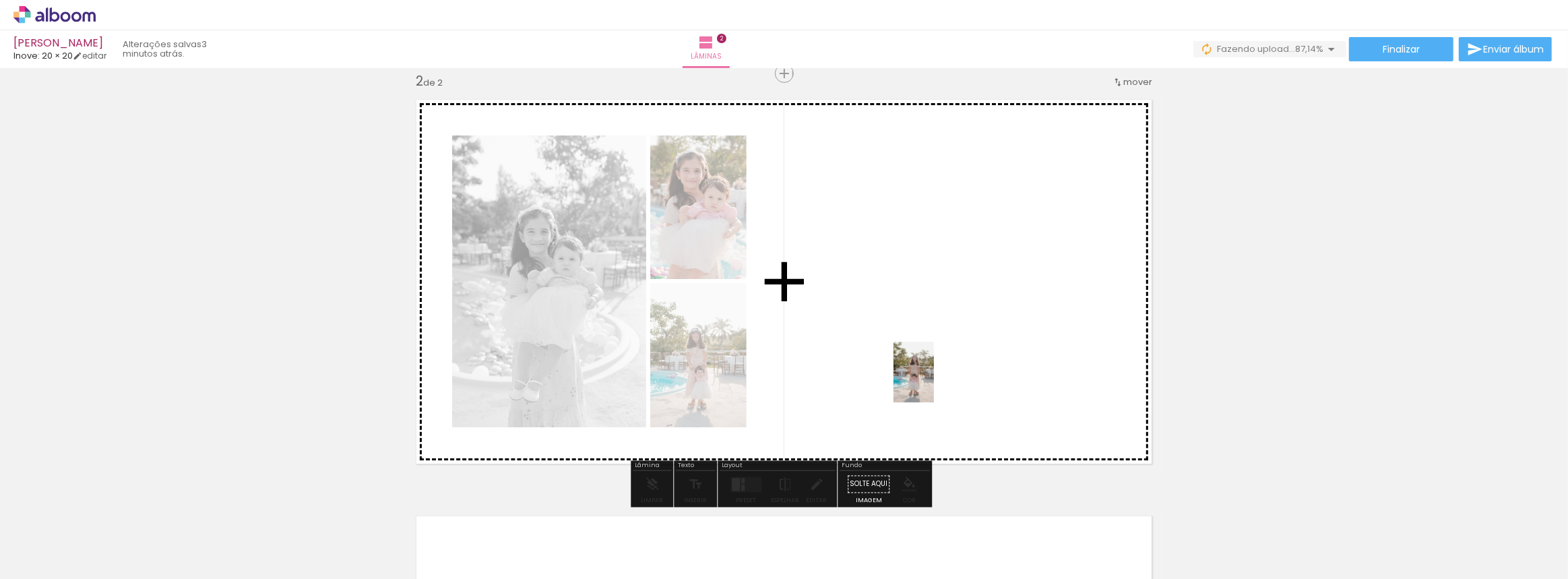
drag, startPoint x: 419, startPoint y: 520, endPoint x: 934, endPoint y: 382, distance: 533.2
click at [934, 382] on quentale-workspace at bounding box center [784, 290] width 1568 height 579
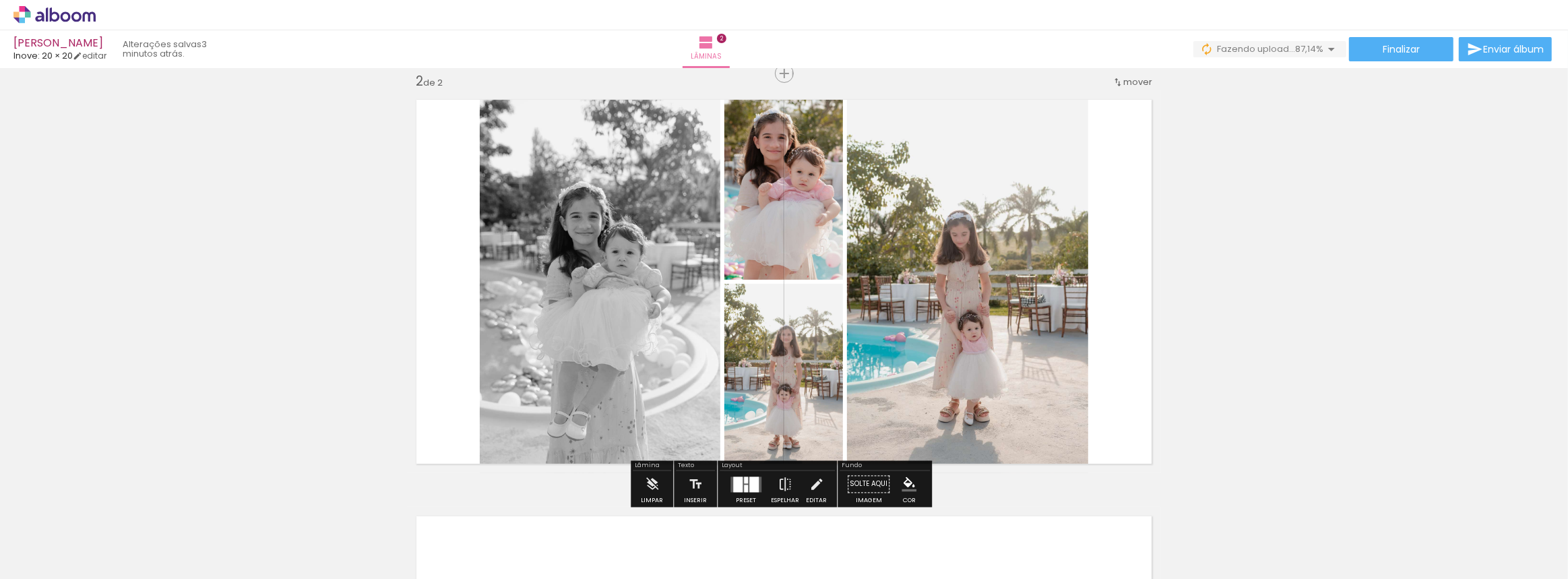
click at [744, 481] on div at bounding box center [746, 480] width 4 height 7
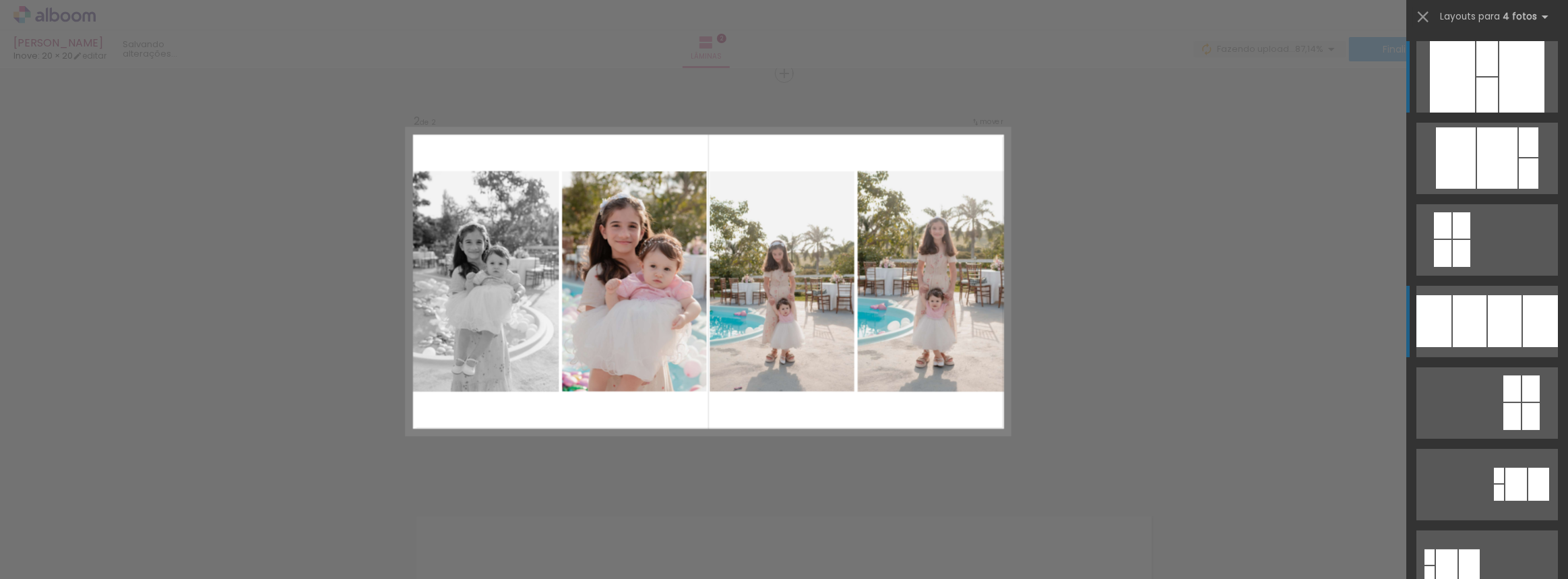
click at [1488, 320] on div at bounding box center [1505, 321] width 33 height 52
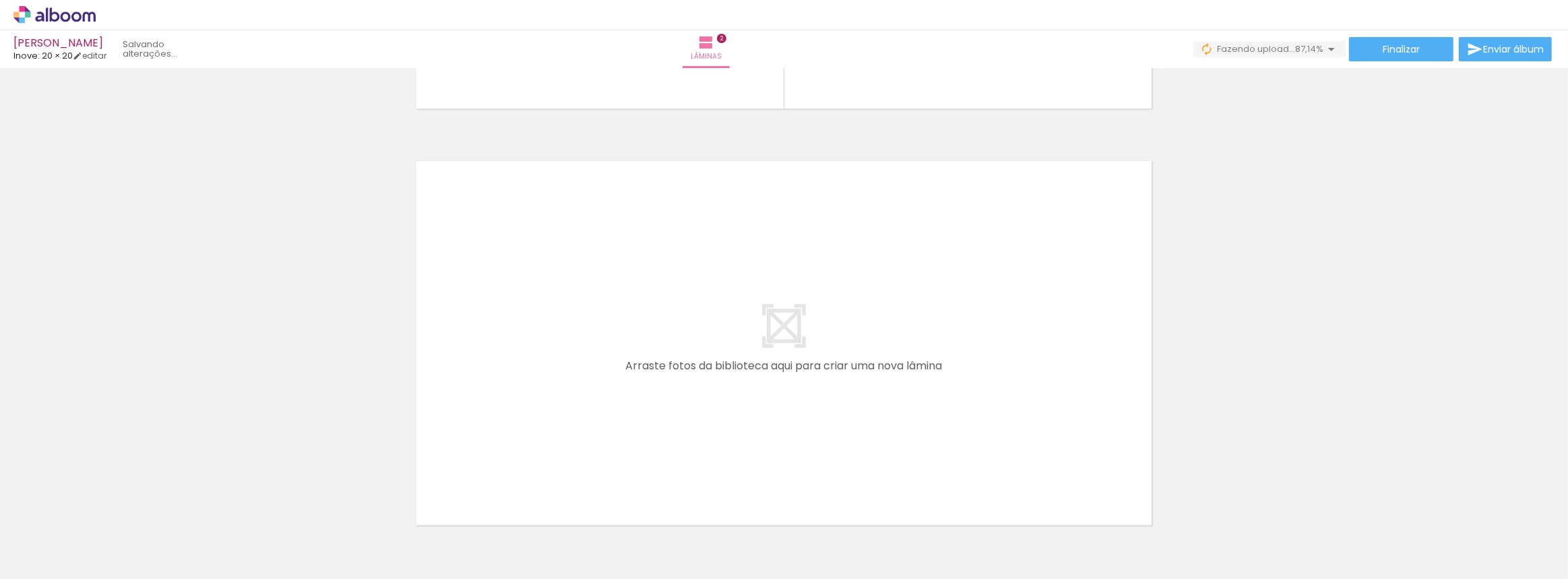
scroll to position [875, 0]
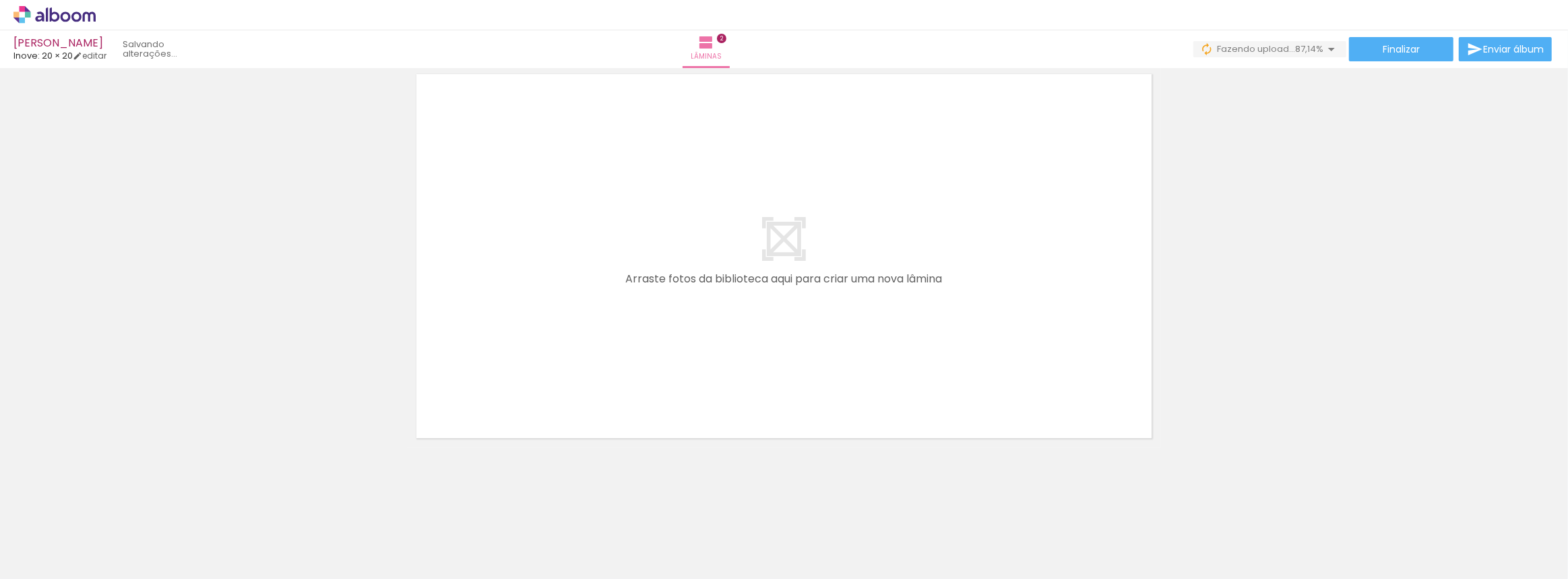
drag, startPoint x: 432, startPoint y: 544, endPoint x: 541, endPoint y: 357, distance: 216.4
click at [537, 317] on quentale-workspace at bounding box center [784, 290] width 1568 height 579
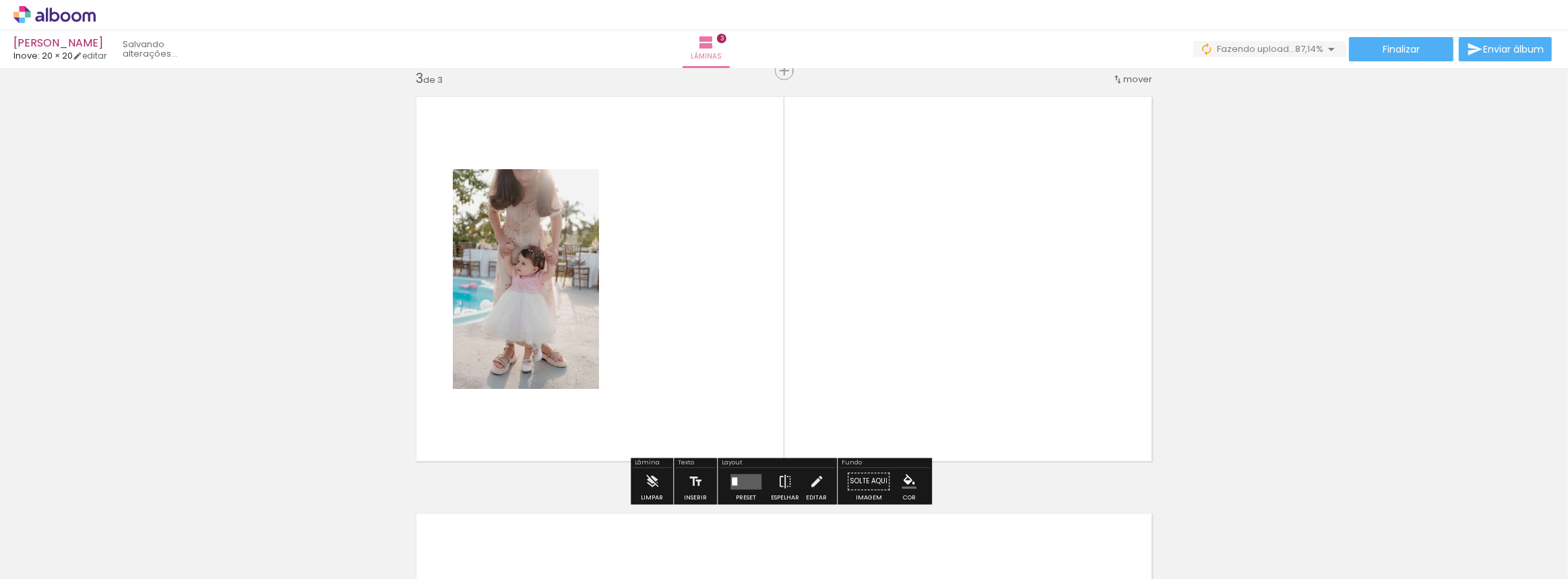
scroll to position [850, 0]
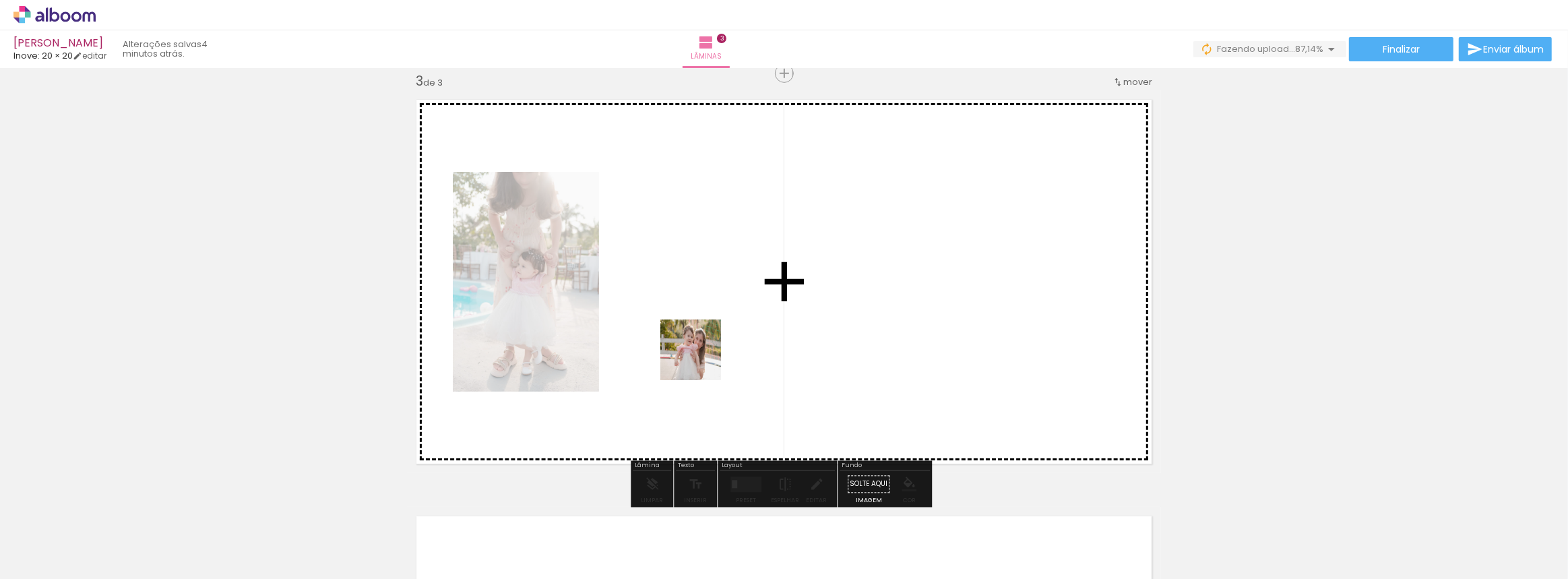
drag, startPoint x: 529, startPoint y: 536, endPoint x: 701, endPoint y: 360, distance: 246.1
click at [701, 360] on quentale-workspace at bounding box center [784, 290] width 1568 height 579
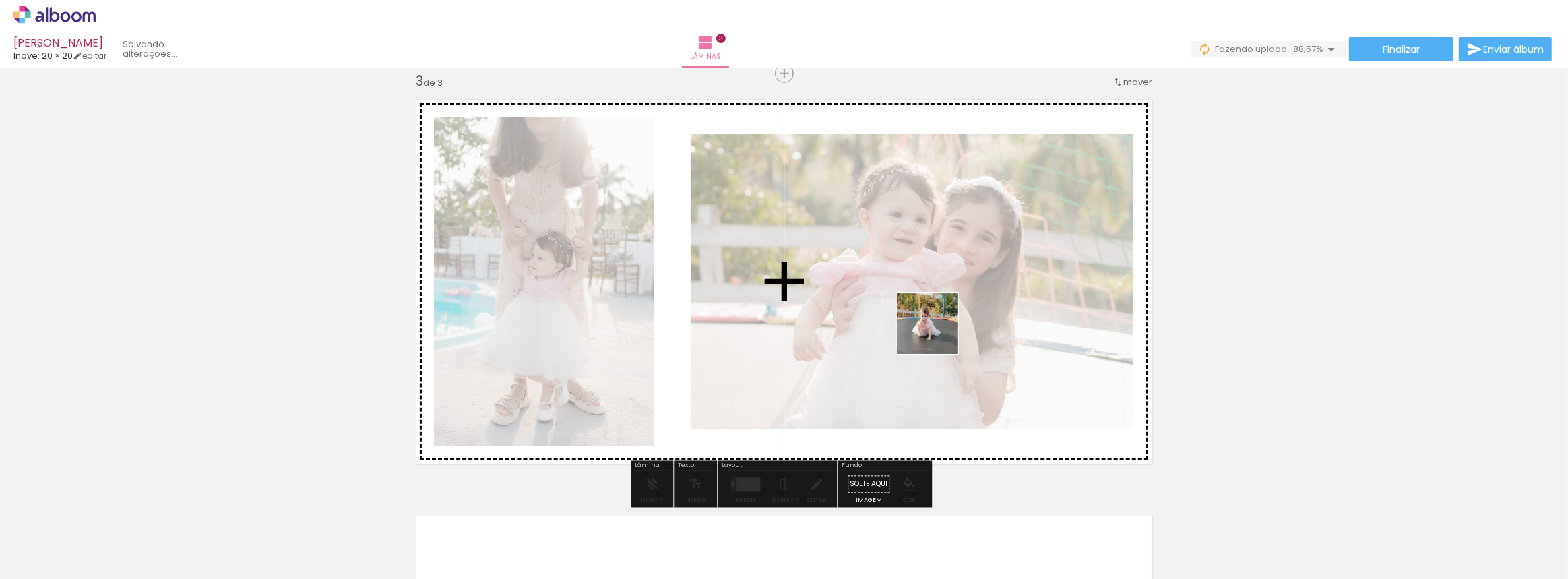
drag, startPoint x: 591, startPoint y: 529, endPoint x: 943, endPoint y: 339, distance: 400.0
click at [942, 330] on quentale-workspace at bounding box center [784, 290] width 1568 height 579
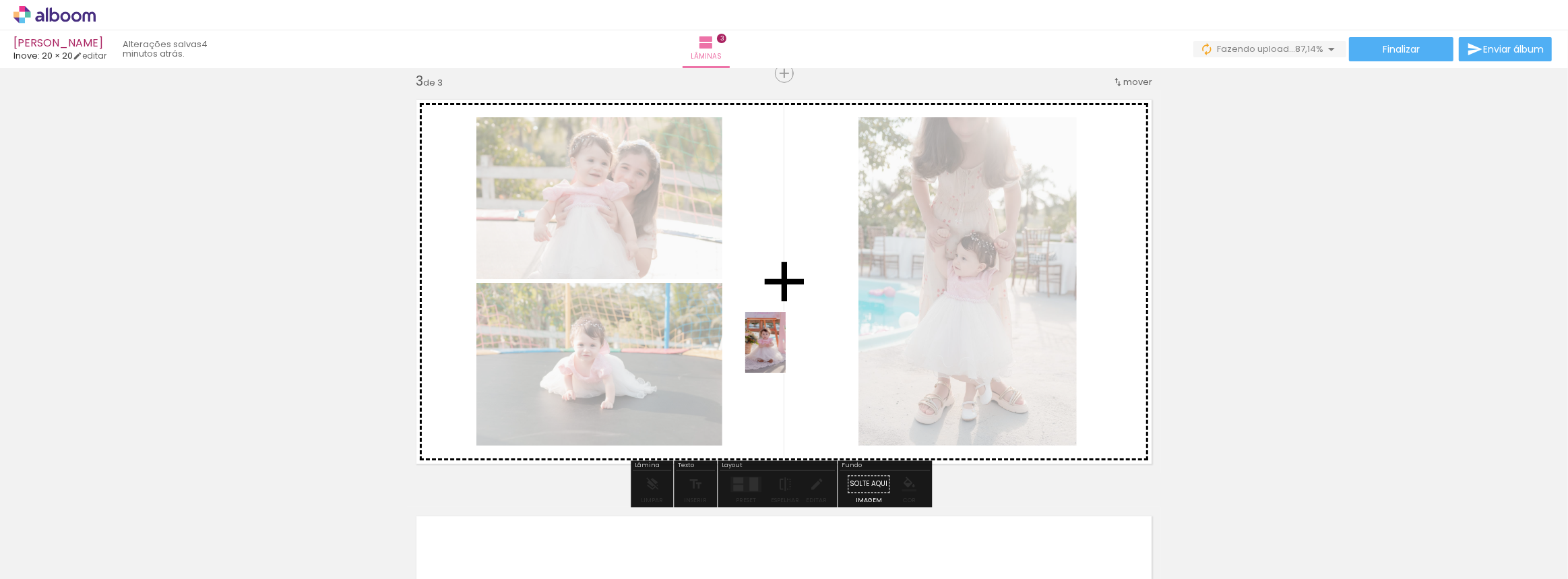
drag, startPoint x: 672, startPoint y: 517, endPoint x: 786, endPoint y: 352, distance: 200.6
click at [786, 352] on quentale-workspace at bounding box center [784, 290] width 1568 height 579
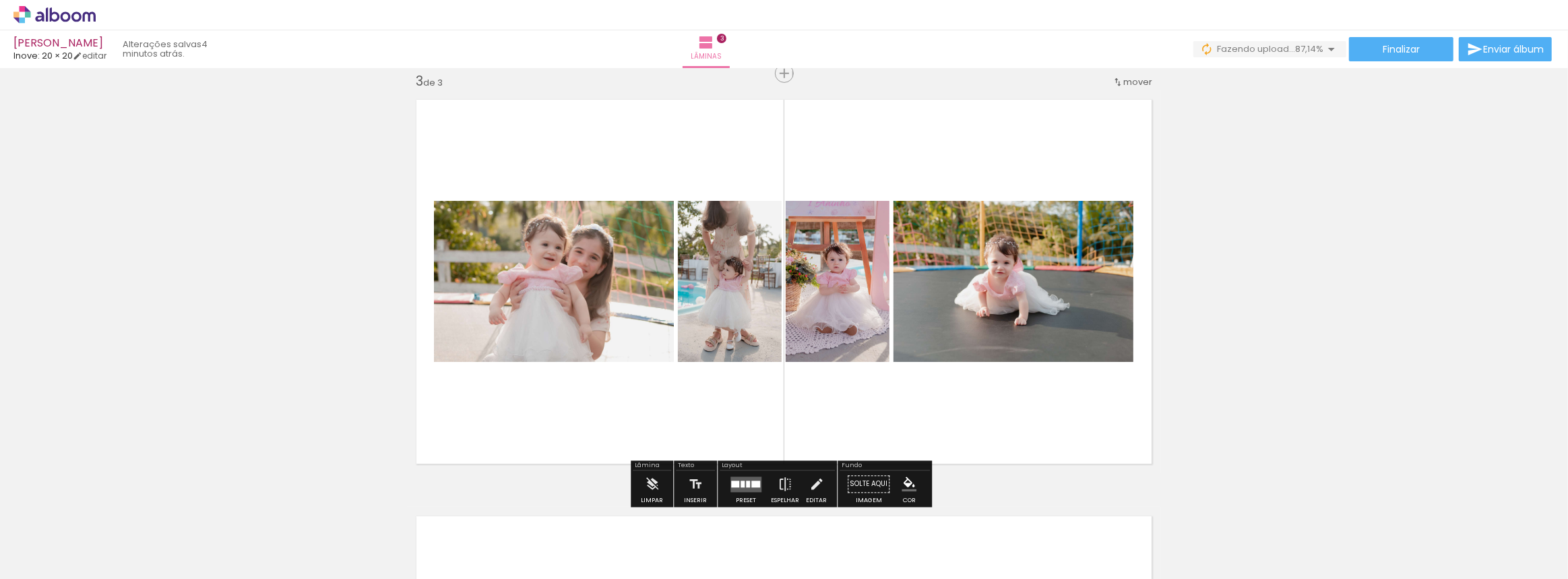
click at [741, 486] on quentale-layouter at bounding box center [746, 484] width 31 height 15
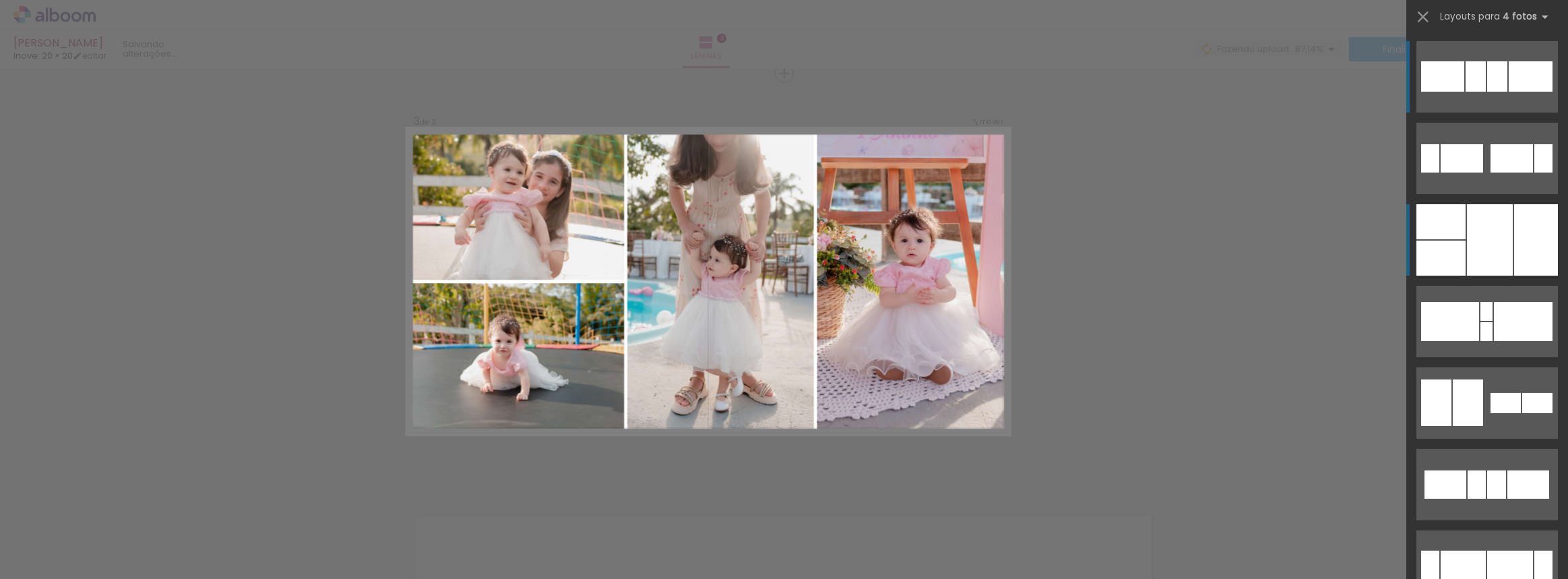
click at [1438, 225] on div at bounding box center [1441, 222] width 50 height 35
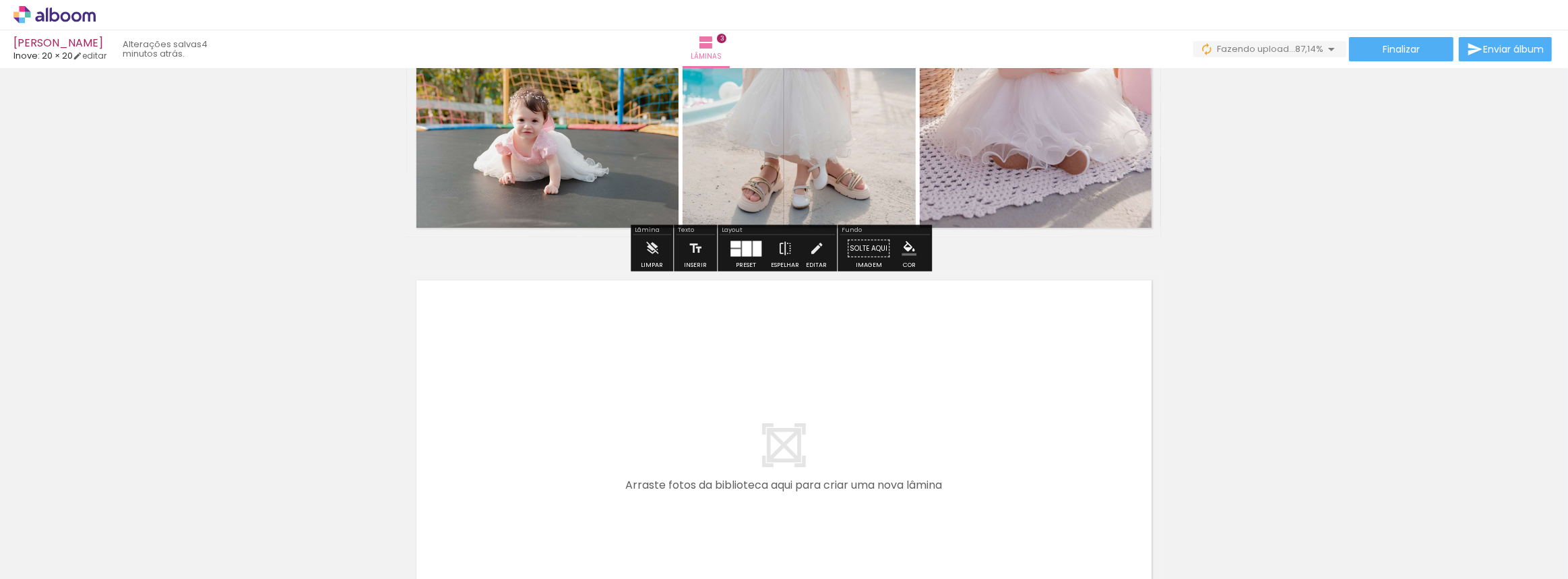
scroll to position [1292, 0]
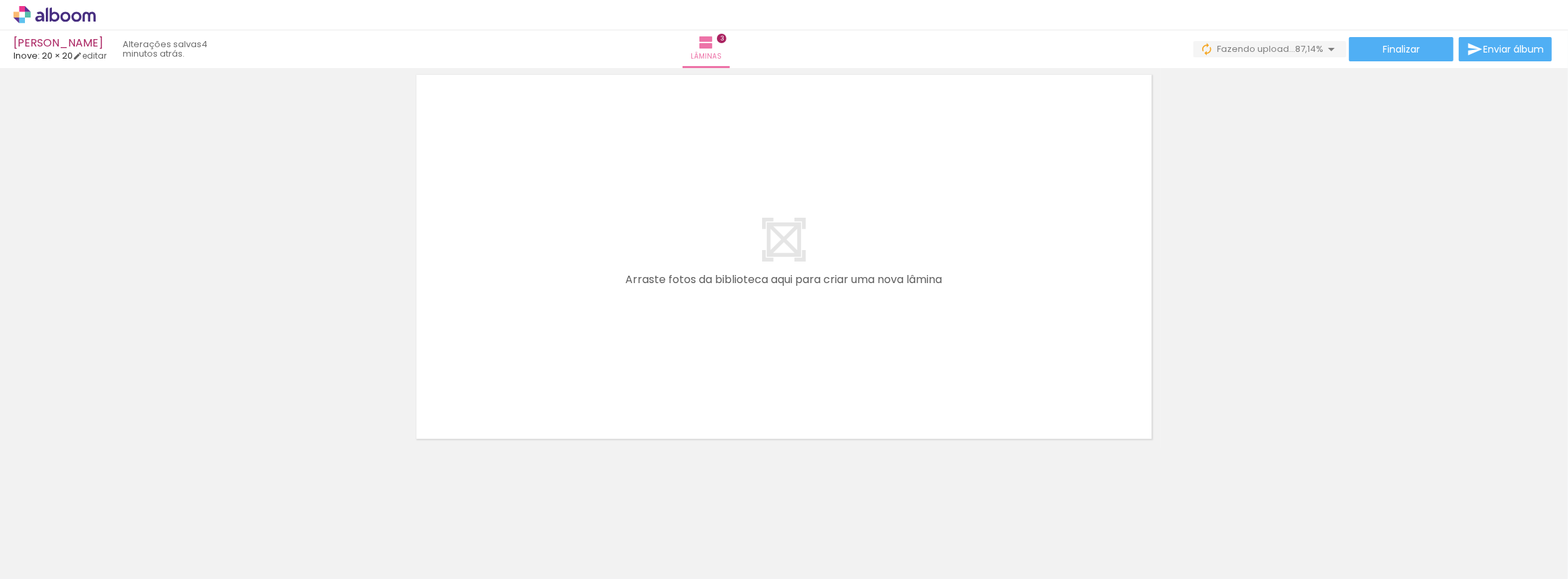
drag, startPoint x: 752, startPoint y: 539, endPoint x: 765, endPoint y: 327, distance: 212.4
click at [761, 329] on quentale-workspace at bounding box center [784, 290] width 1568 height 579
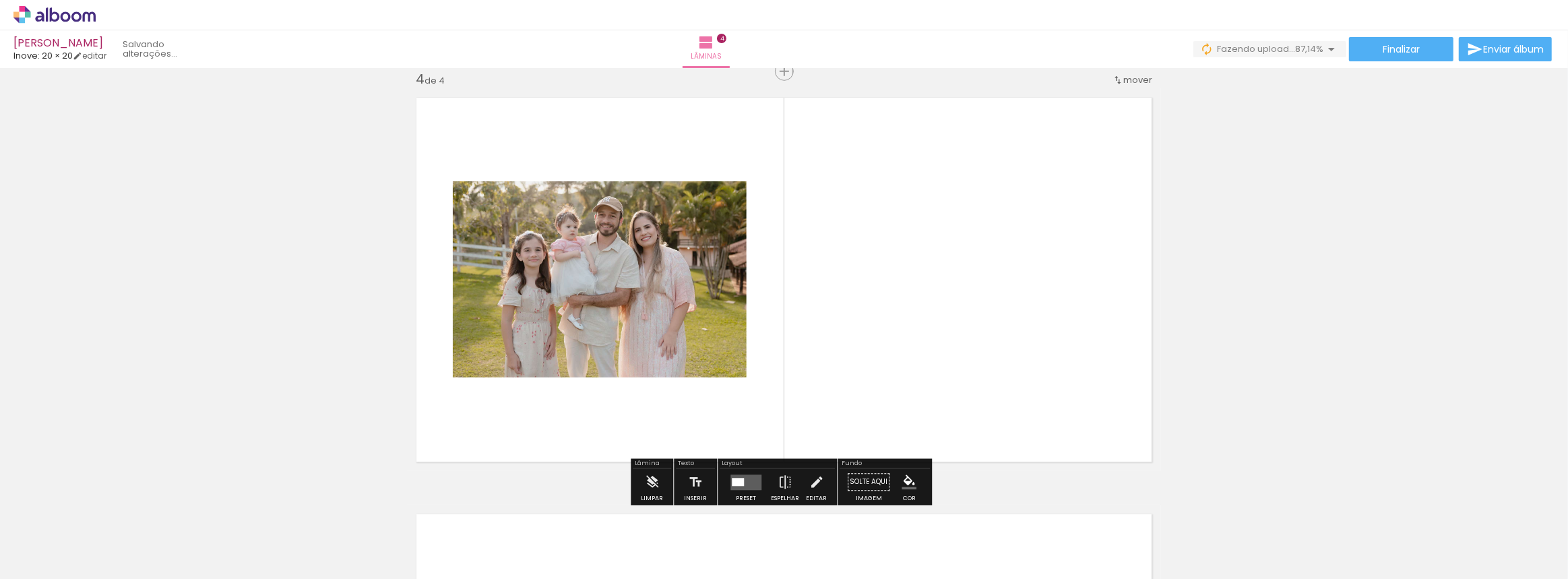
scroll to position [1267, 0]
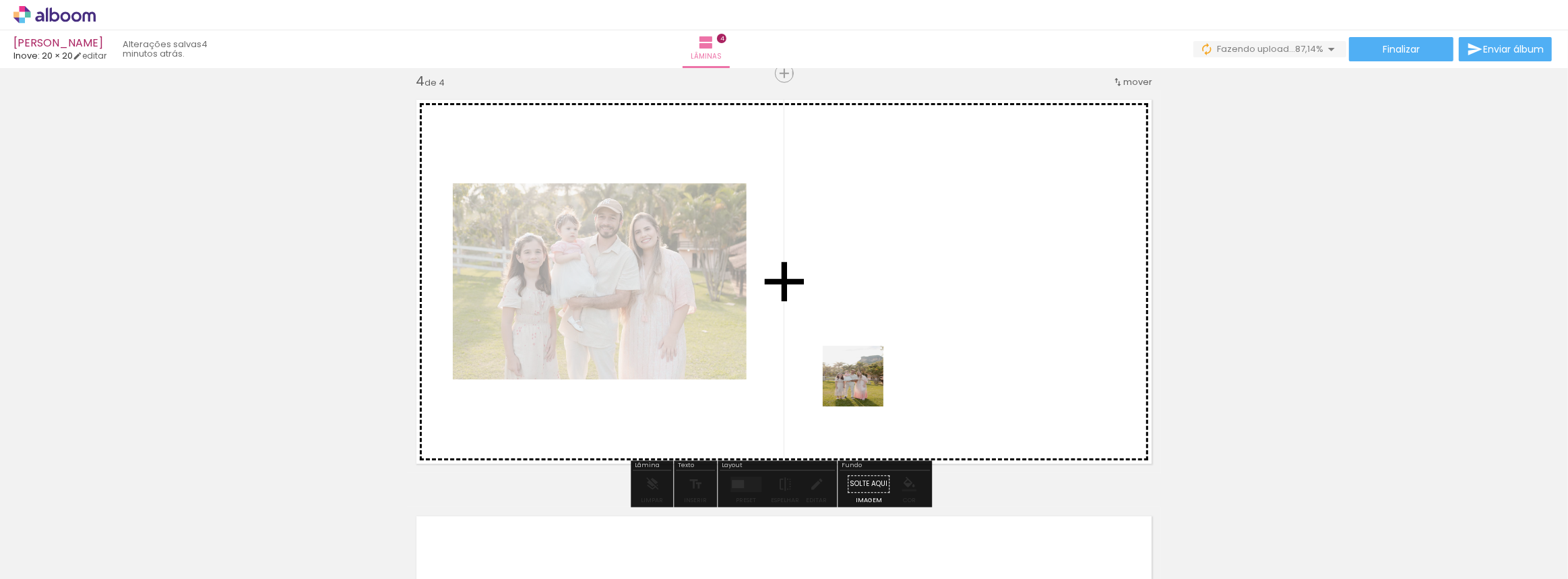
drag, startPoint x: 844, startPoint y: 475, endPoint x: 867, endPoint y: 378, distance: 99.7
click at [867, 378] on quentale-workspace at bounding box center [784, 290] width 1568 height 579
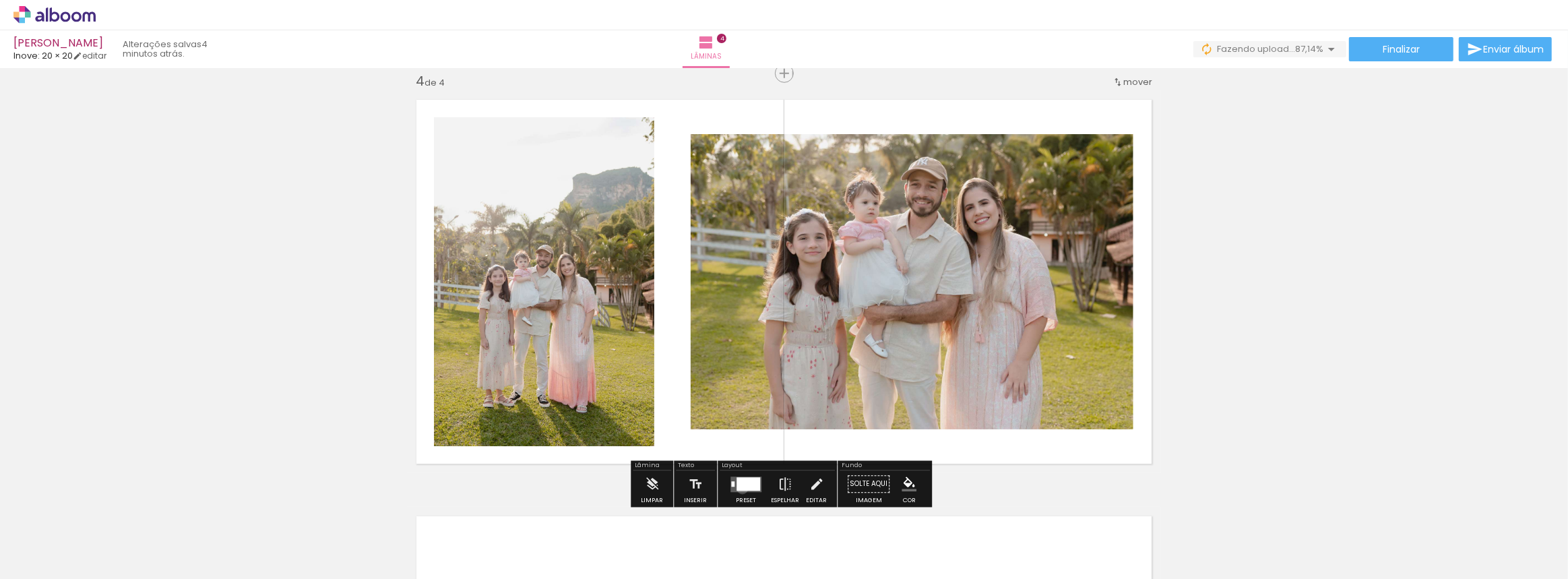
click at [739, 488] on div at bounding box center [748, 483] width 24 height 13
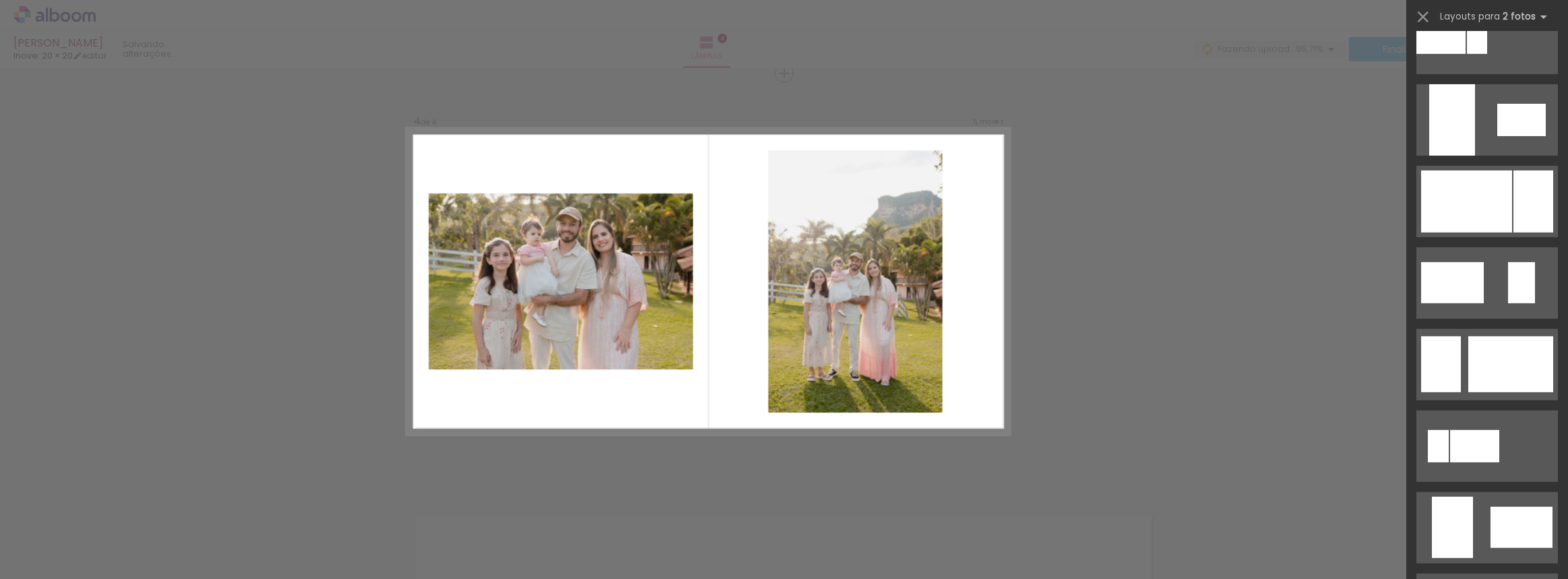
scroll to position [613, 0]
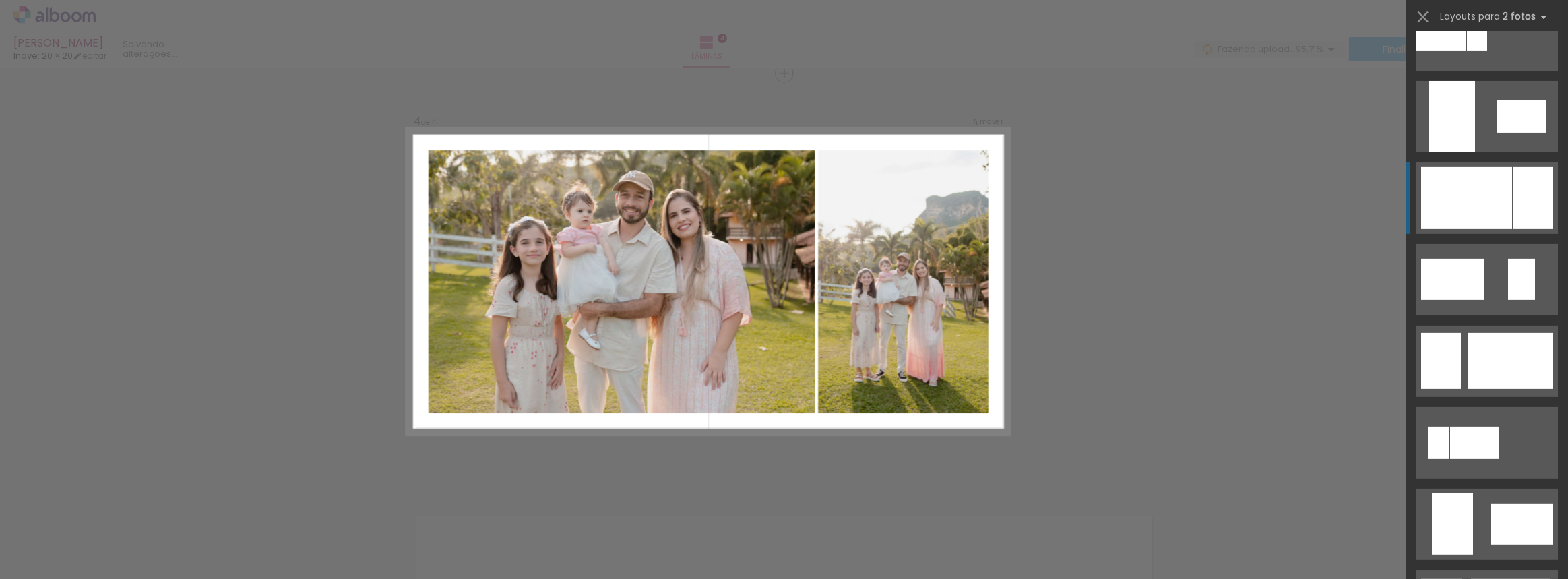
click at [1483, 187] on div at bounding box center [1466, 198] width 91 height 62
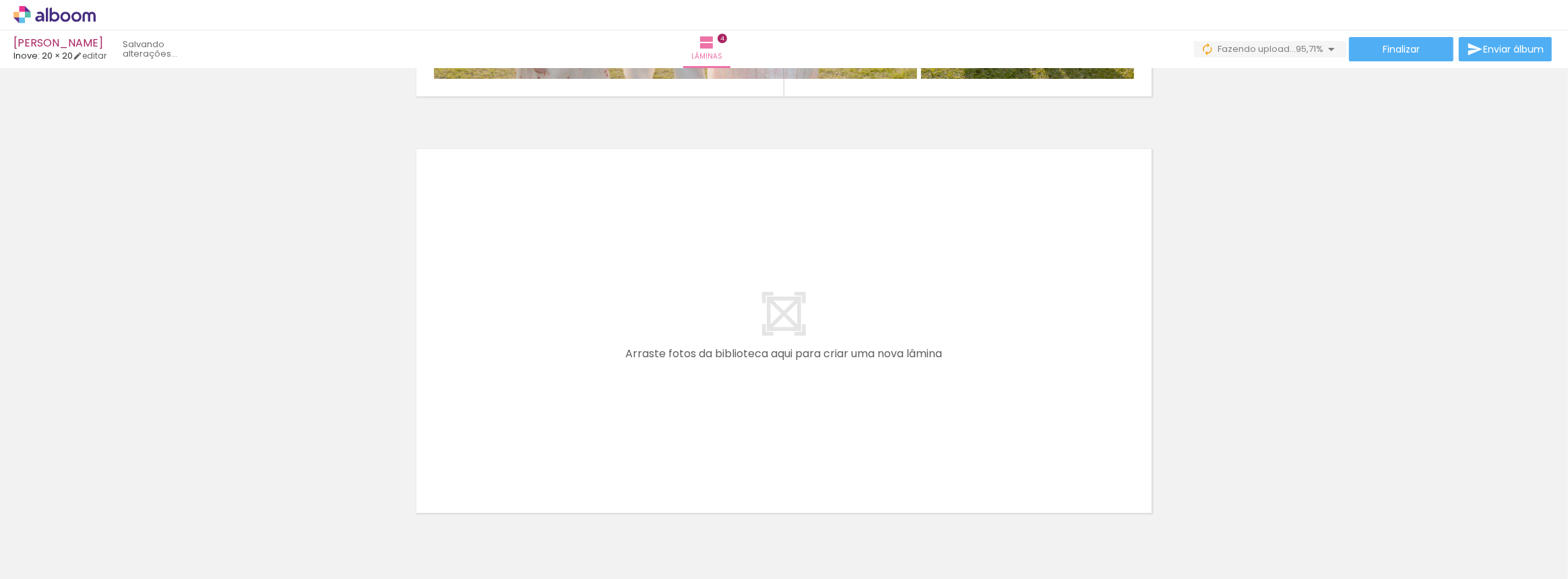
scroll to position [1708, 0]
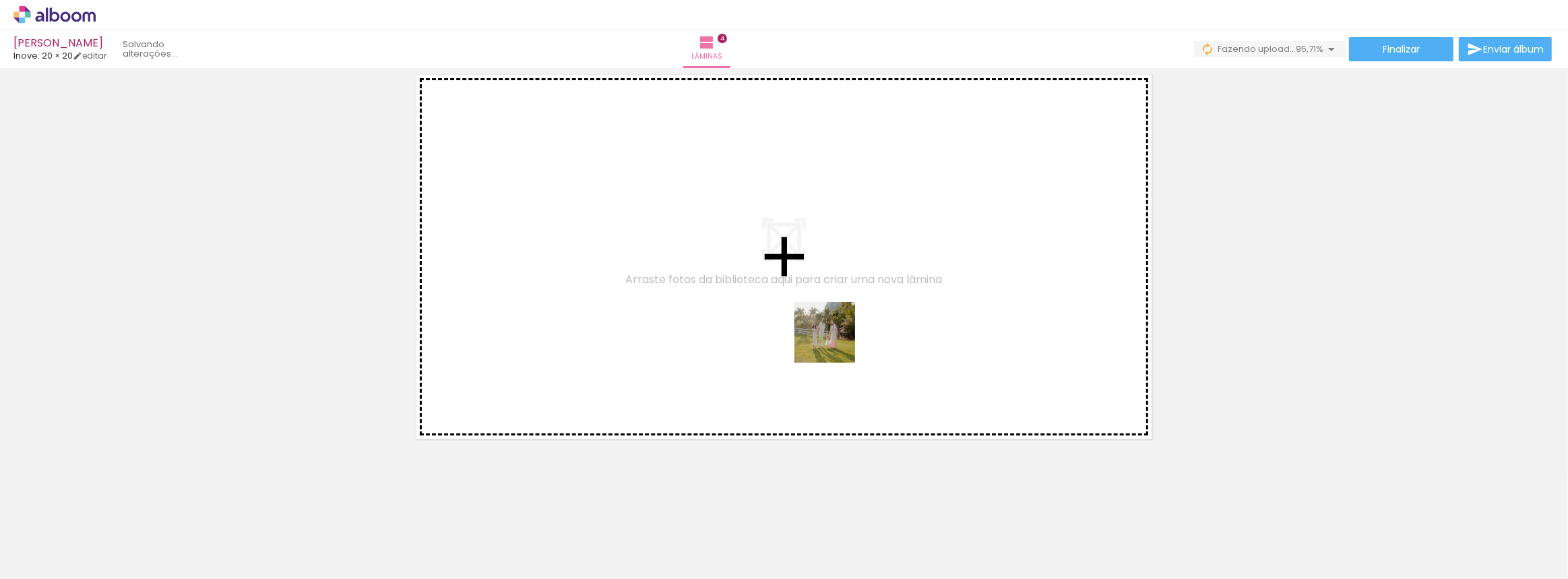
drag, startPoint x: 901, startPoint y: 533, endPoint x: 813, endPoint y: 276, distance: 271.6
click at [813, 276] on quentale-workspace at bounding box center [784, 290] width 1568 height 579
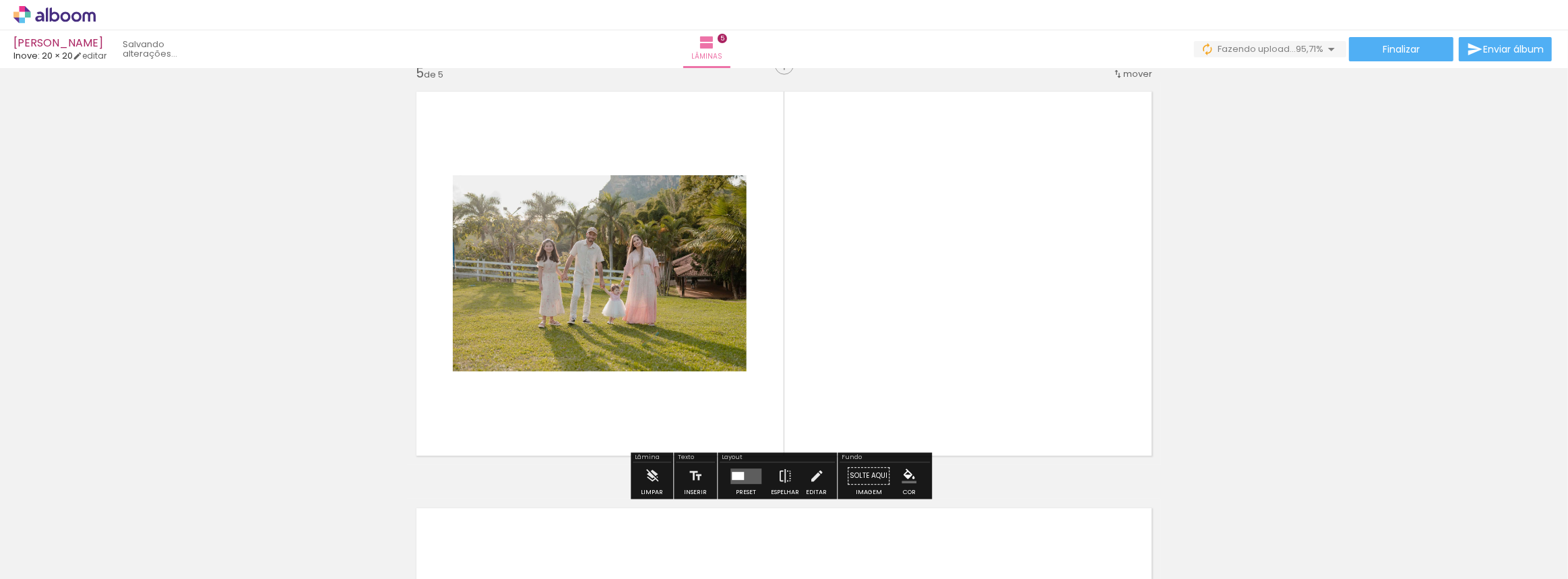
scroll to position [1683, 0]
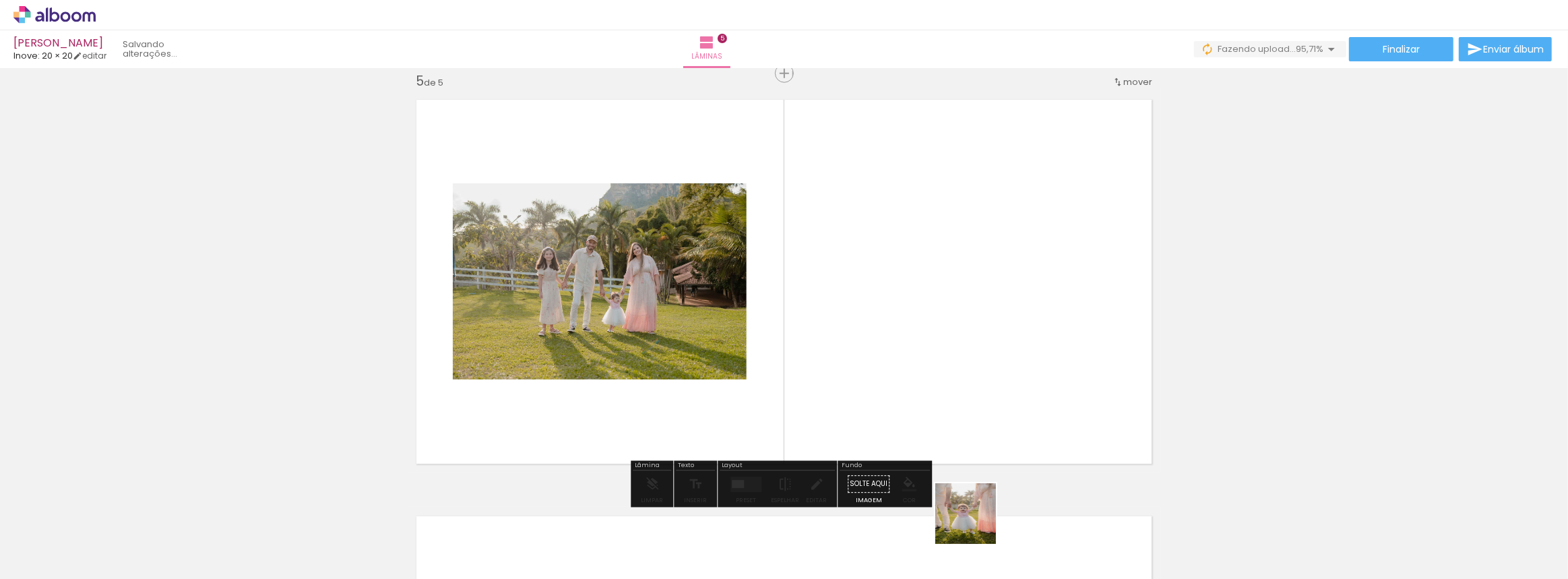
drag, startPoint x: 977, startPoint y: 528, endPoint x: 1023, endPoint y: 420, distance: 117.4
click at [928, 306] on quentale-workspace at bounding box center [784, 290] width 1568 height 579
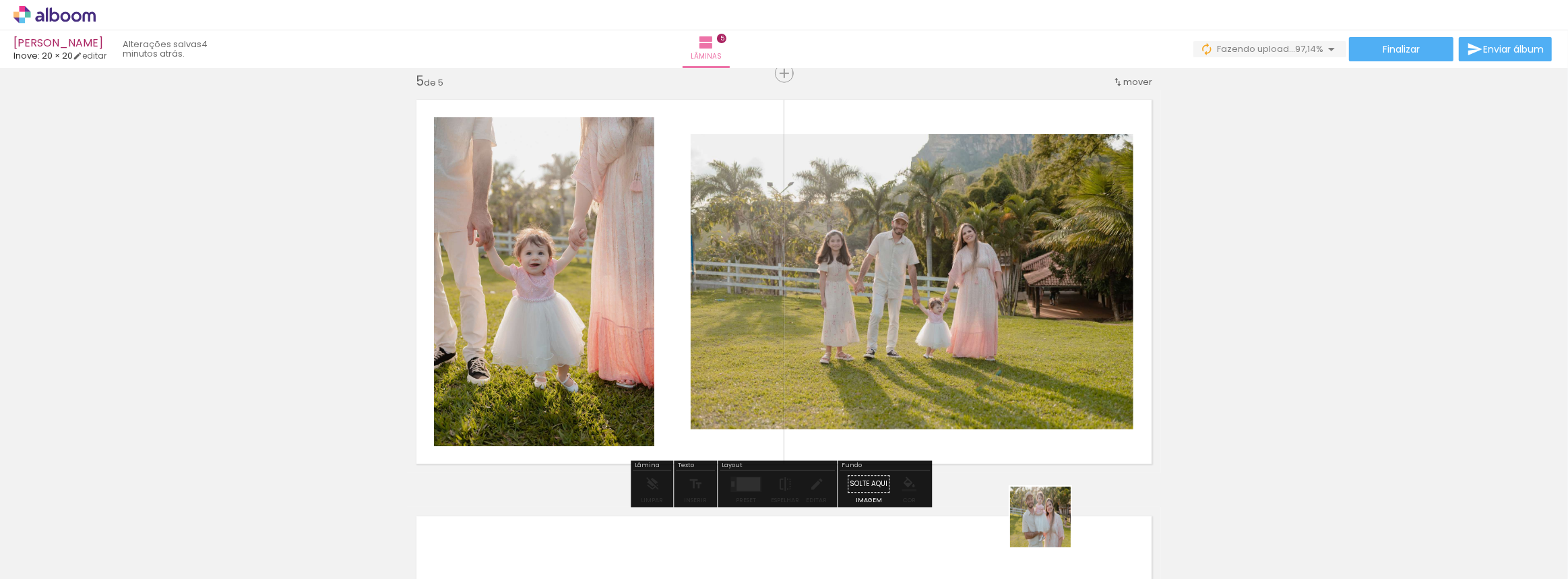
drag, startPoint x: 1053, startPoint y: 536, endPoint x: 994, endPoint y: 320, distance: 223.9
click at [985, 315] on quentale-workspace at bounding box center [784, 290] width 1568 height 579
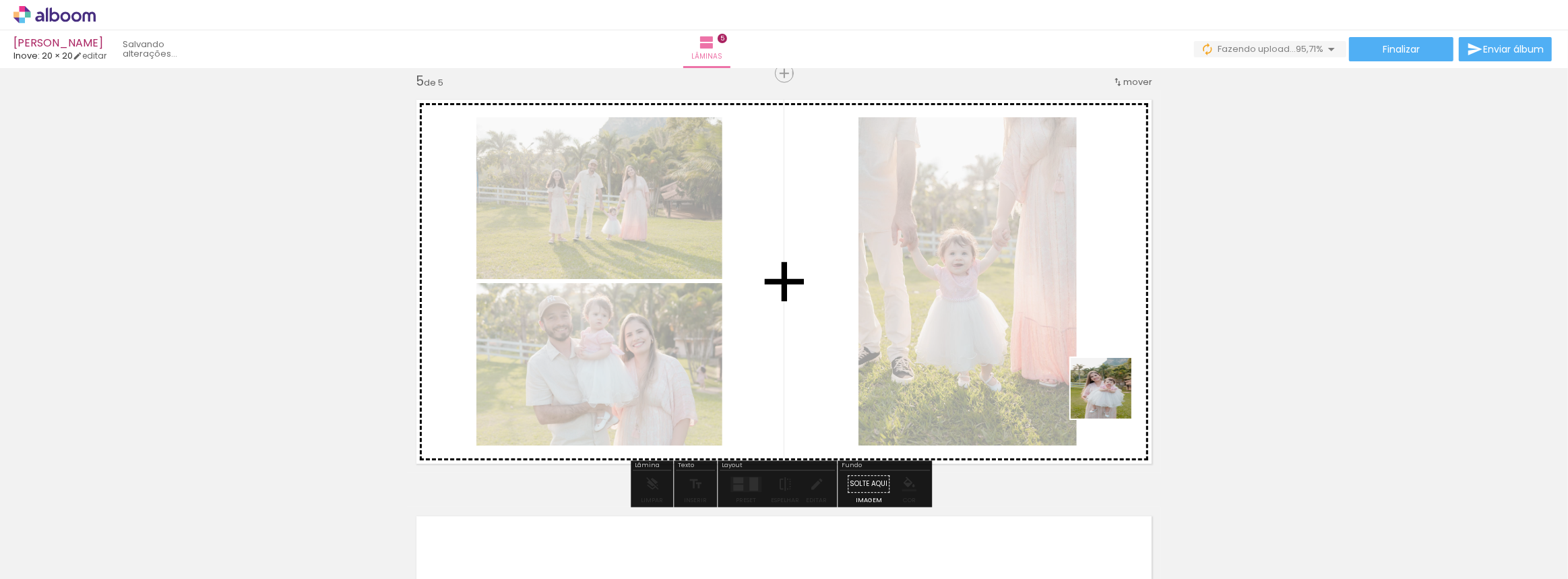
drag, startPoint x: 1118, startPoint y: 534, endPoint x: 1111, endPoint y: 398, distance: 136.2
click at [1111, 398] on quentale-workspace at bounding box center [784, 290] width 1568 height 579
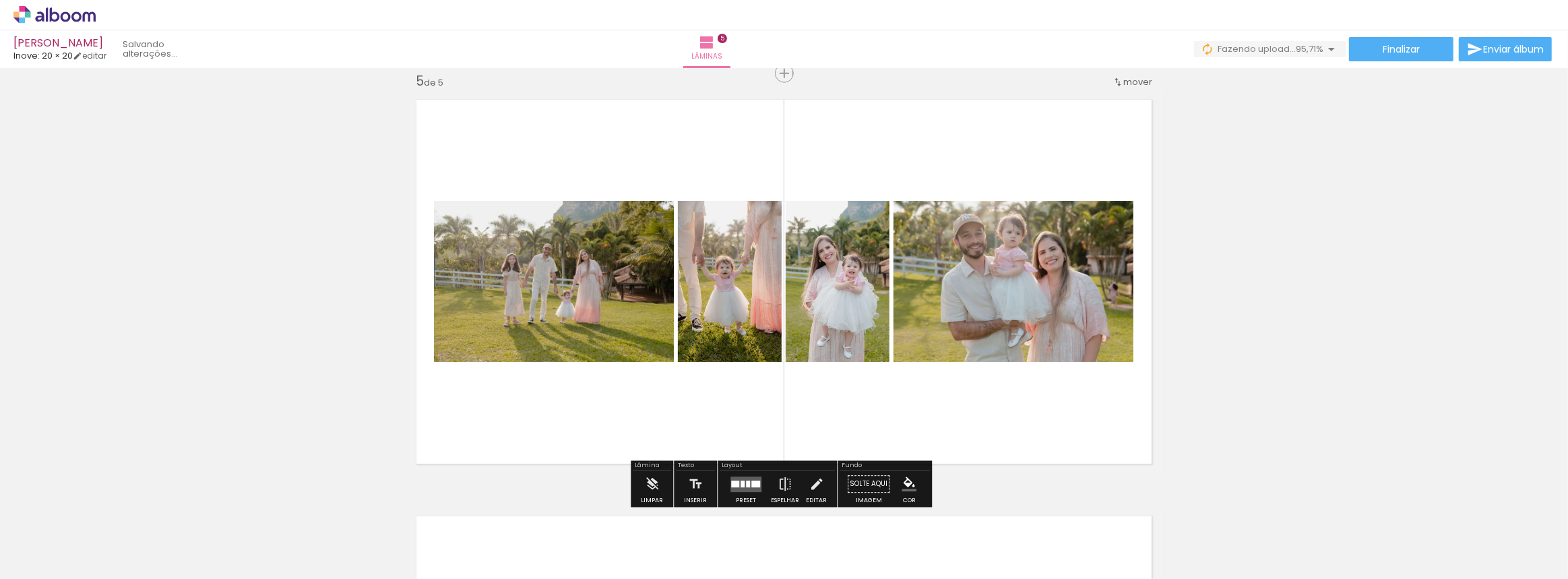
click at [732, 481] on div at bounding box center [736, 484] width 8 height 7
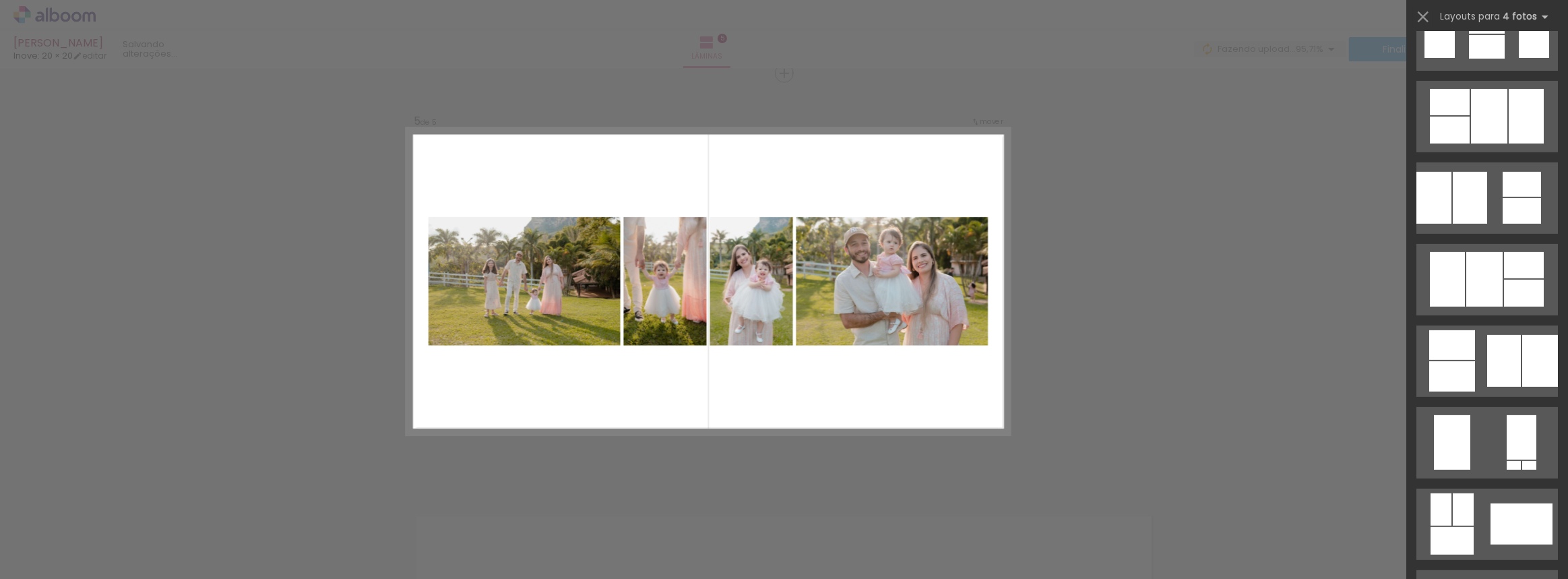
scroll to position [0, 0]
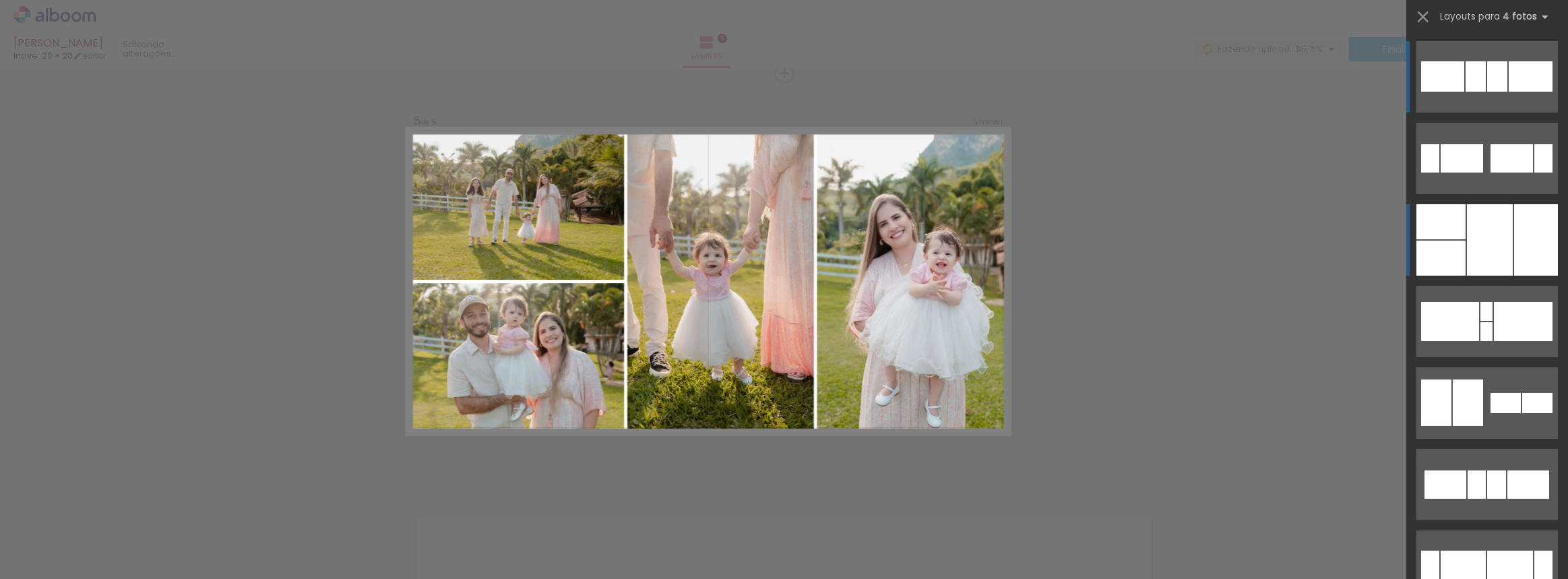
click at [1426, 225] on div at bounding box center [1441, 222] width 50 height 35
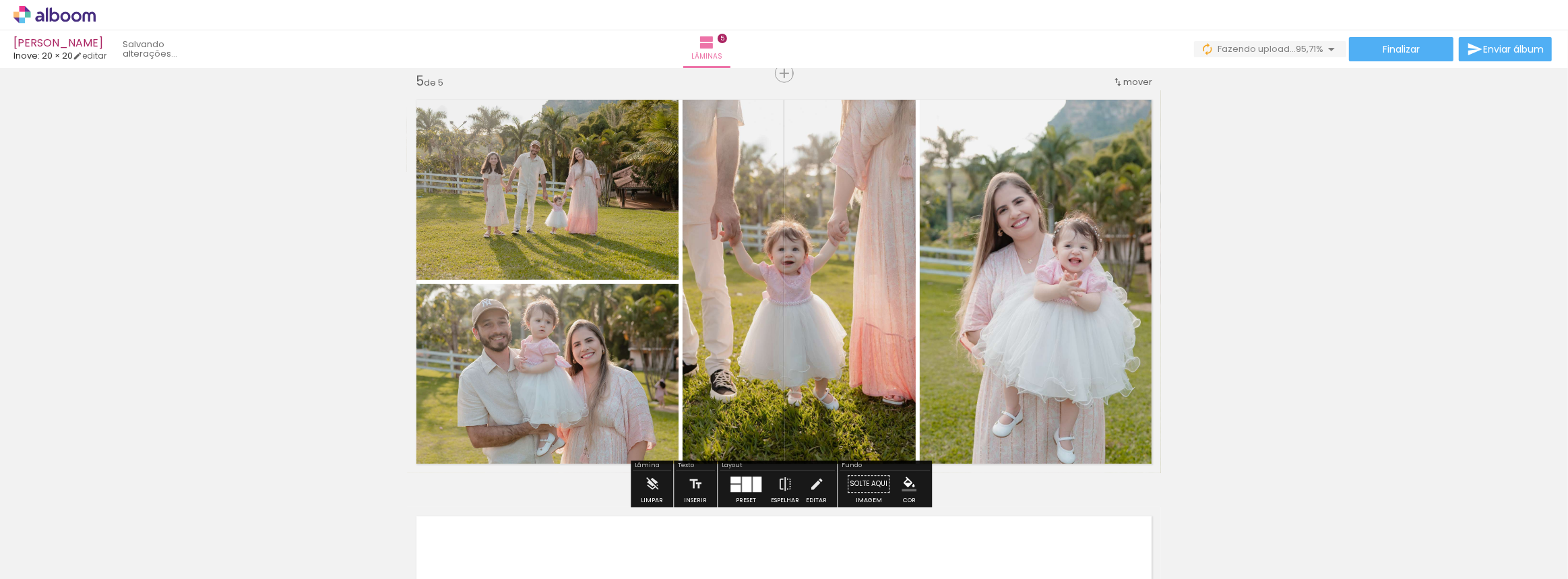
click at [754, 479] on div at bounding box center [757, 484] width 9 height 15
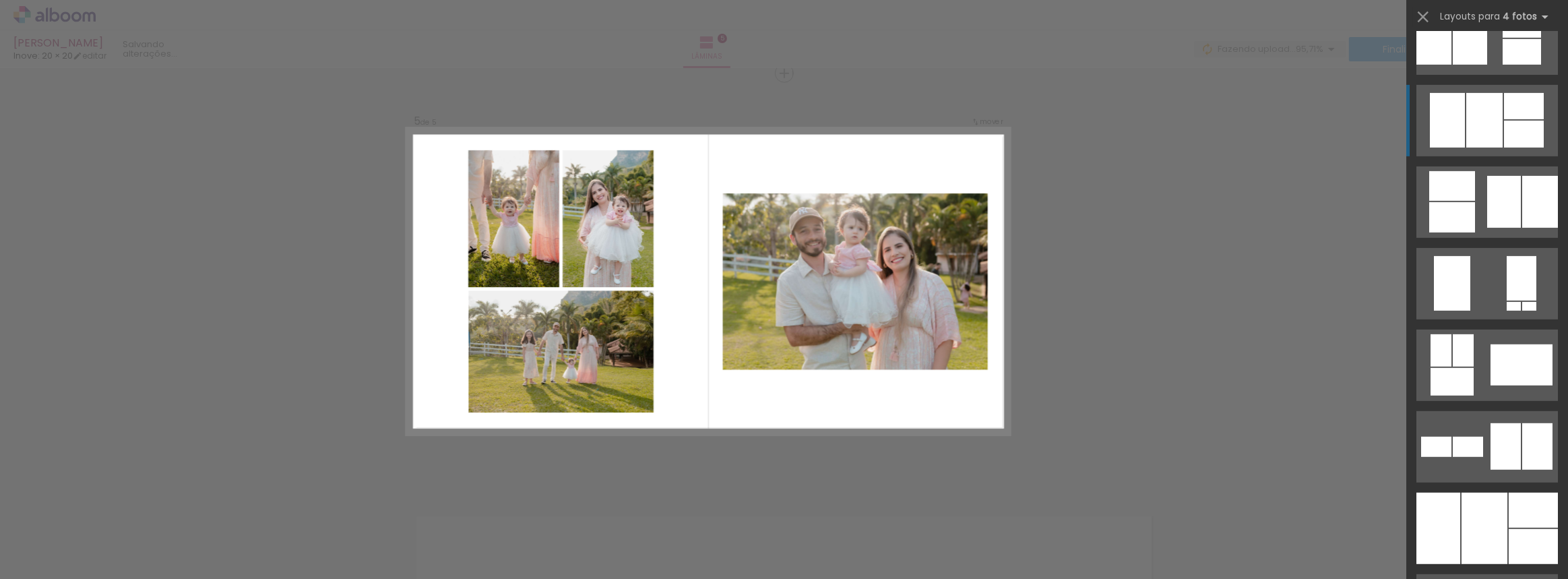
scroll to position [775, 0]
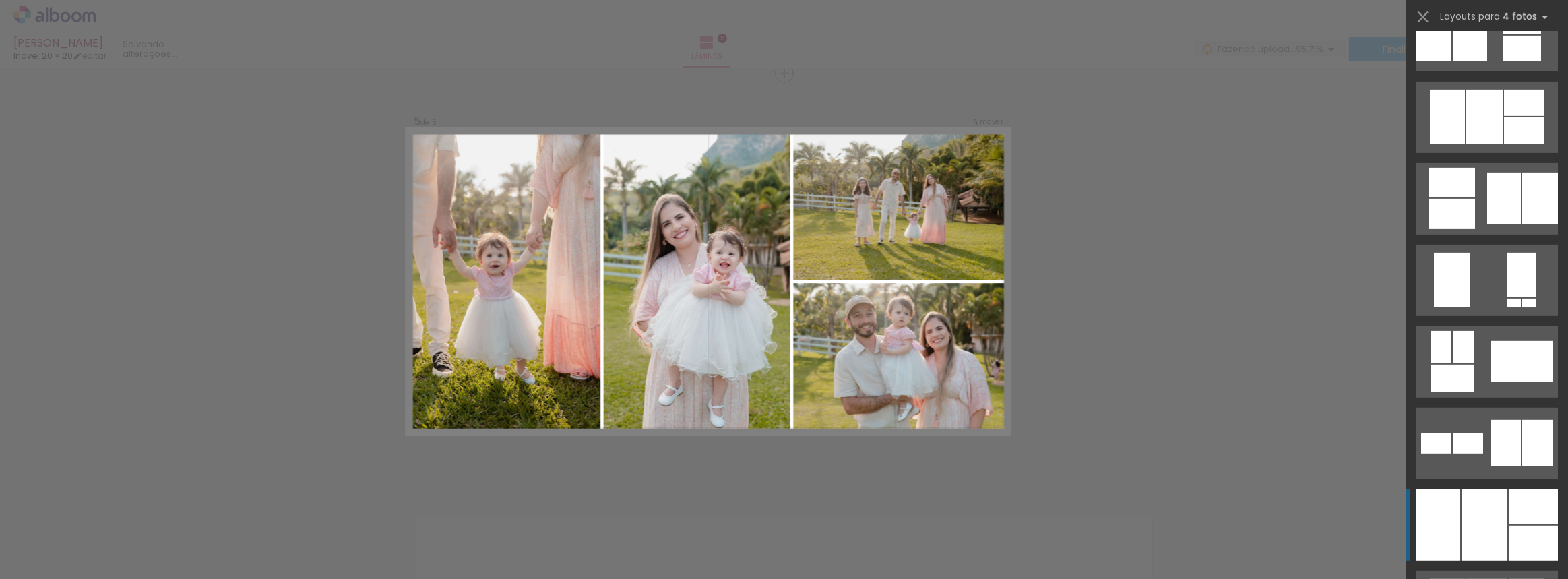
click at [1489, 513] on div at bounding box center [1484, 525] width 46 height 71
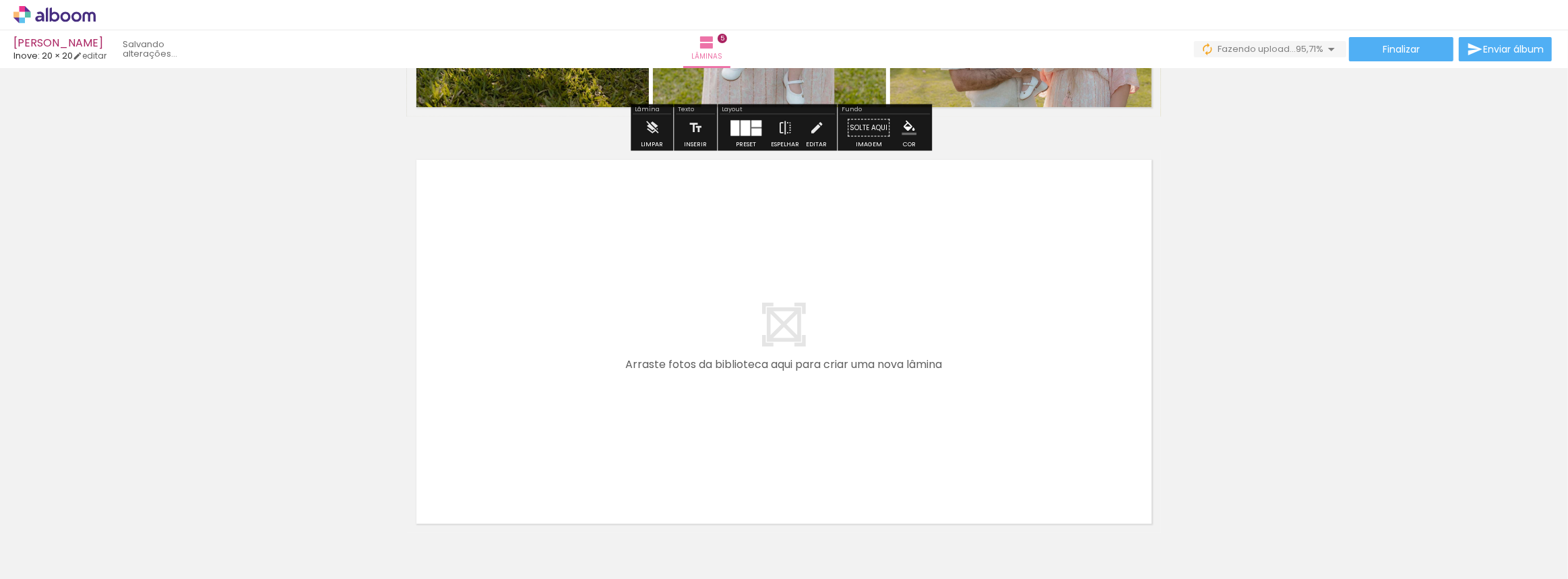
scroll to position [2125, 0]
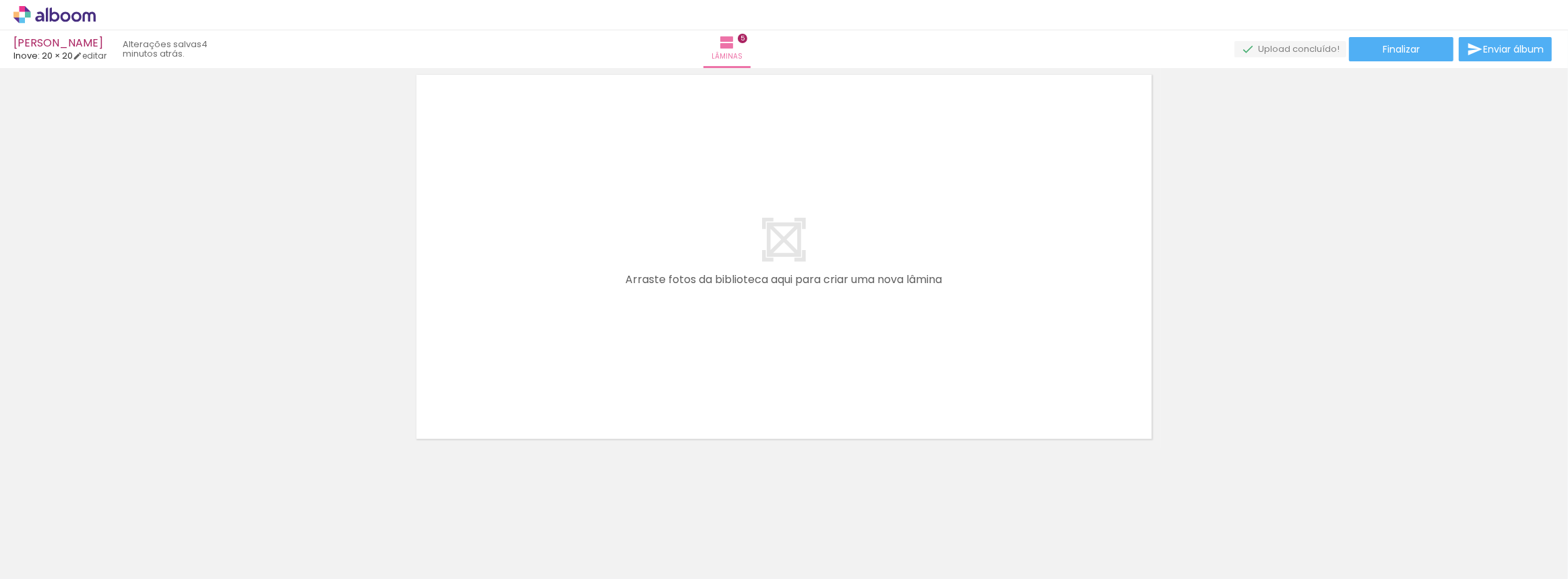
drag, startPoint x: 1186, startPoint y: 522, endPoint x: 950, endPoint y: 295, distance: 327.5
click at [945, 296] on quentale-workspace at bounding box center [784, 290] width 1568 height 579
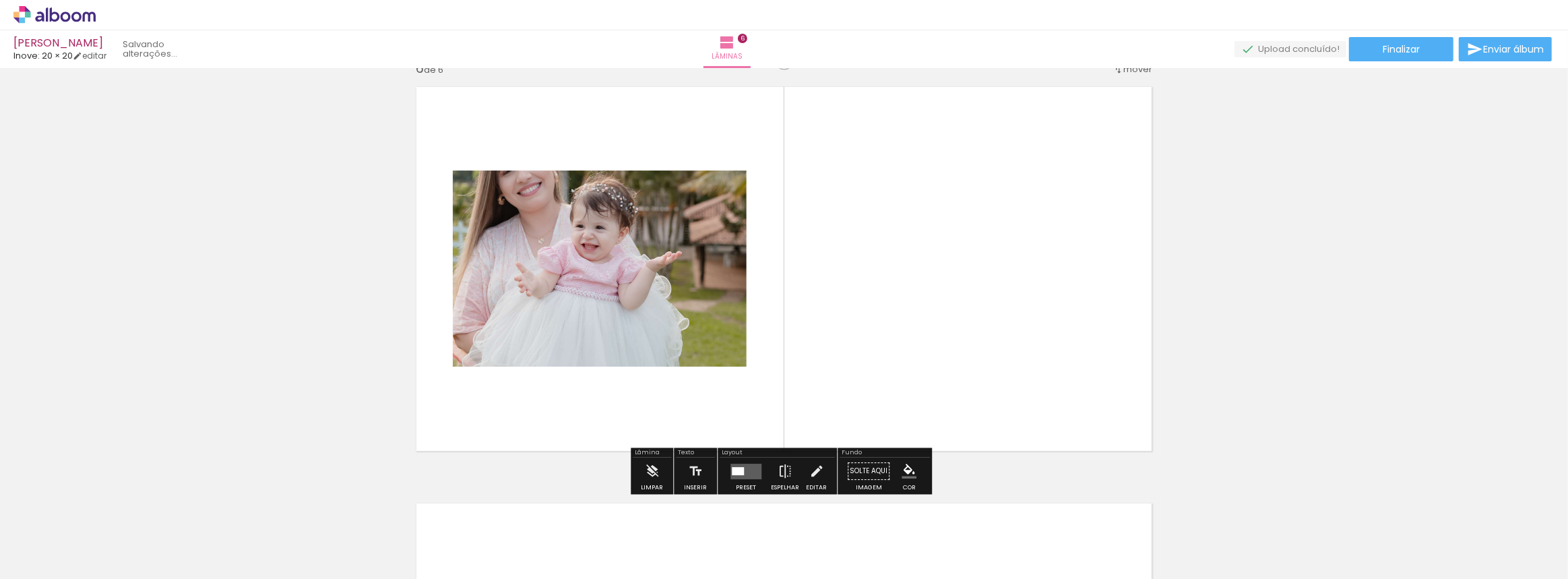
scroll to position [2100, 0]
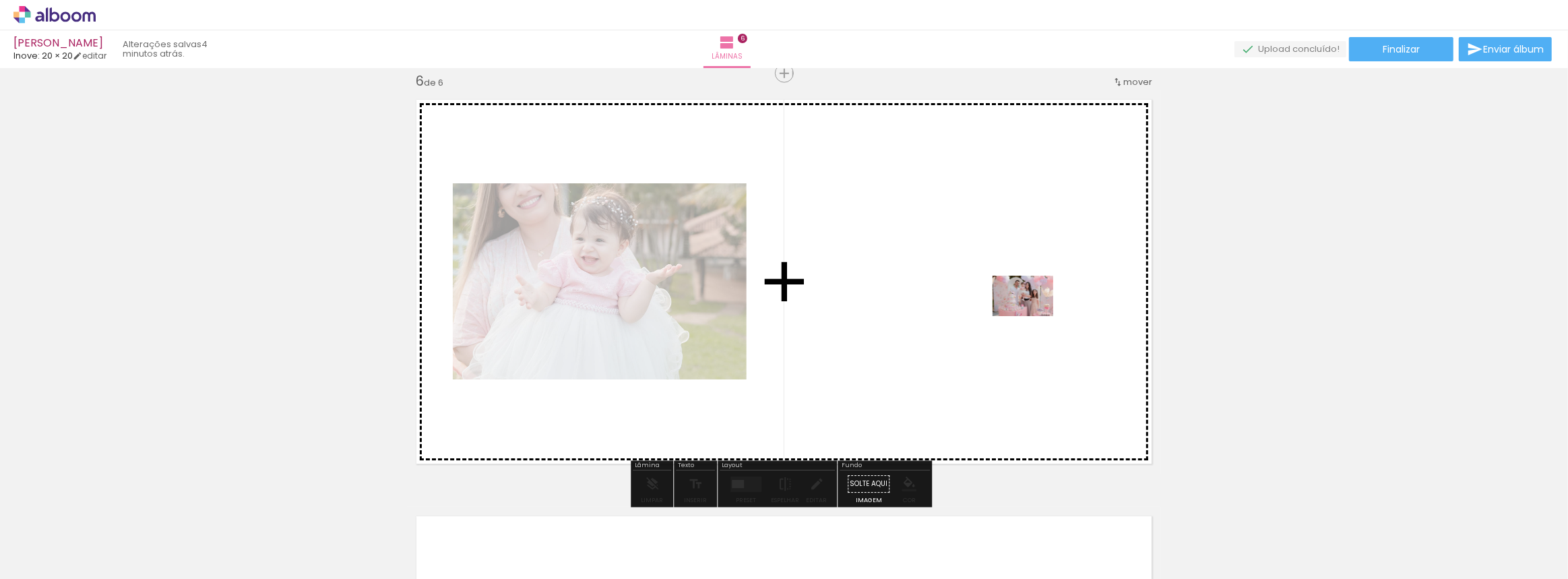
drag, startPoint x: 1279, startPoint y: 546, endPoint x: 1033, endPoint y: 316, distance: 336.8
click at [1033, 316] on quentale-workspace at bounding box center [784, 290] width 1568 height 579
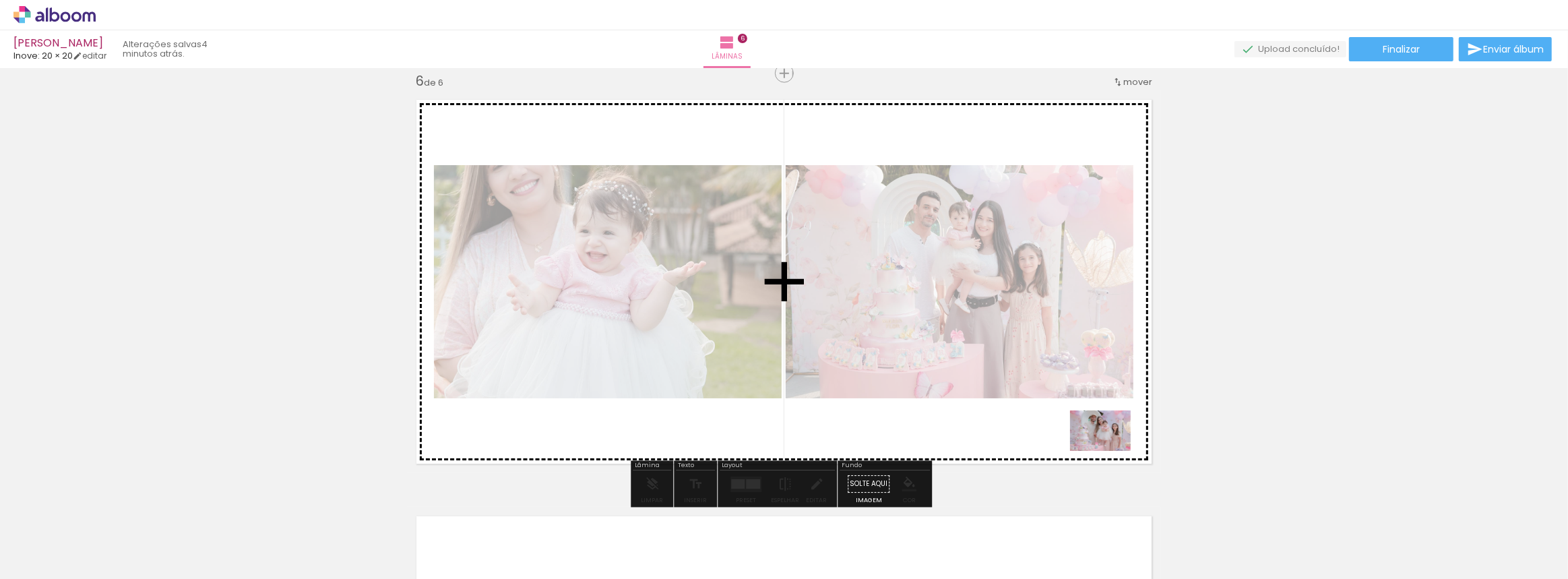
drag, startPoint x: 1342, startPoint y: 542, endPoint x: 1111, endPoint y: 451, distance: 248.3
click at [1111, 451] on quentale-workspace at bounding box center [784, 290] width 1568 height 579
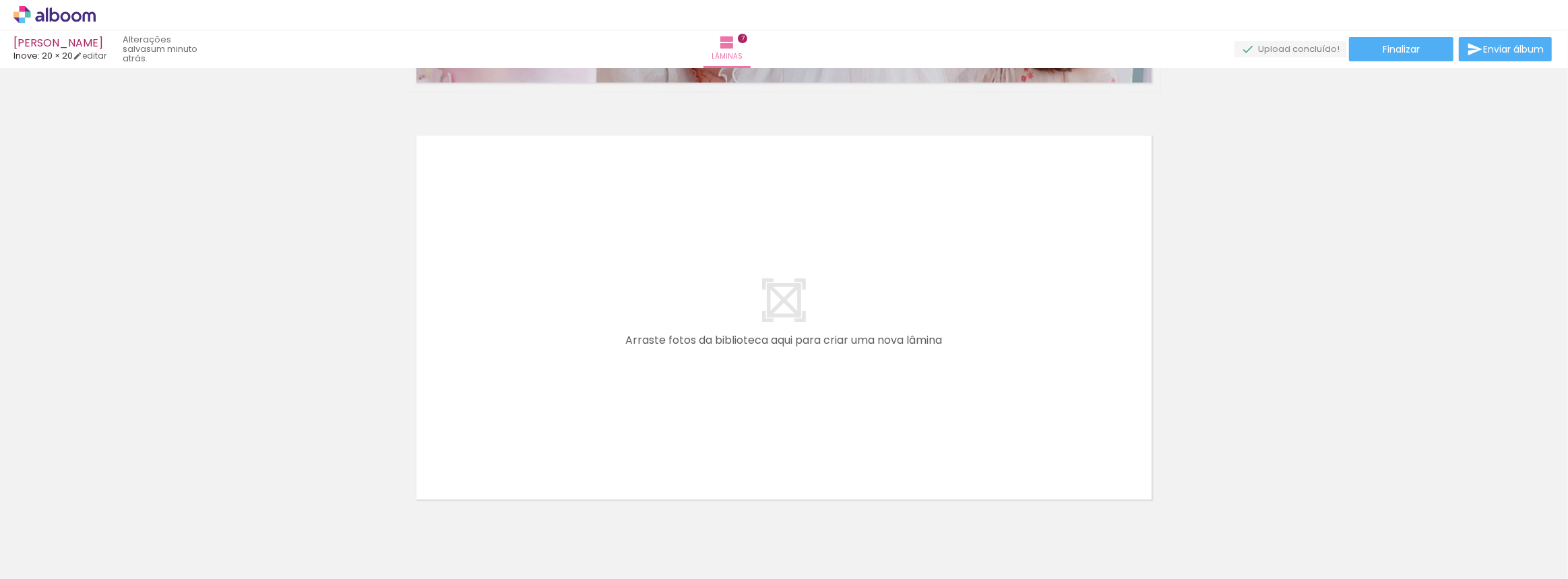
scroll to position [2959, 0]
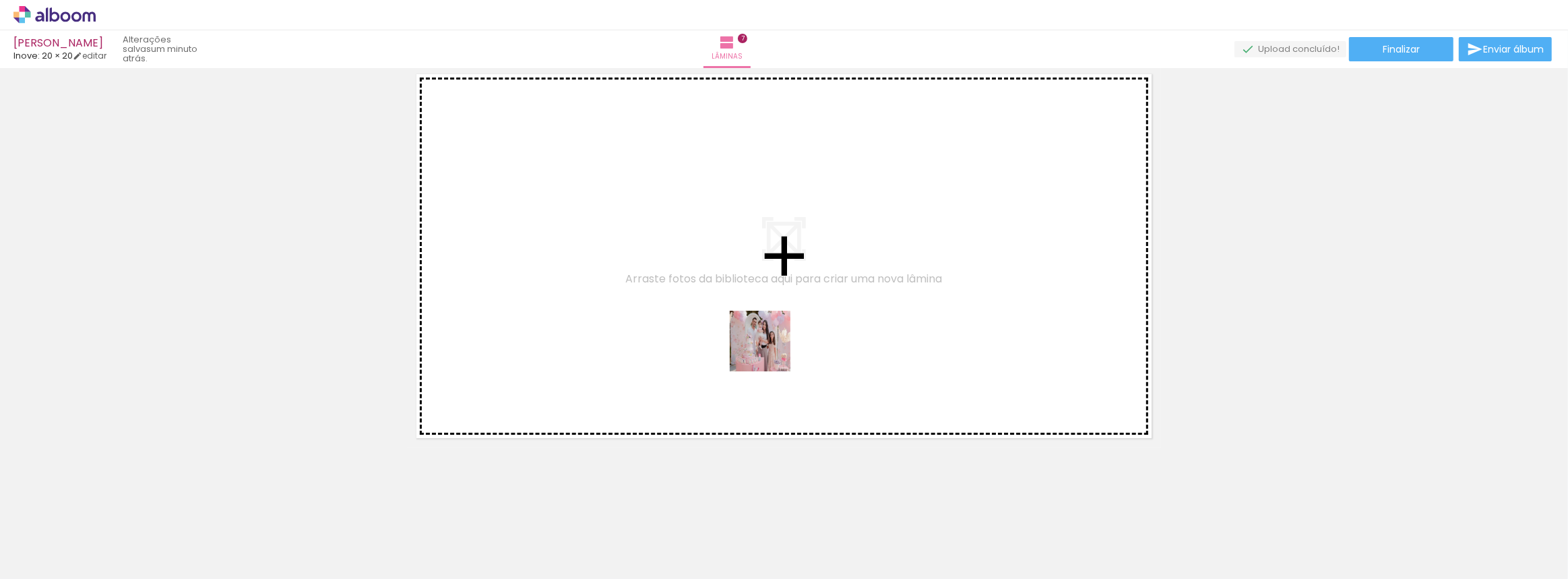
drag, startPoint x: 855, startPoint y: 489, endPoint x: 764, endPoint y: 341, distance: 173.7
click at [764, 341] on quentale-workspace at bounding box center [784, 290] width 1568 height 579
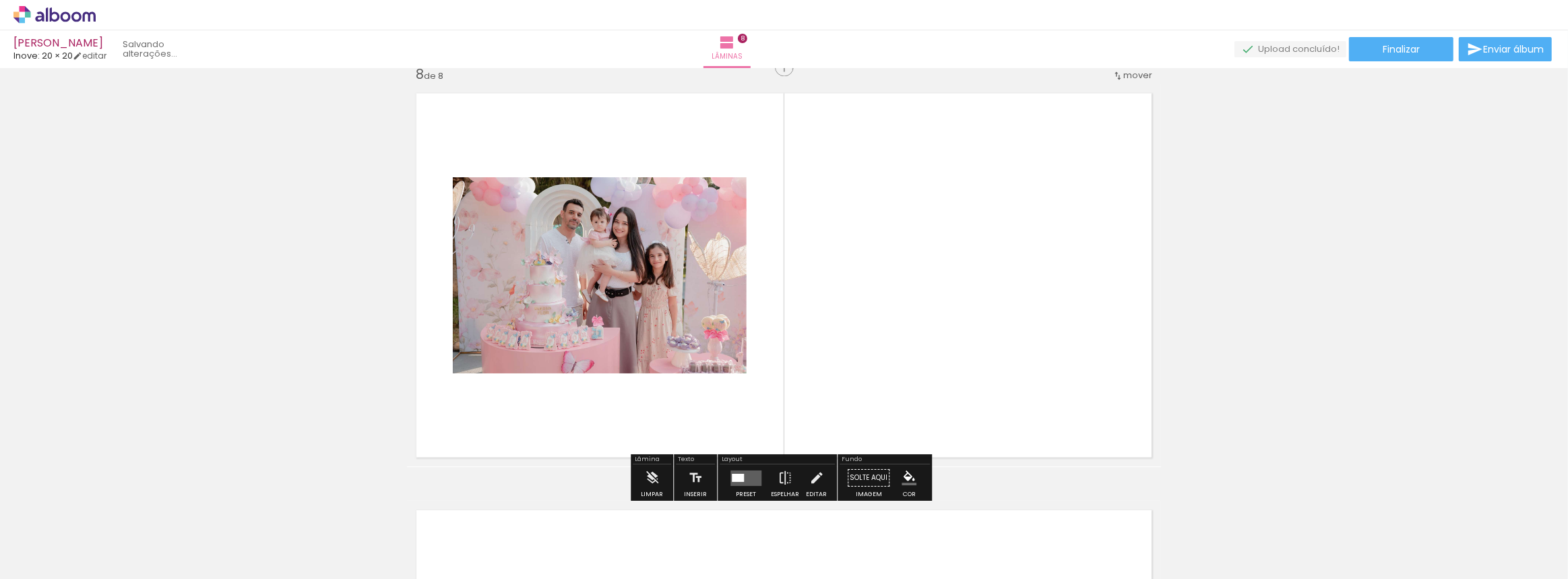
scroll to position [2933, 0]
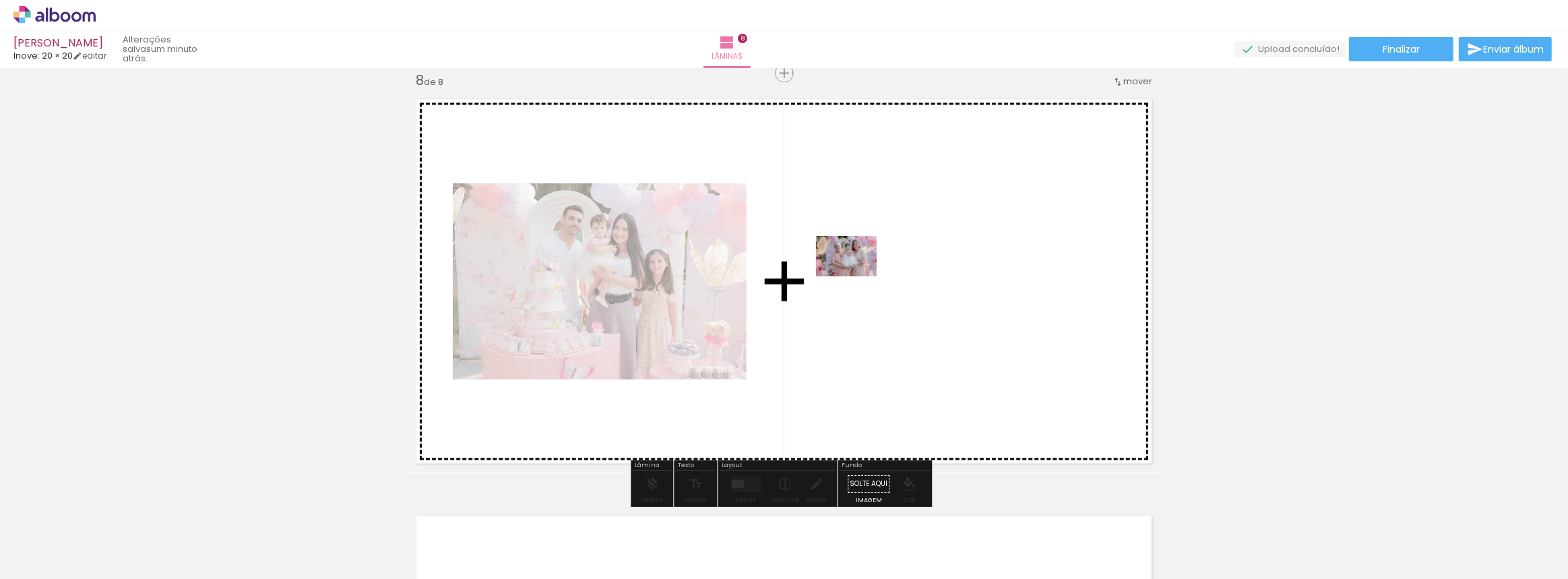
drag, startPoint x: 1198, startPoint y: 541, endPoint x: 856, endPoint y: 276, distance: 432.7
click at [856, 276] on quentale-workspace at bounding box center [784, 290] width 1568 height 579
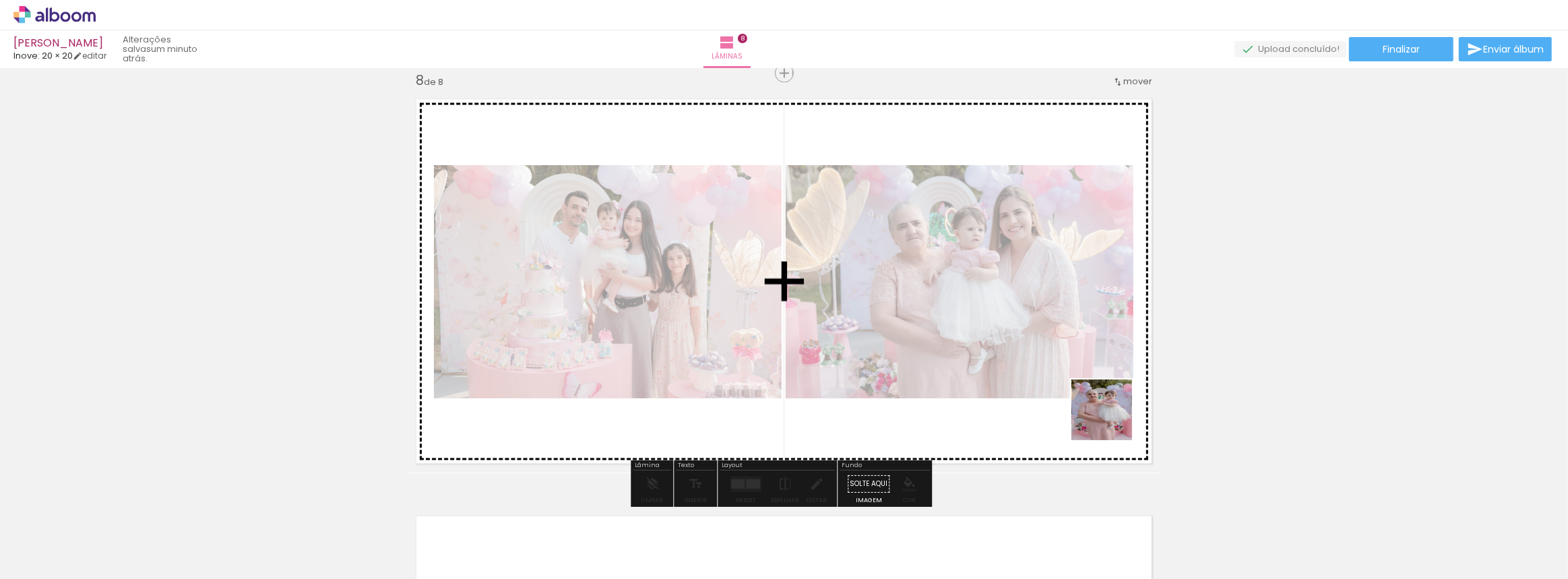
drag, startPoint x: 1277, startPoint y: 543, endPoint x: 1112, endPoint y: 418, distance: 207.0
click at [1112, 418] on quentale-workspace at bounding box center [784, 290] width 1568 height 579
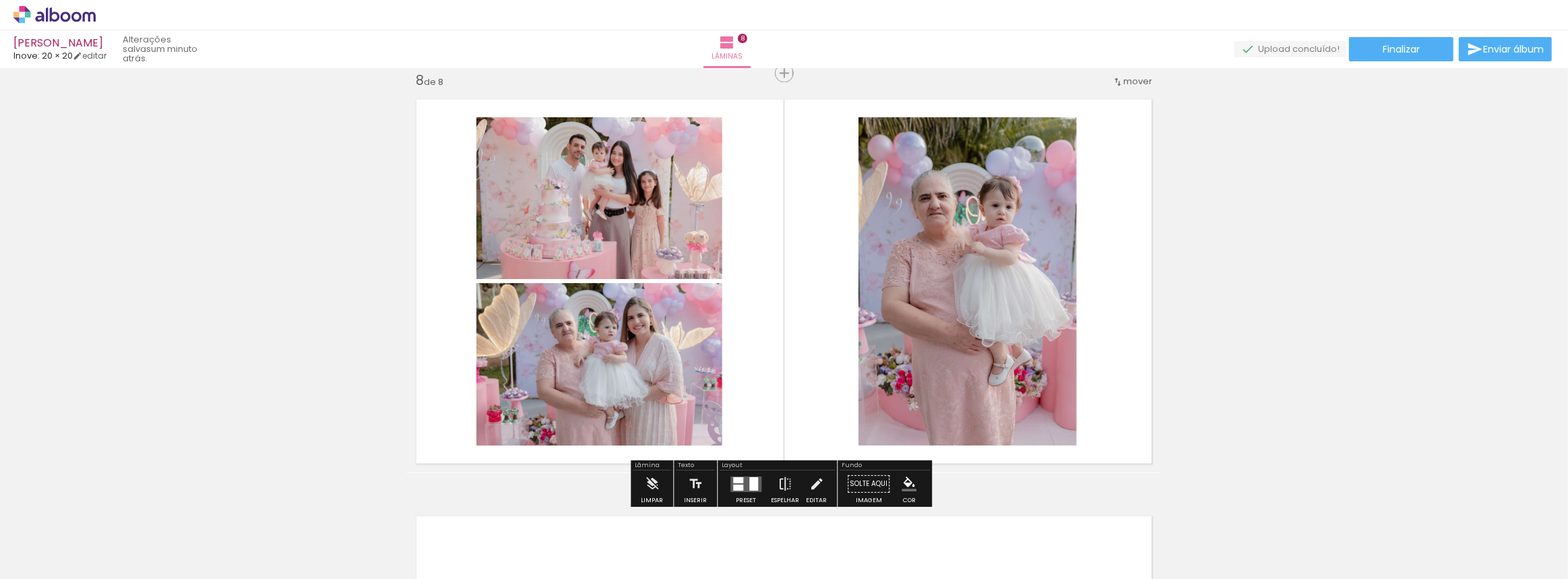
drag, startPoint x: 1341, startPoint y: 541, endPoint x: 1058, endPoint y: 455, distance: 295.8
click at [1053, 457] on quentale-workspace at bounding box center [784, 290] width 1568 height 579
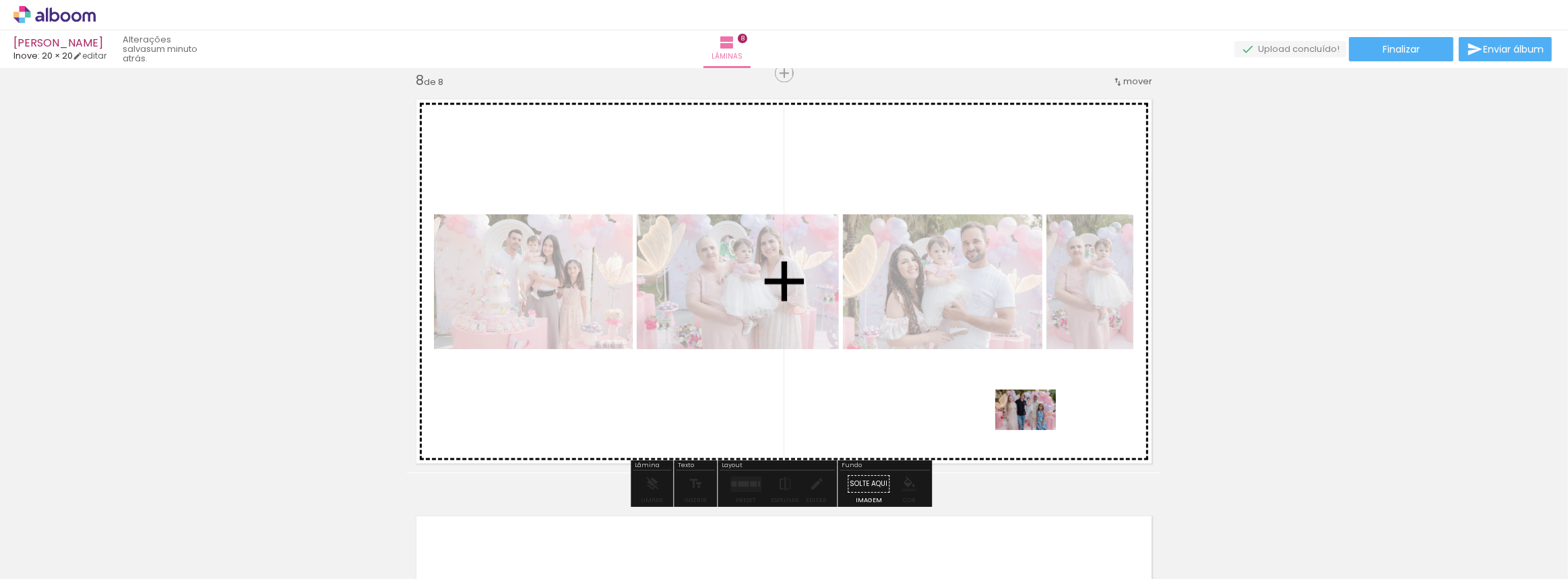
drag, startPoint x: 1489, startPoint y: 536, endPoint x: 1035, endPoint y: 430, distance: 466.2
click at [1035, 430] on quentale-workspace at bounding box center [784, 290] width 1568 height 579
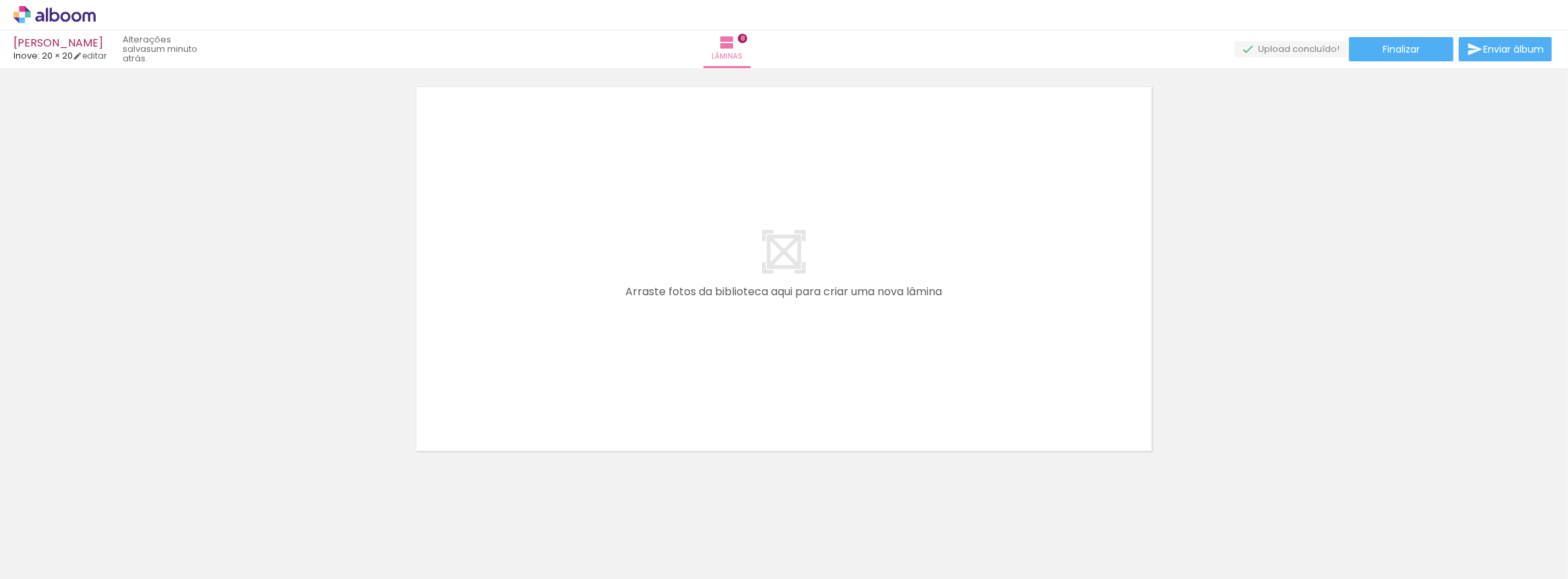
scroll to position [0, 1260]
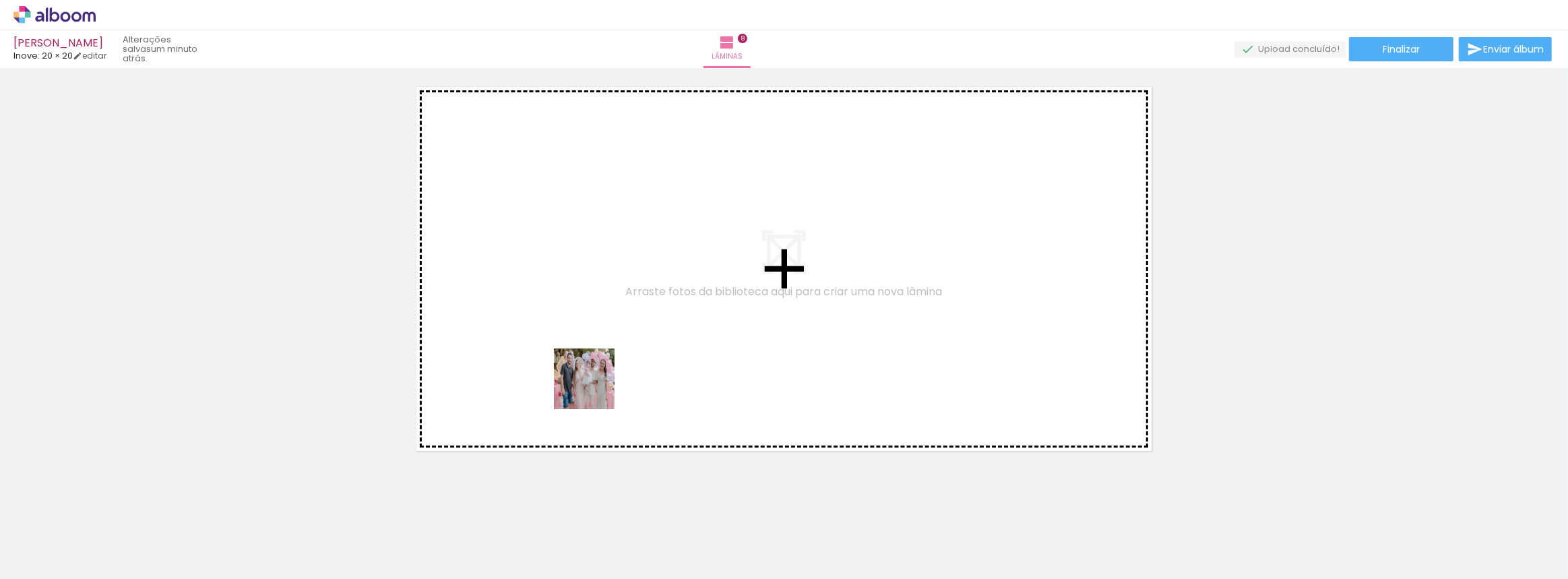
drag, startPoint x: 688, startPoint y: 536, endPoint x: 653, endPoint y: 408, distance: 132.7
click at [554, 336] on quentale-workspace at bounding box center [784, 290] width 1568 height 579
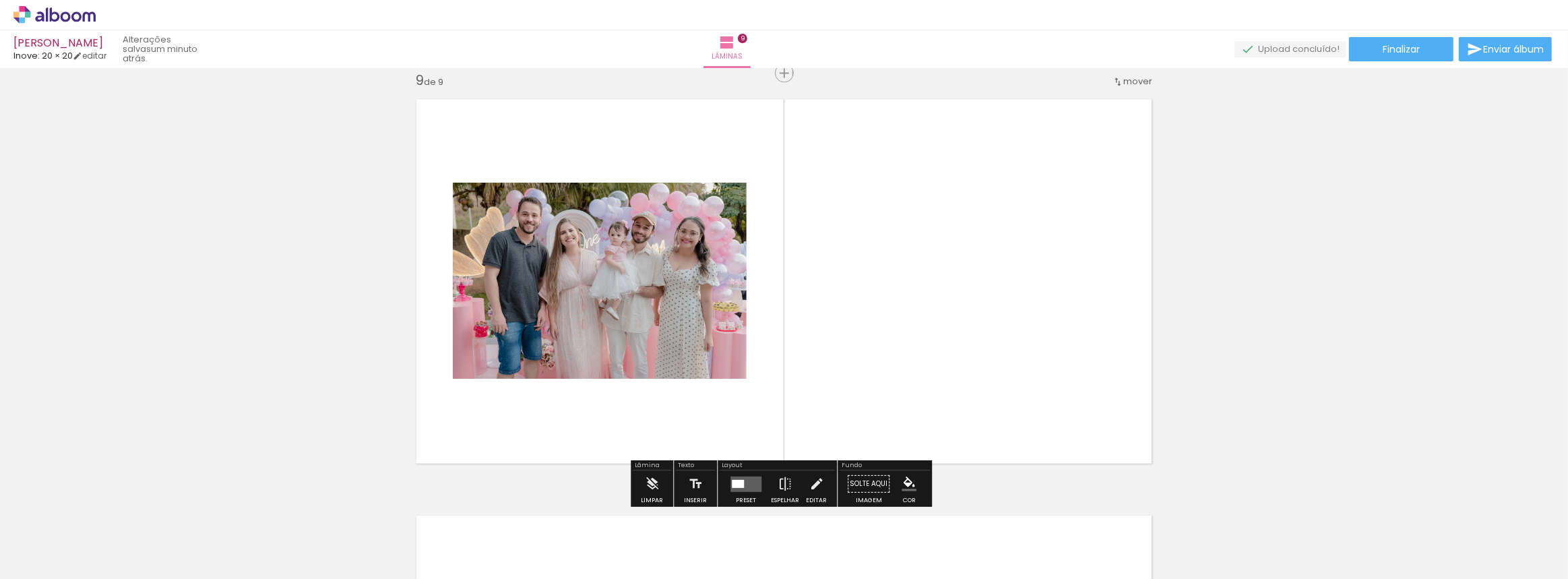
scroll to position [3350, 0]
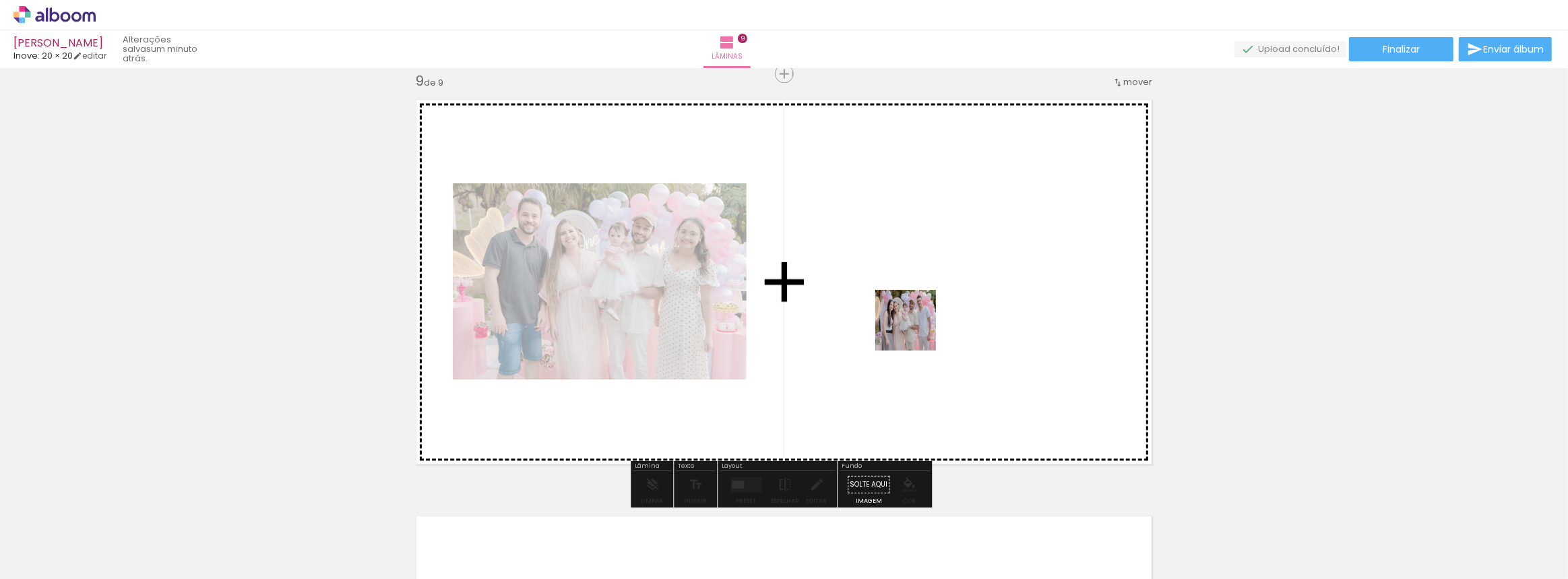
drag, startPoint x: 784, startPoint y: 538, endPoint x: 915, endPoint y: 331, distance: 245.0
click at [915, 331] on quentale-workspace at bounding box center [784, 290] width 1568 height 579
